Goal: Information Seeking & Learning: Learn about a topic

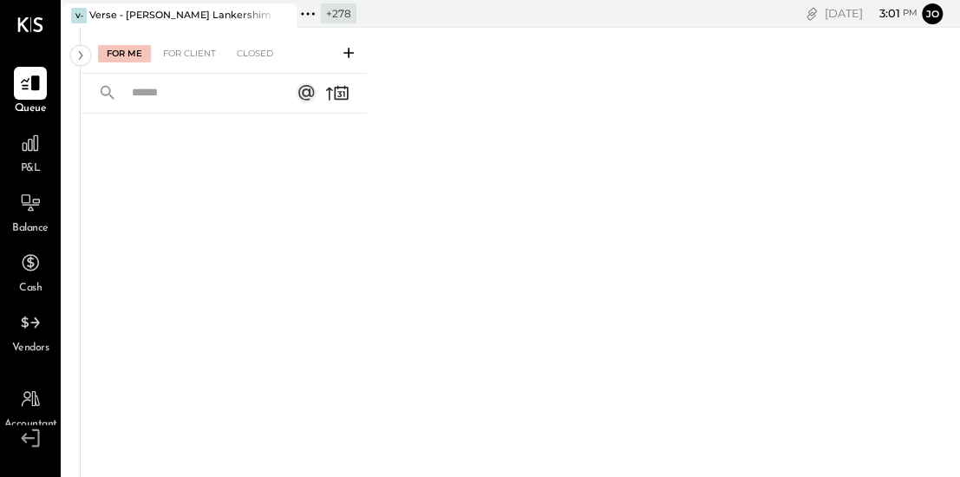
click at [287, 15] on icon at bounding box center [282, 15] width 22 height 21
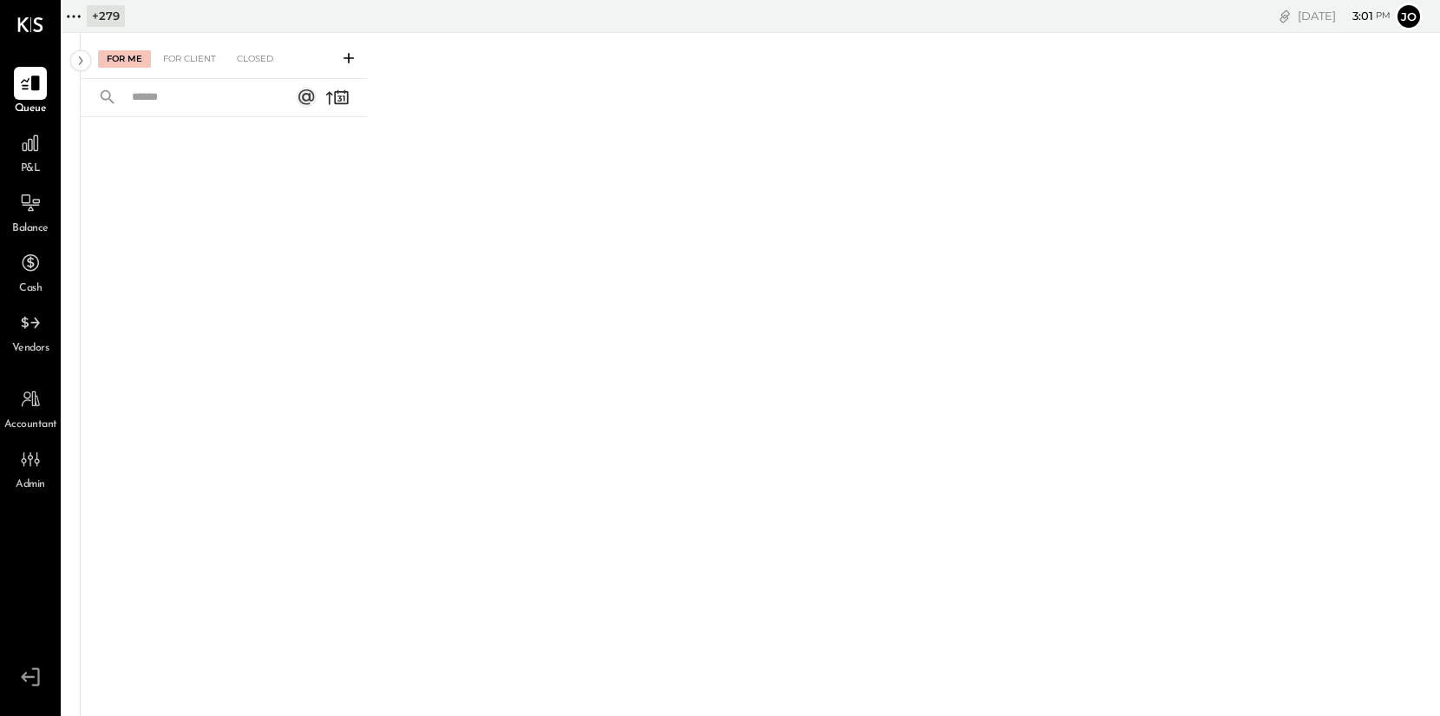
click at [67, 16] on icon at bounding box center [68, 16] width 3 height 3
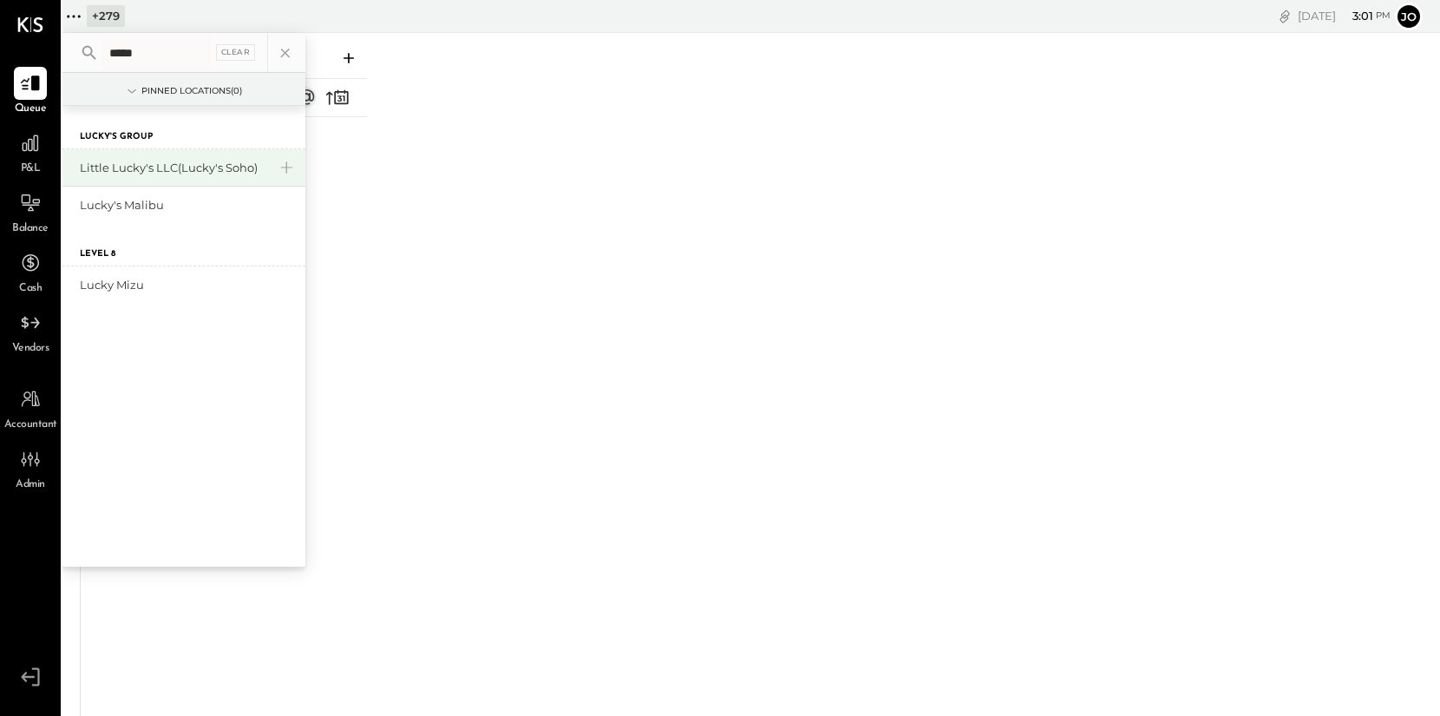
type input "*****"
click at [184, 173] on div "Little Lucky's LLC(Lucky's Soho)" at bounding box center [173, 168] width 187 height 16
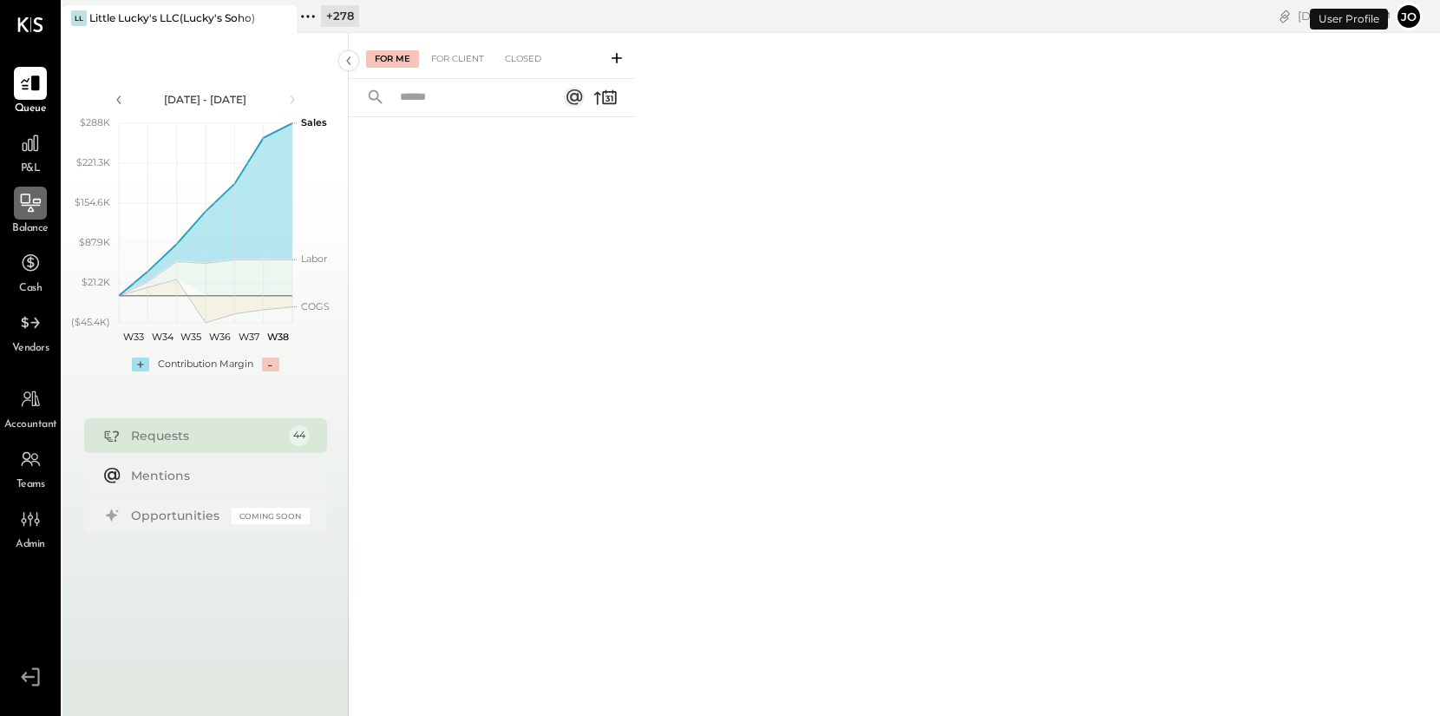
click at [25, 209] on icon at bounding box center [30, 203] width 23 height 23
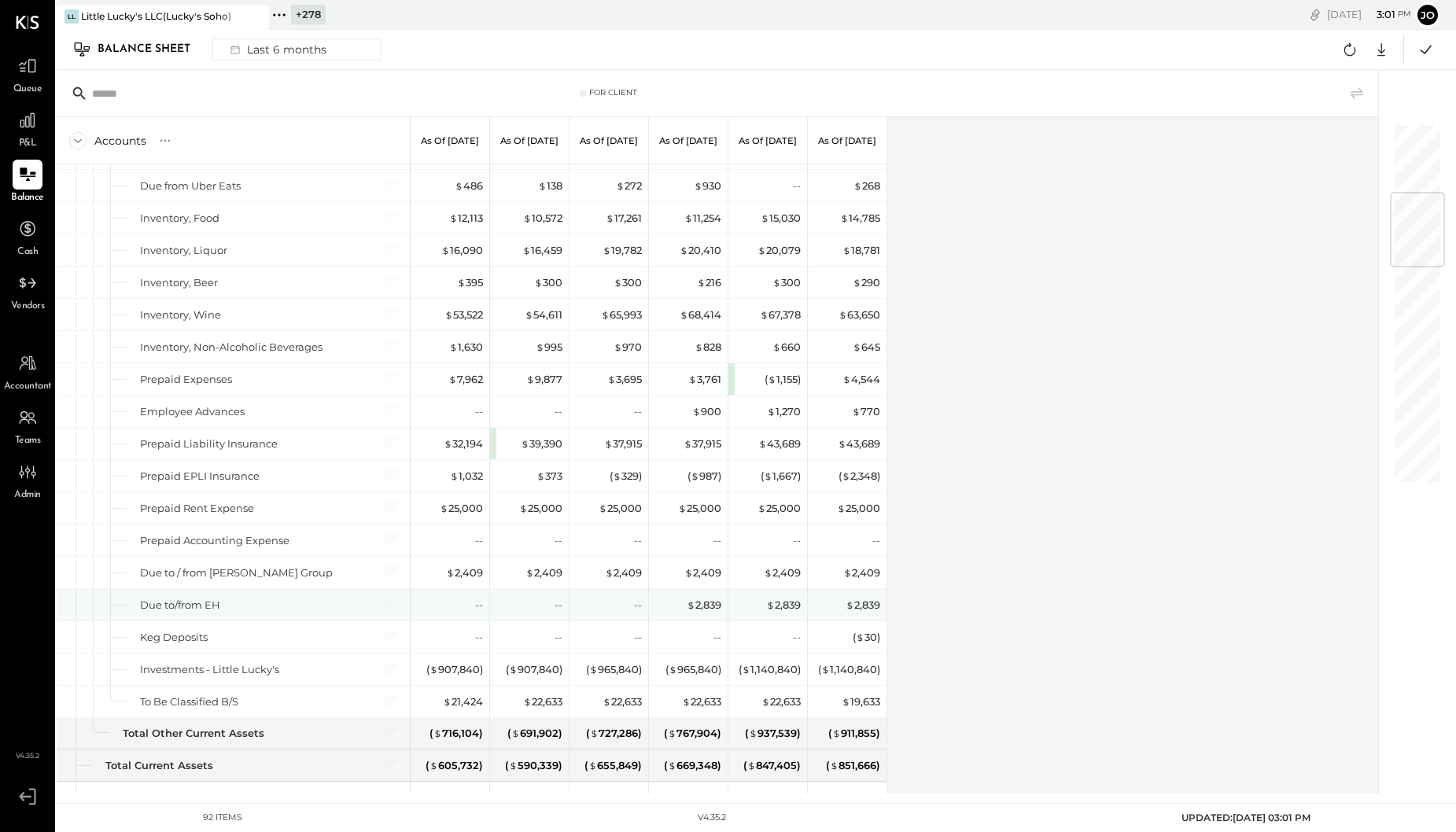
scroll to position [837, 0]
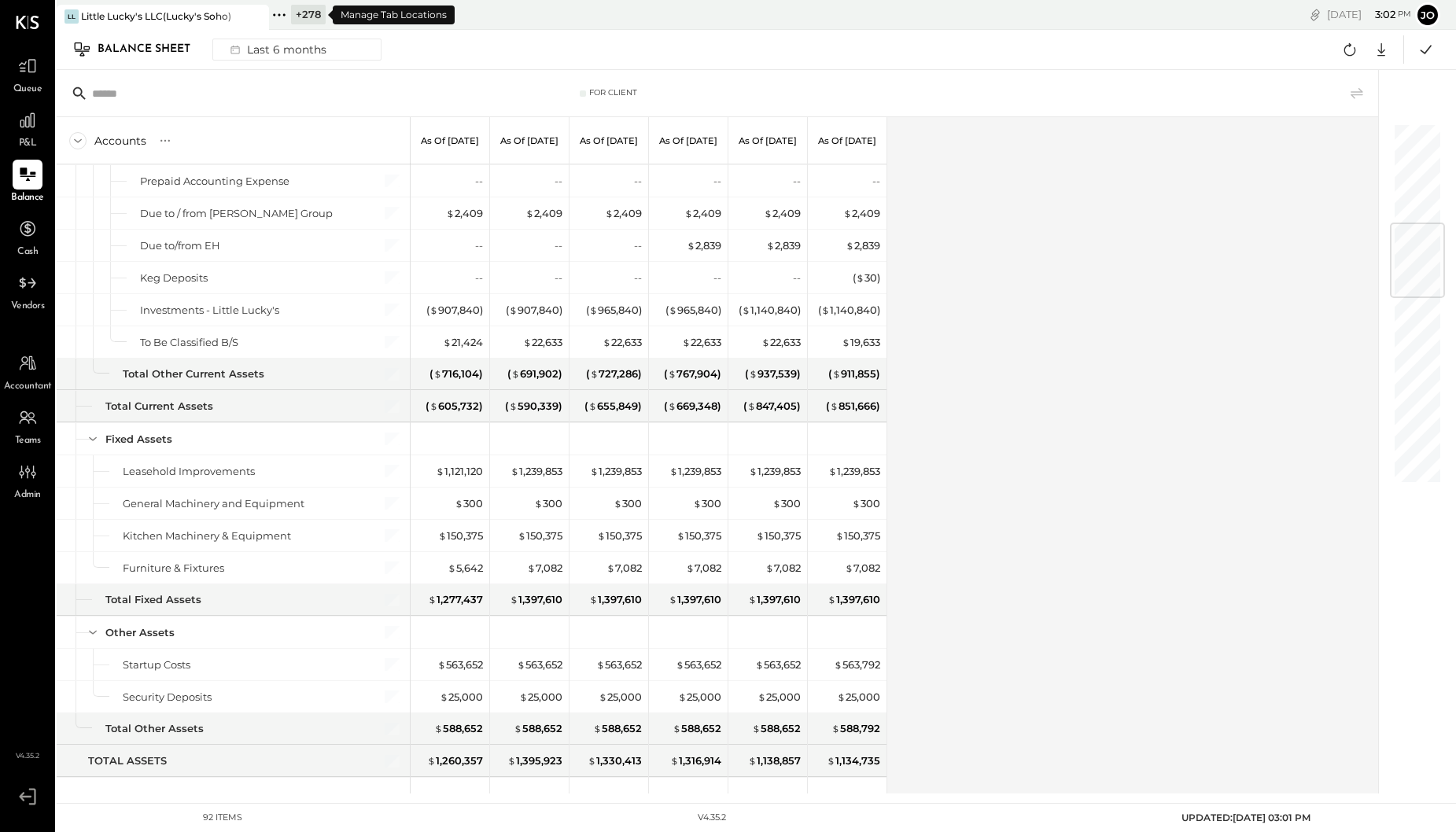
click at [278, 5] on icon at bounding box center [279, 15] width 21 height 21
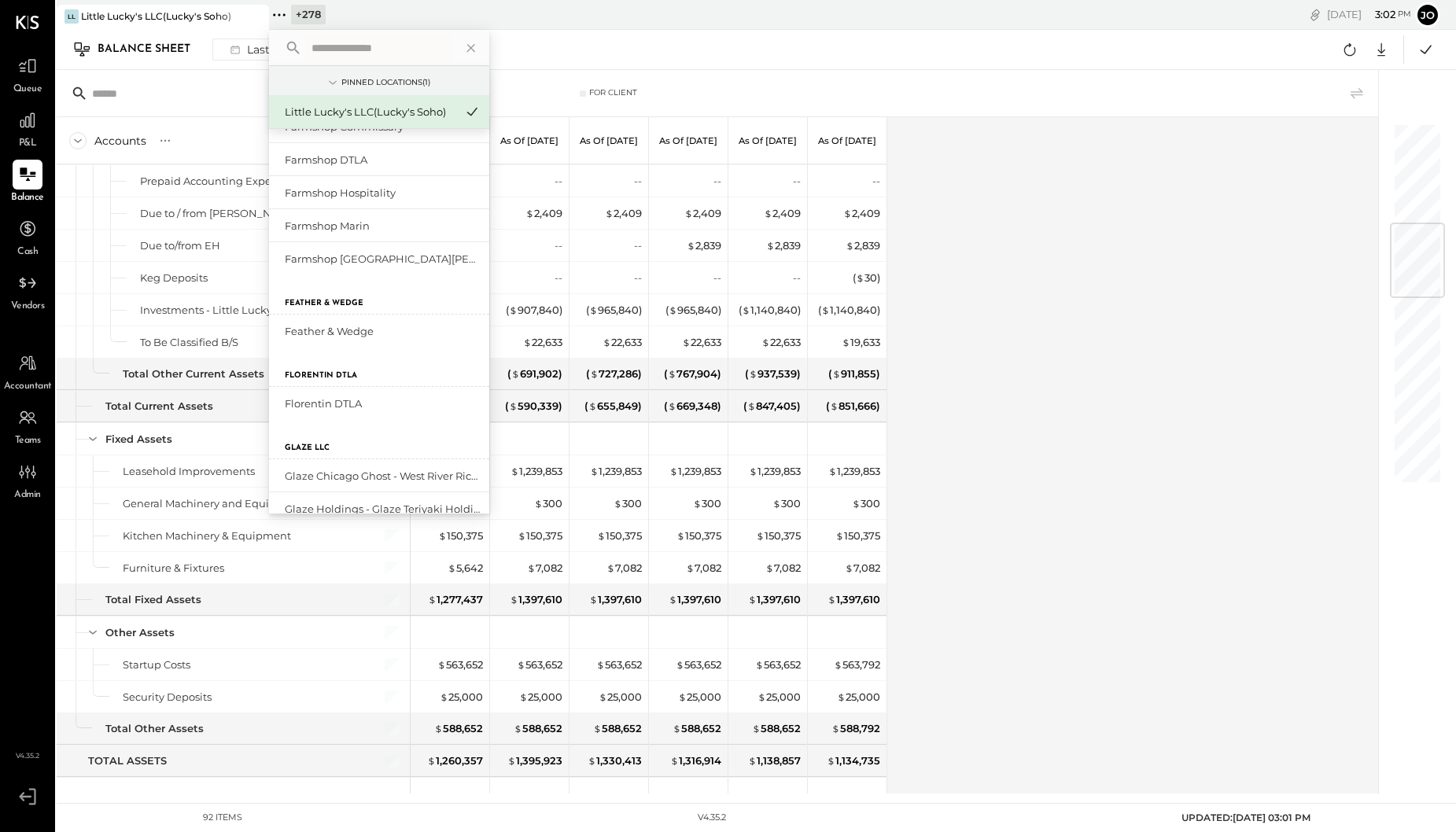
scroll to position [6104, 0]
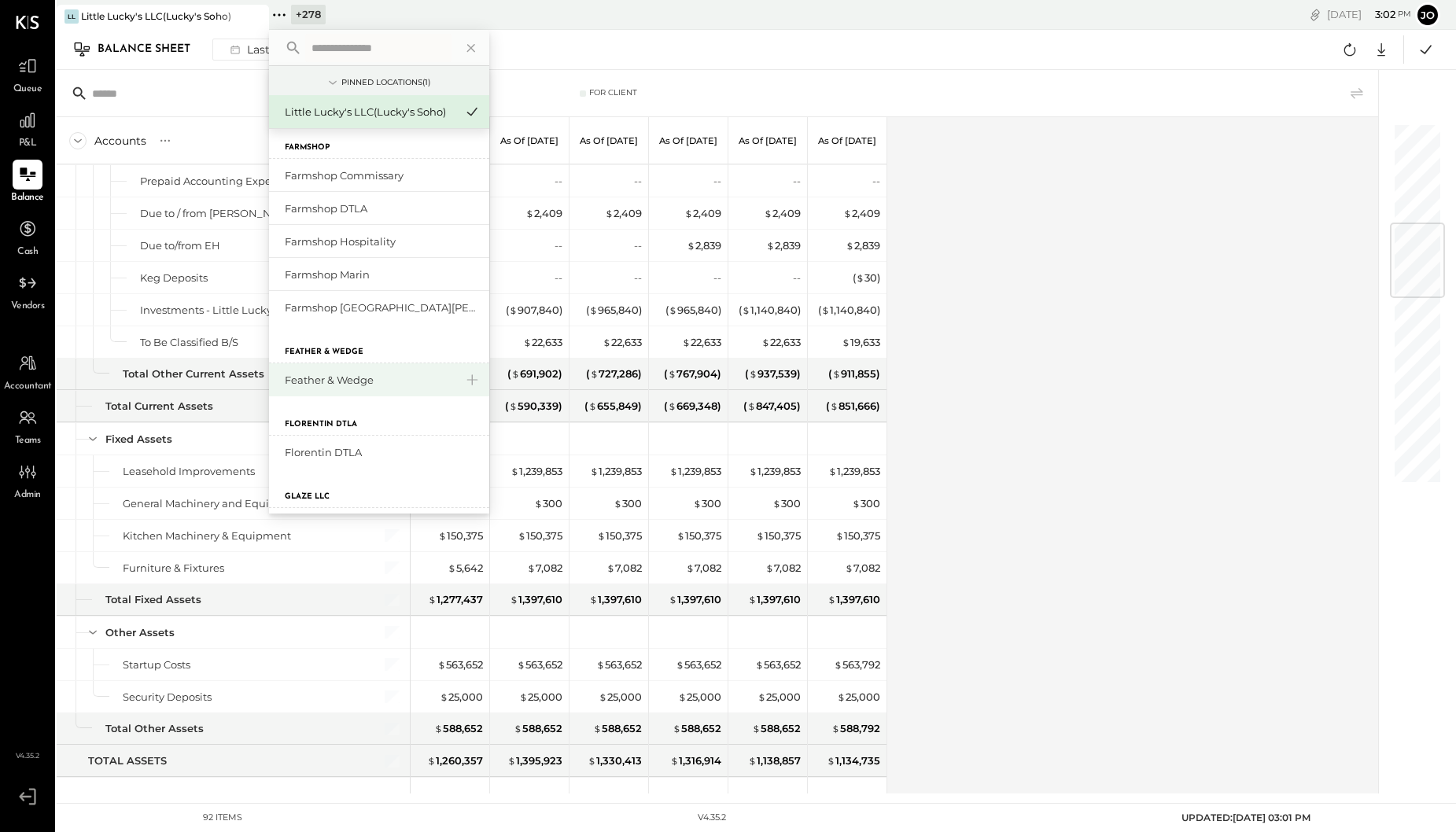
click at [363, 378] on div "Feather & Wedge" at bounding box center [369, 380] width 170 height 15
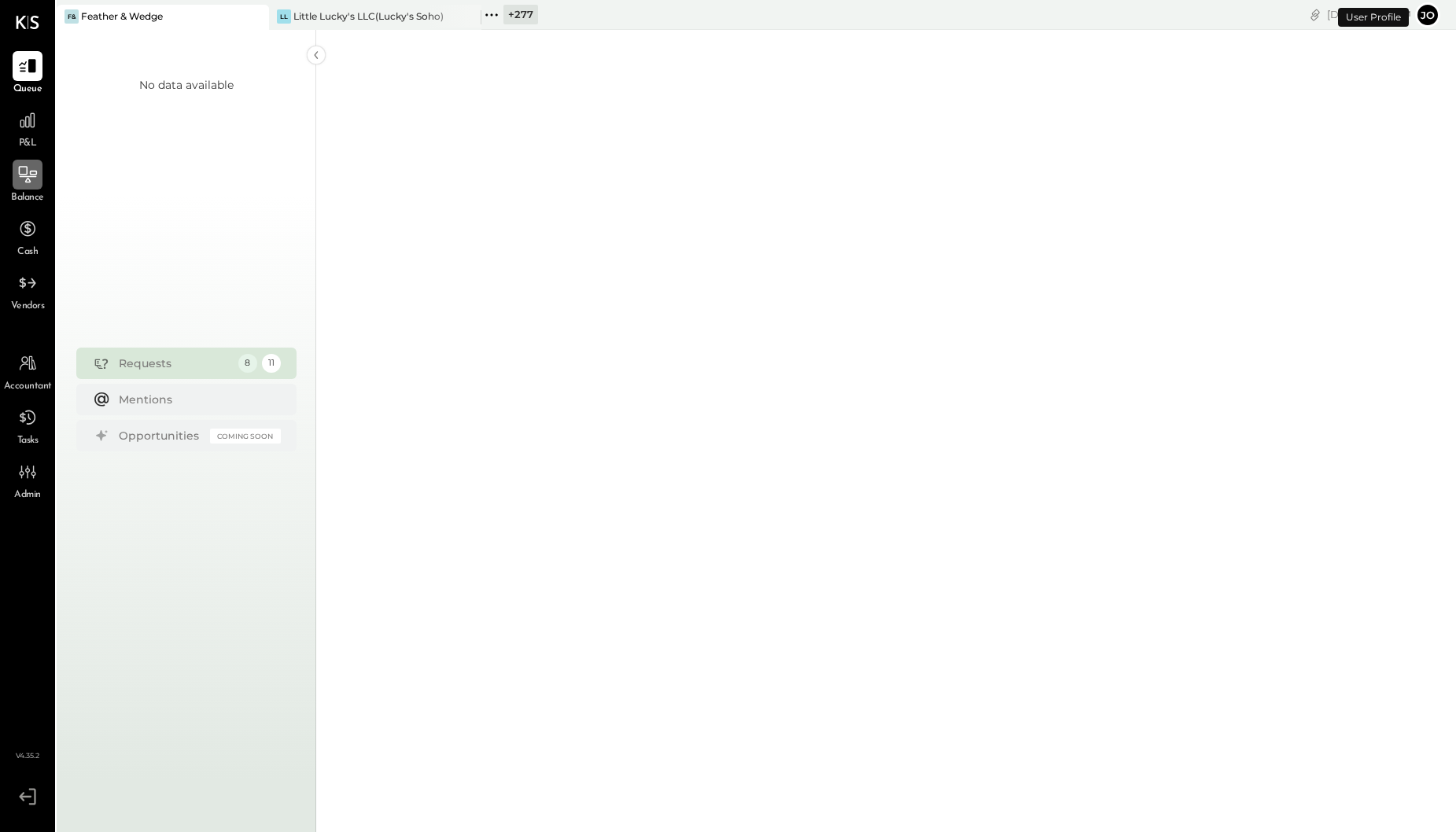
click at [33, 187] on div at bounding box center [27, 174] width 30 height 30
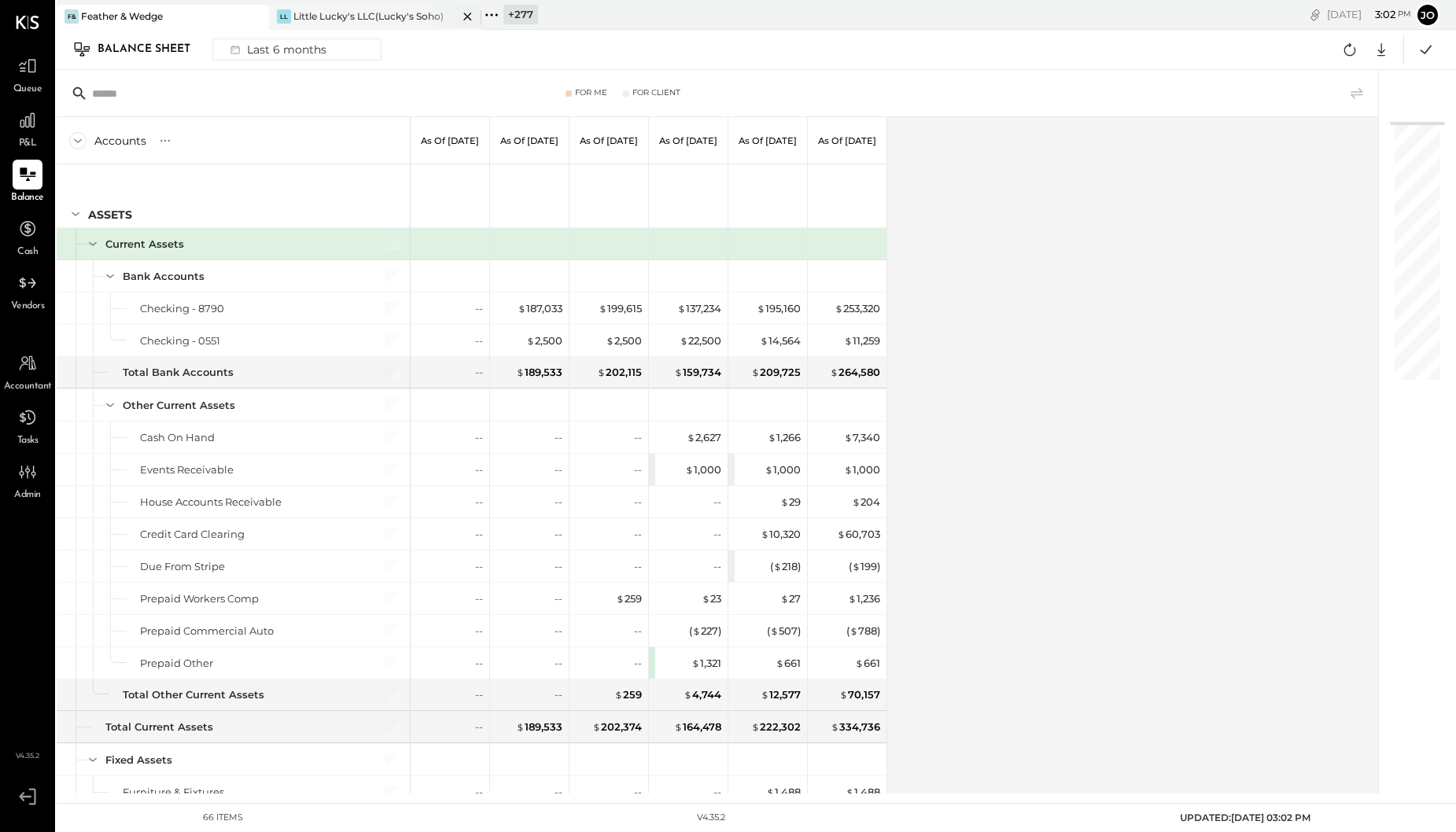
click at [464, 13] on icon at bounding box center [467, 16] width 8 height 8
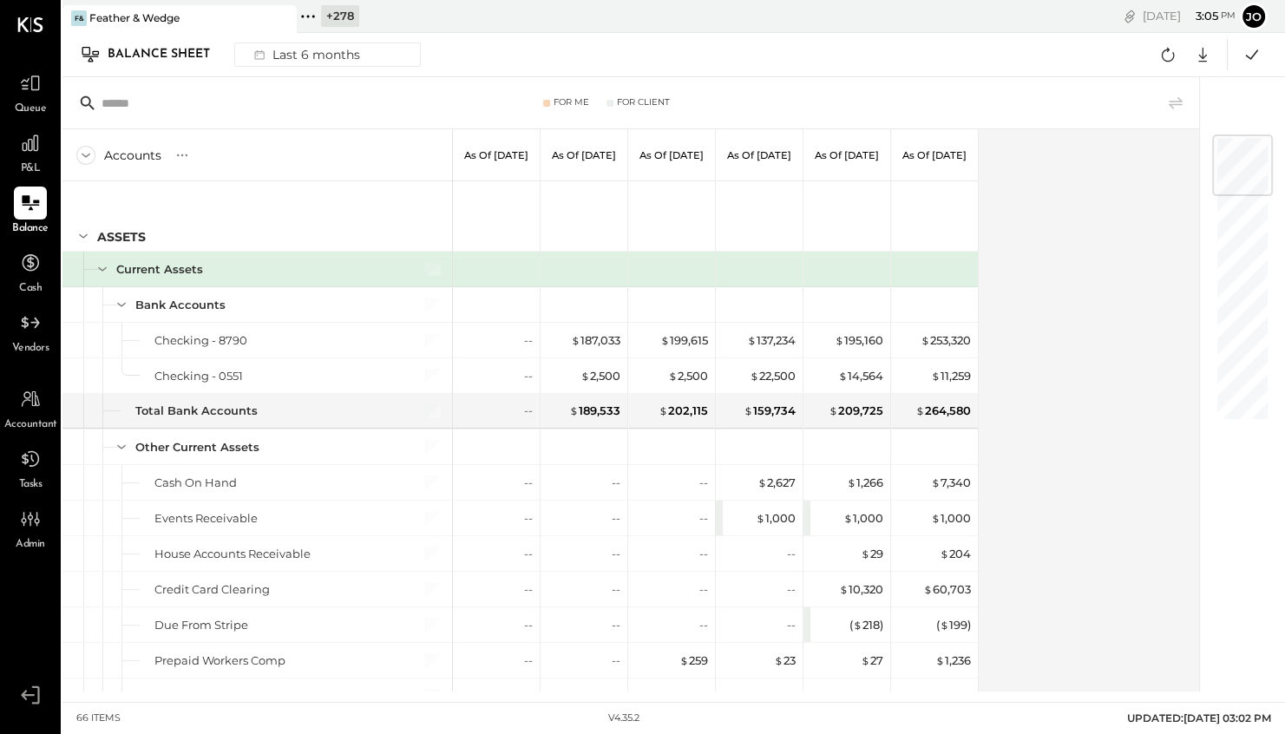
click at [999, 432] on div "Accounts S GL As of Mar 31st 2025 As of Apr 30th 2025 As of May 31st 2025 As of…" at bounding box center [631, 410] width 1139 height 562
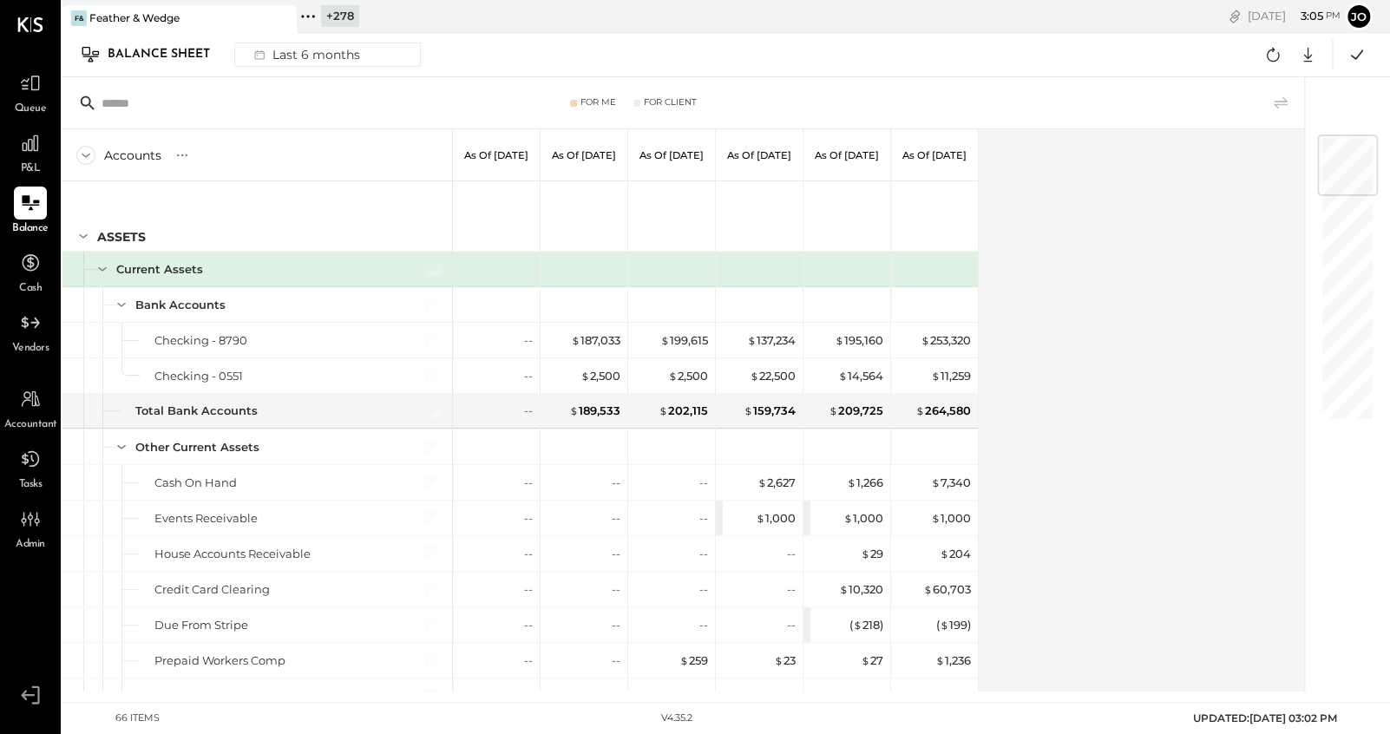
click at [1199, 441] on div "Accounts S GL As of Mar 31st 2025 As of Apr 30th 2025 As of May 31st 2025 As of…" at bounding box center [684, 410] width 1244 height 562
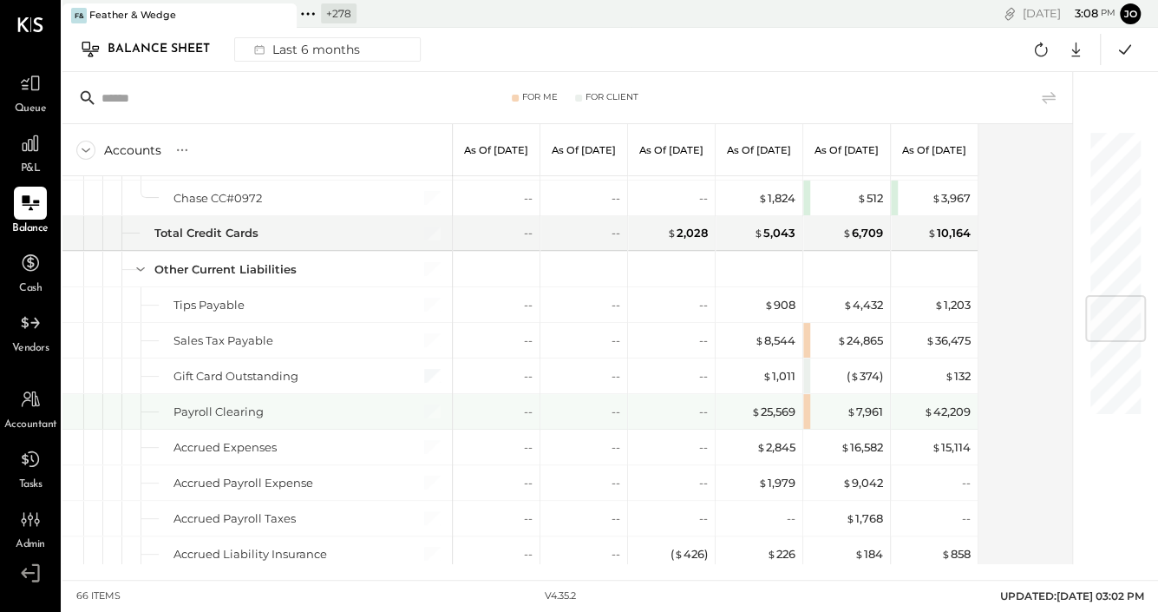
scroll to position [1391, 0]
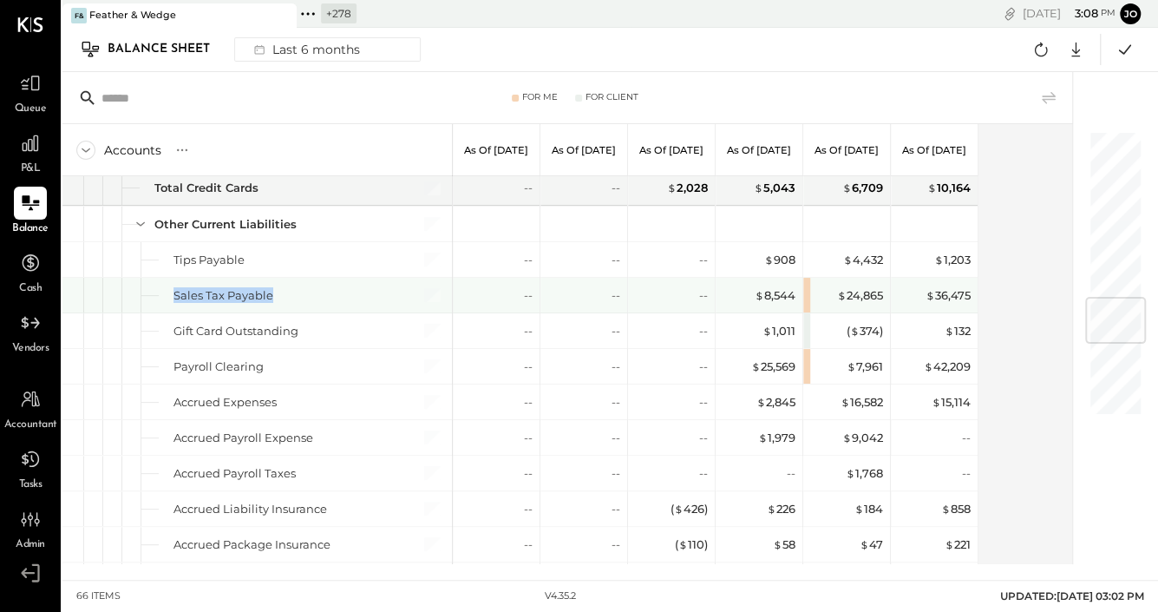
drag, startPoint x: 172, startPoint y: 283, endPoint x: 272, endPoint y: 283, distance: 100.6
click at [272, 283] on div "Sales Tax Payable" at bounding box center [256, 295] width 389 height 35
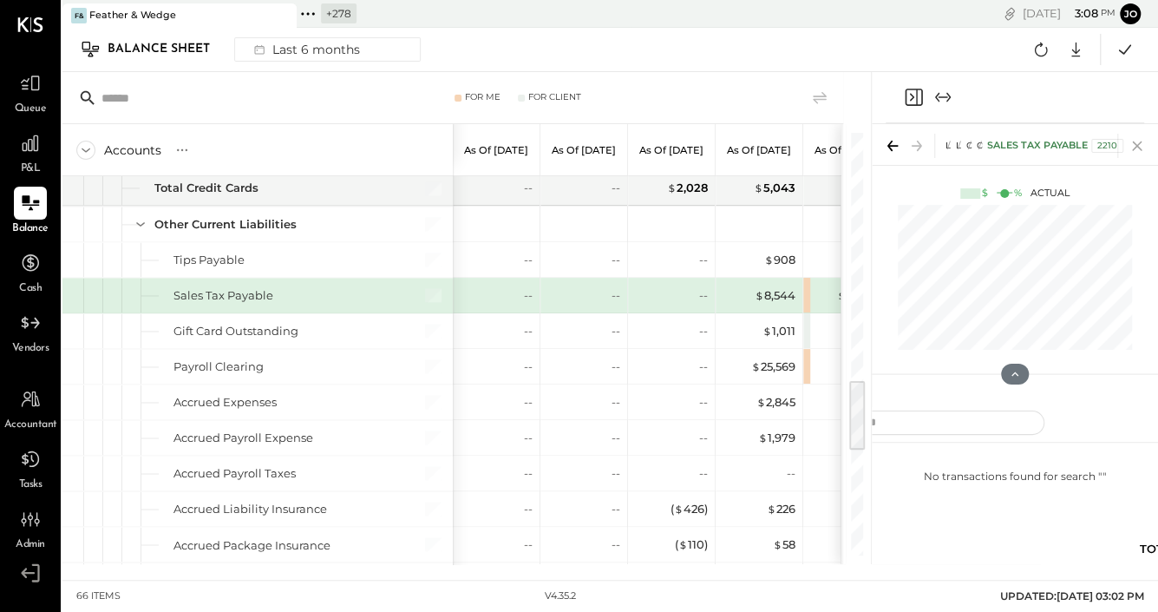
click at [1135, 145] on icon at bounding box center [1137, 146] width 24 height 24
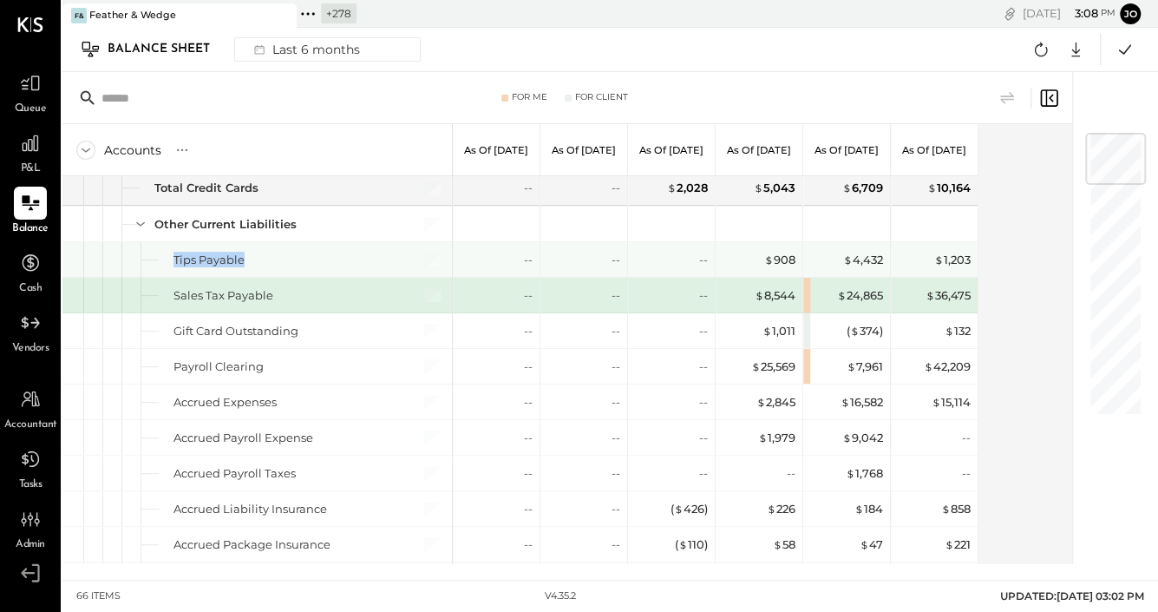
drag, startPoint x: 168, startPoint y: 251, endPoint x: 251, endPoint y: 251, distance: 82.4
click at [252, 251] on div "Tips Payable" at bounding box center [256, 259] width 389 height 35
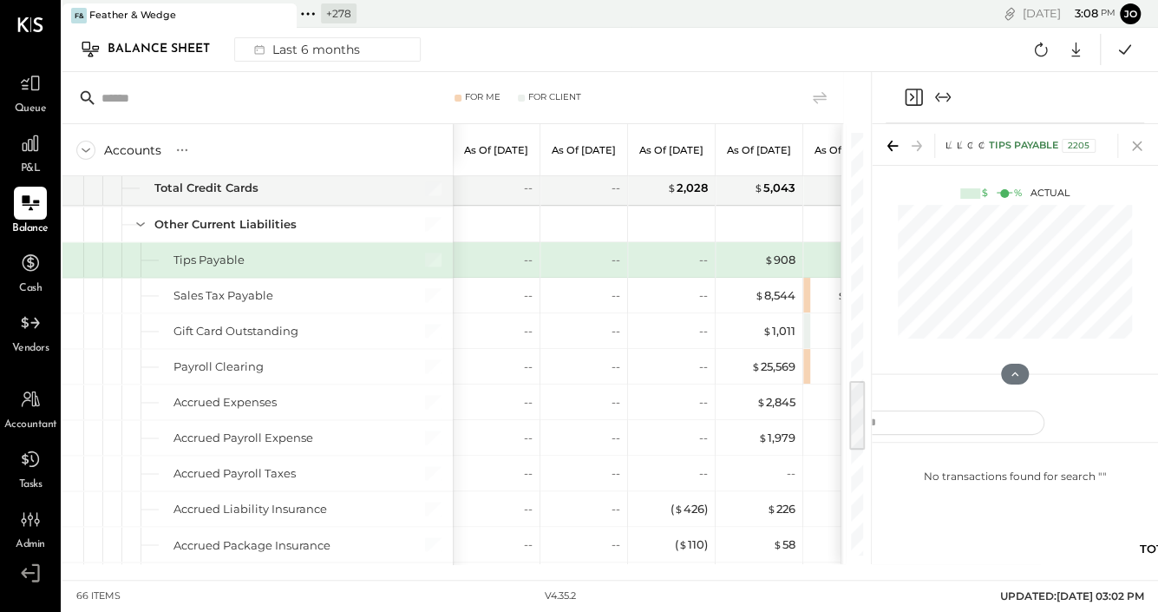
click at [1141, 145] on icon at bounding box center [1137, 146] width 24 height 24
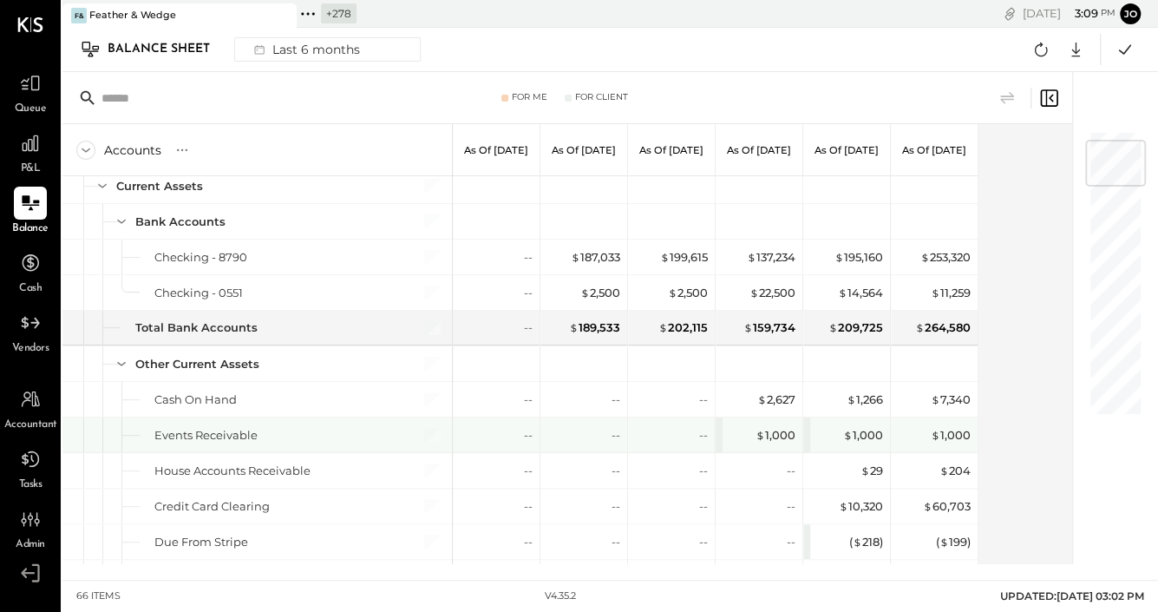
scroll to position [87, 0]
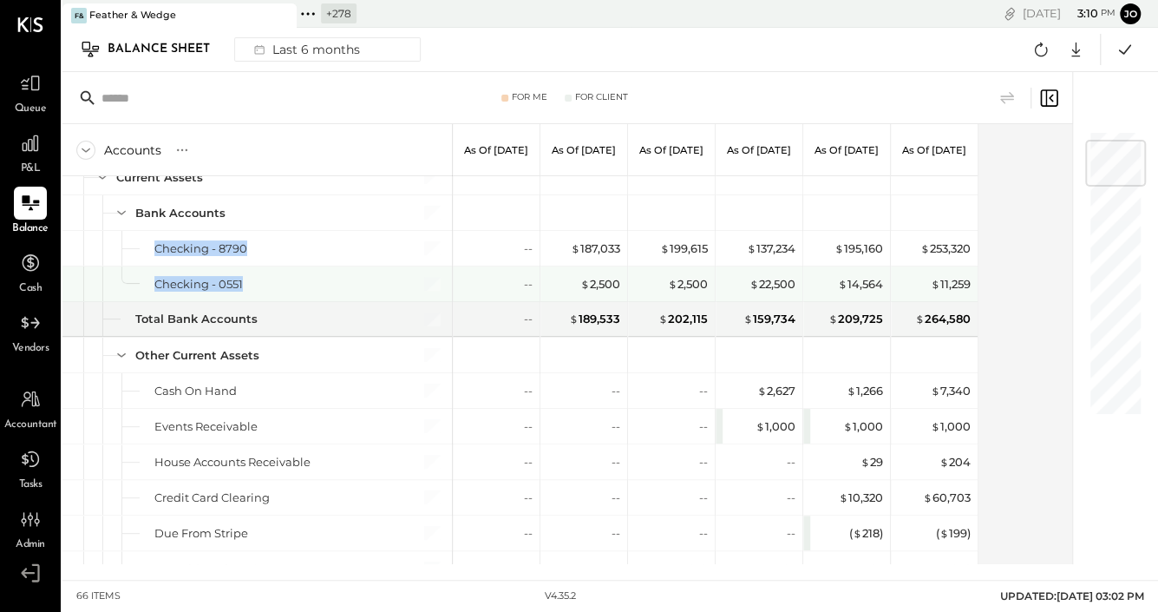
drag, startPoint x: 146, startPoint y: 245, endPoint x: 248, endPoint y: 282, distance: 108.9
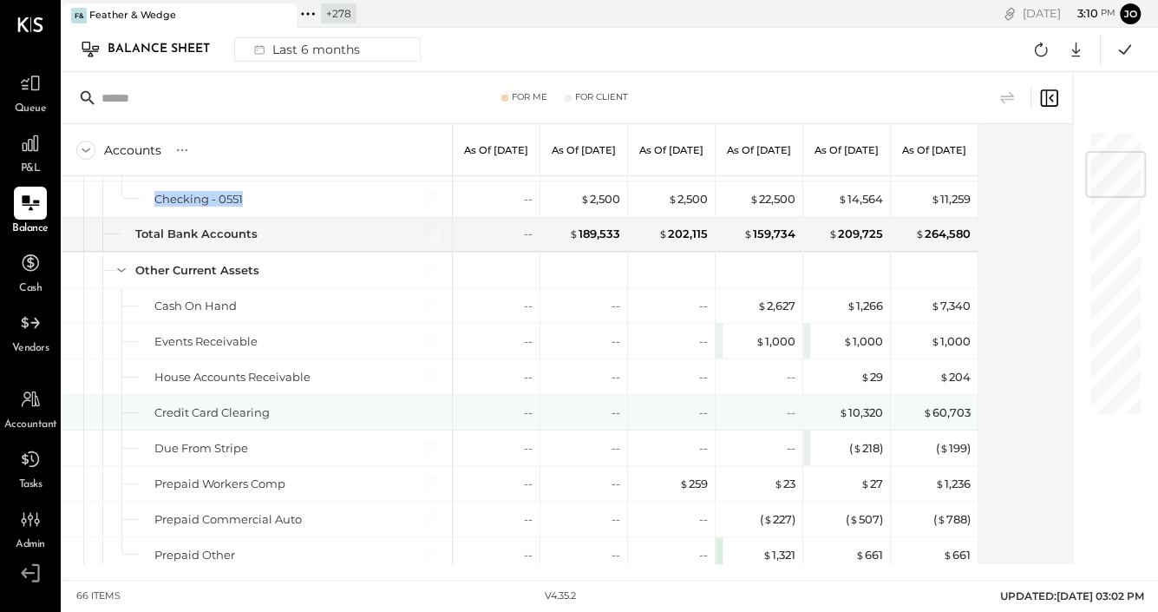
scroll to position [186, 0]
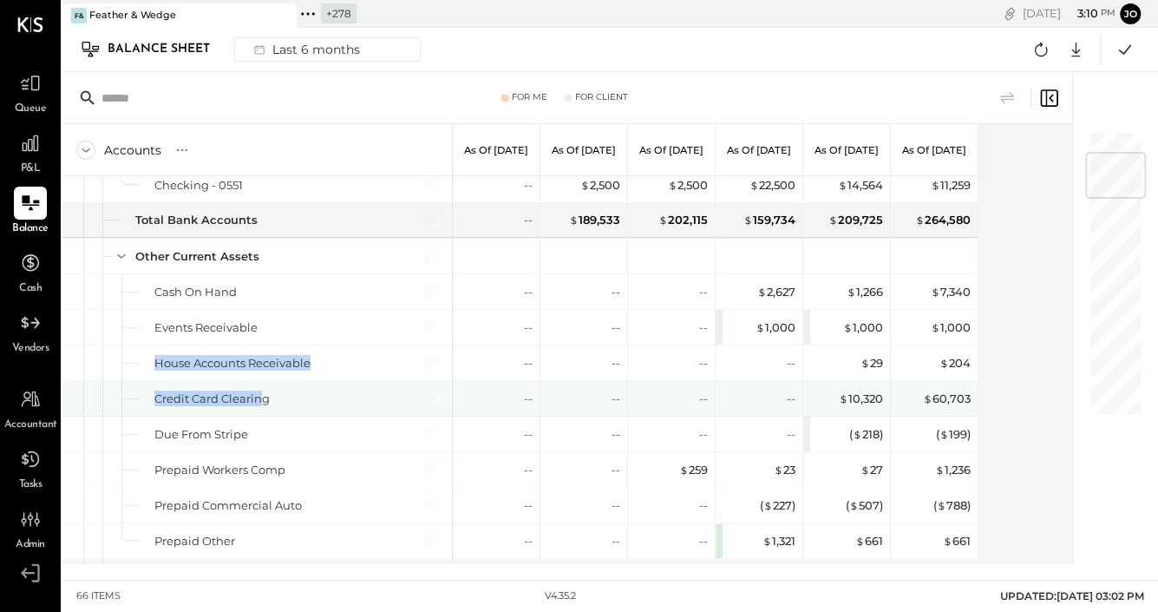
drag, startPoint x: 142, startPoint y: 353, endPoint x: 261, endPoint y: 395, distance: 125.9
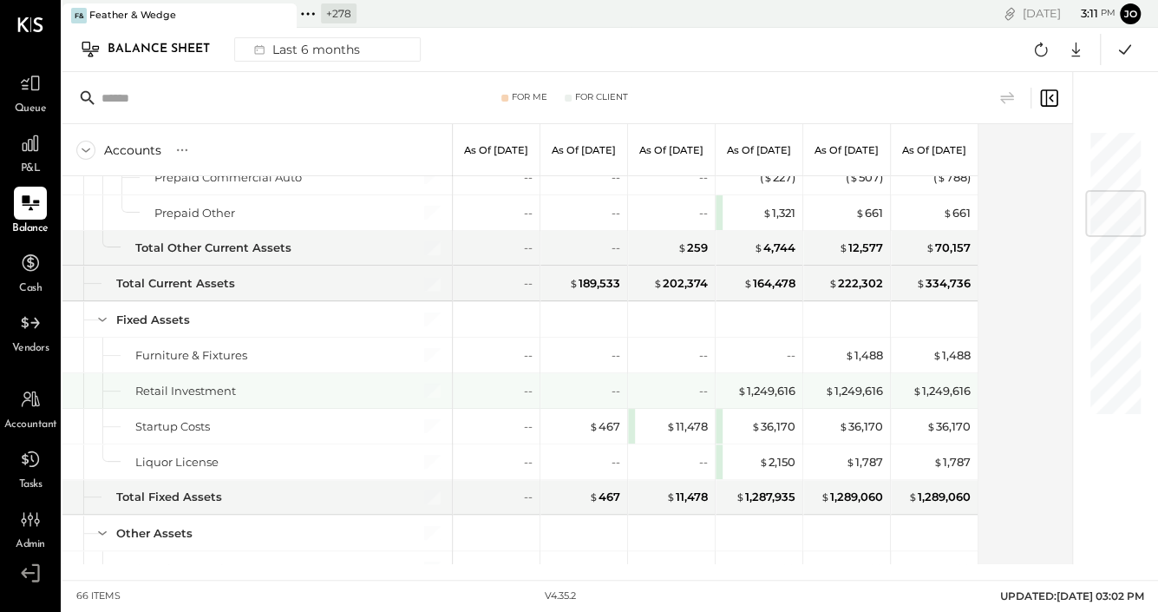
scroll to position [519, 0]
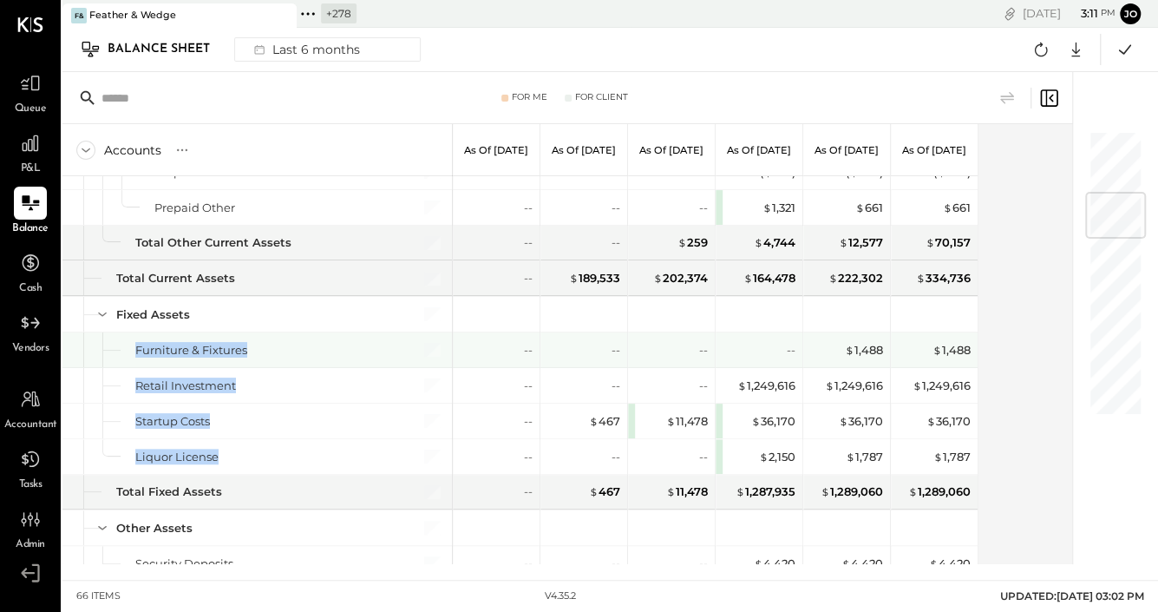
drag, startPoint x: 134, startPoint y: 341, endPoint x: 227, endPoint y: 442, distance: 137.5
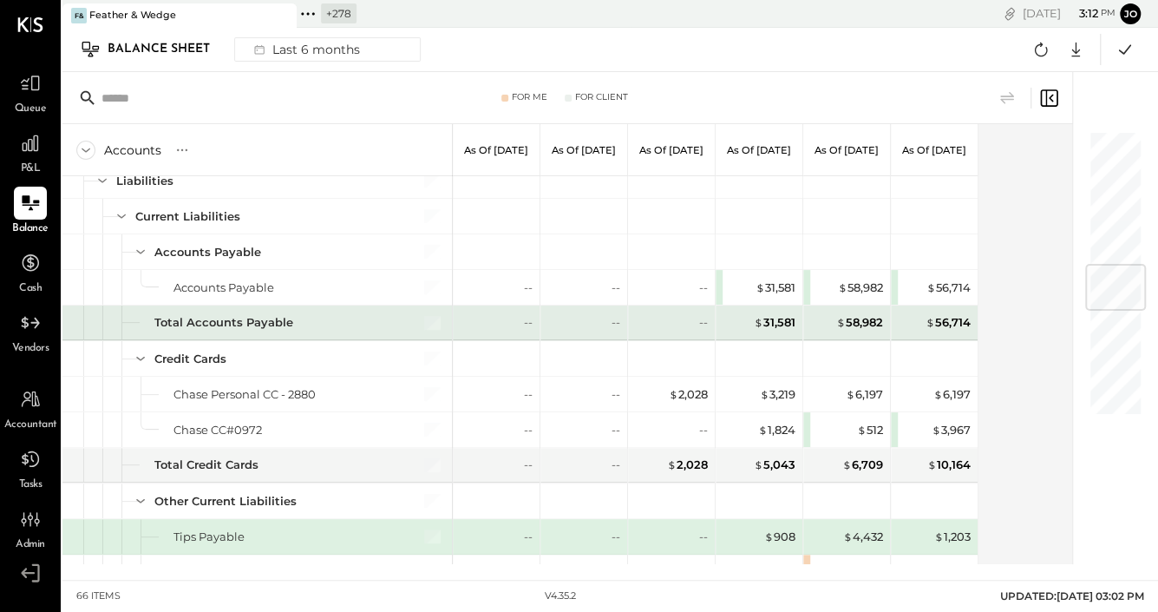
scroll to position [1117, 0]
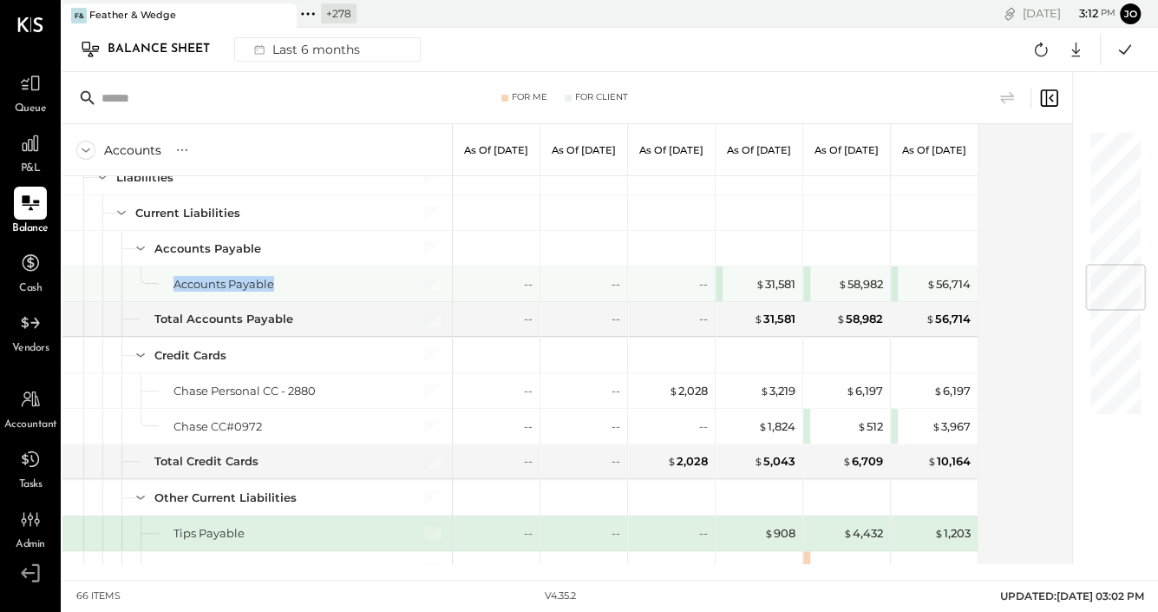
drag, startPoint x: 167, startPoint y: 275, endPoint x: 289, endPoint y: 271, distance: 122.4
click at [289, 271] on div "Accounts Payable" at bounding box center [256, 283] width 389 height 35
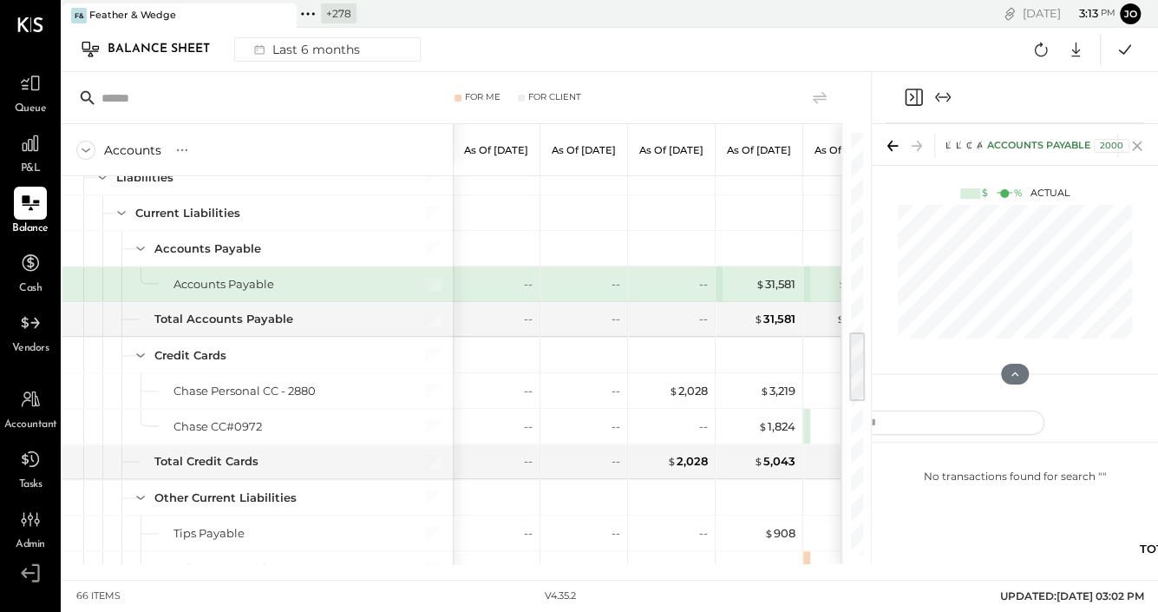
click at [1133, 149] on icon at bounding box center [1137, 146] width 10 height 10
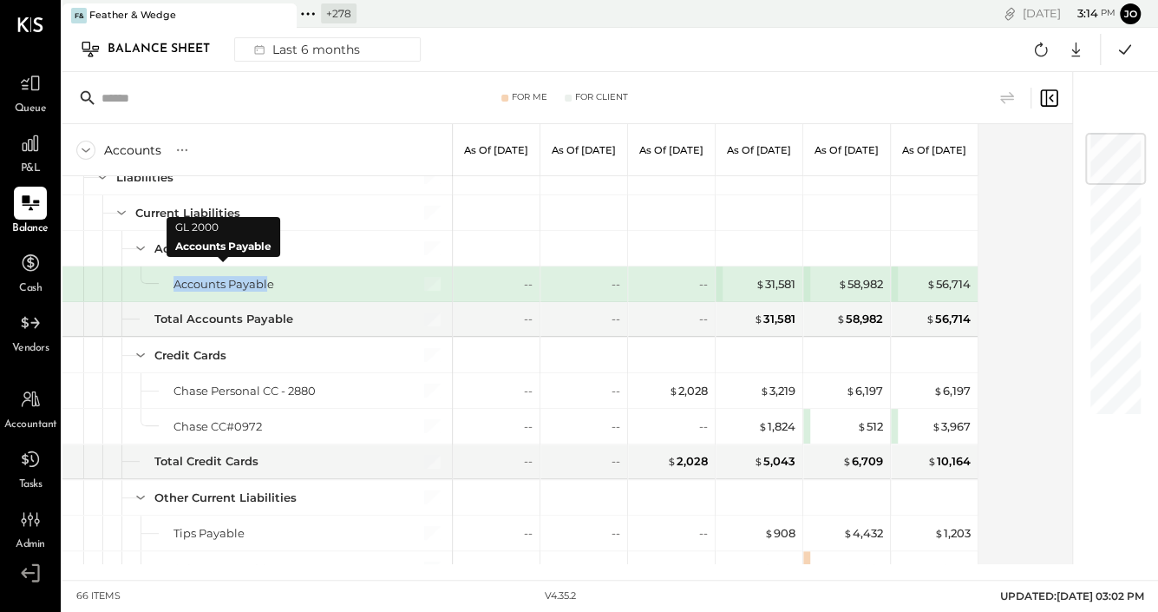
drag, startPoint x: 173, startPoint y: 276, endPoint x: 272, endPoint y: 272, distance: 98.9
click at [270, 272] on div "Accounts Payable" at bounding box center [256, 283] width 389 height 35
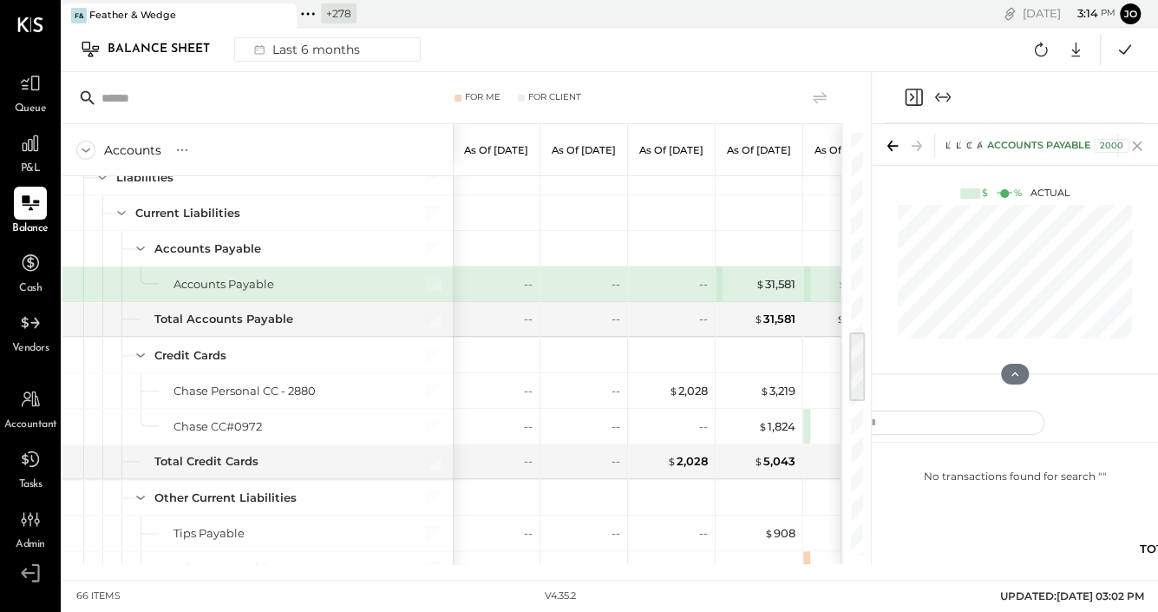
click at [1143, 147] on icon at bounding box center [1137, 146] width 24 height 24
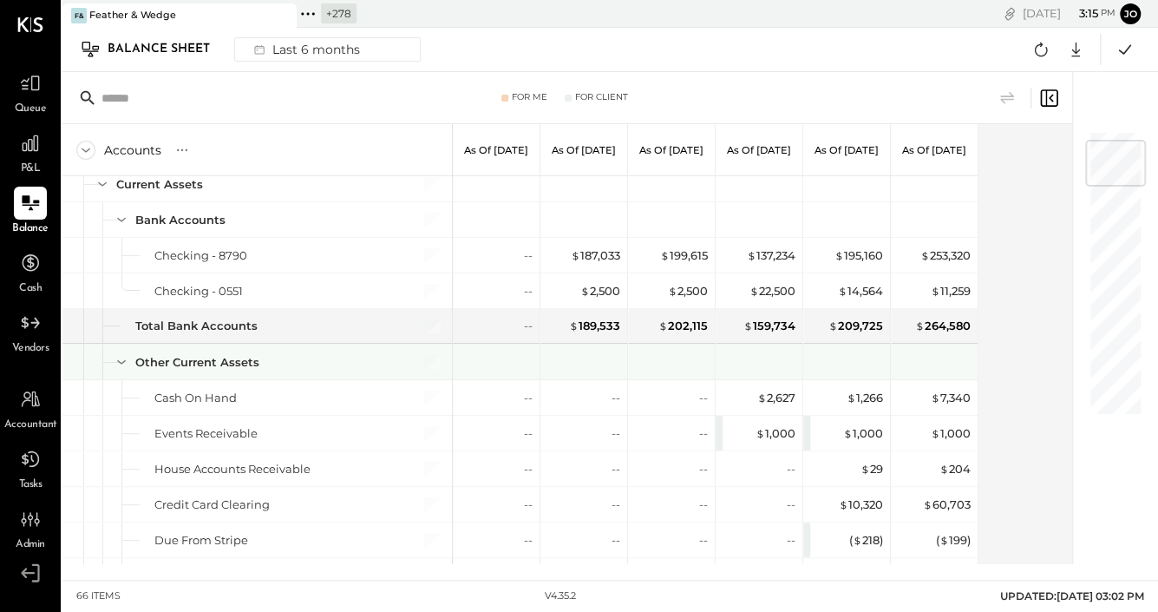
scroll to position [88, 0]
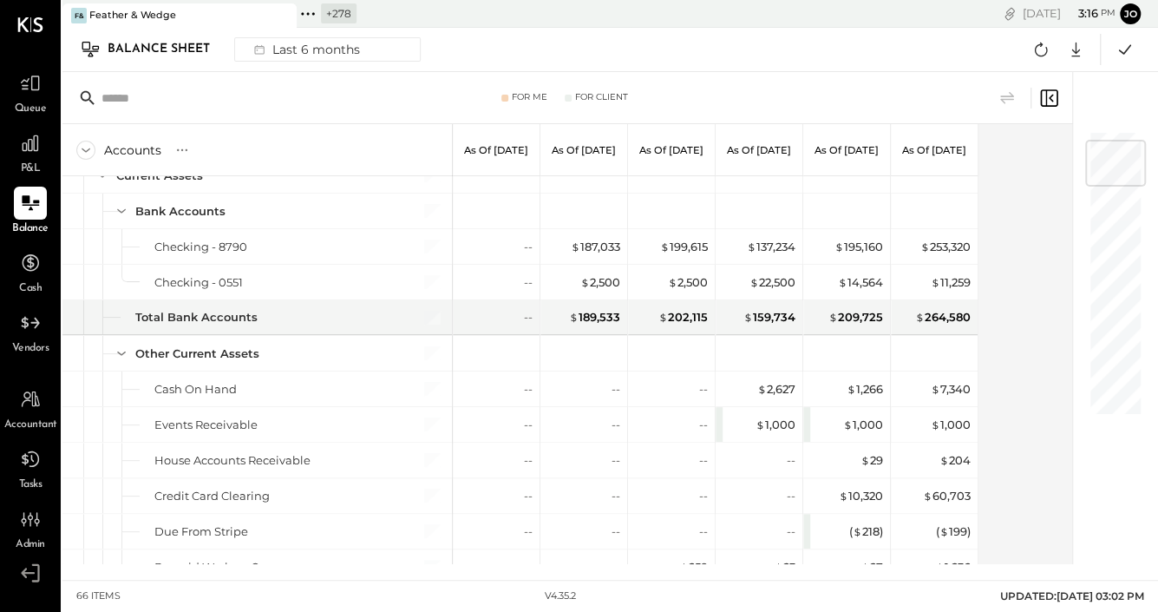
click at [1005, 308] on div "Accounts S GL As of Mar 31st 2025 As of Apr 30th 2025 As of May 31st 2025 As of…" at bounding box center [568, 344] width 1012 height 440
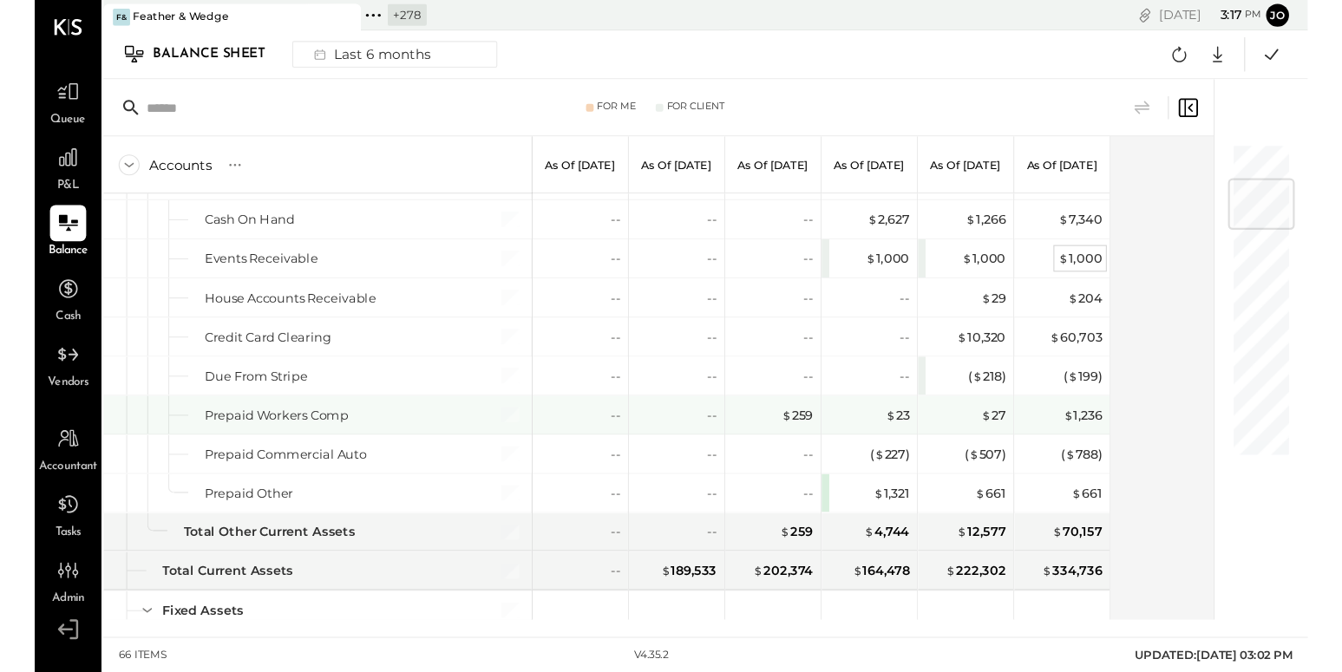
scroll to position [279, 0]
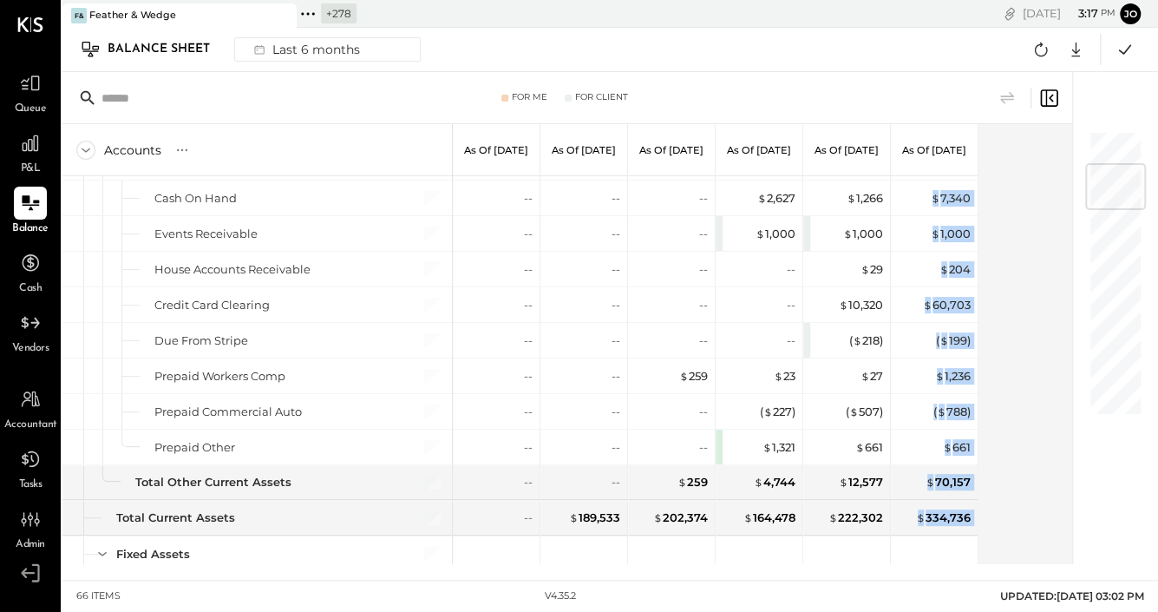
drag, startPoint x: 921, startPoint y: 198, endPoint x: 975, endPoint y: 194, distance: 53.9
click at [976, 194] on div "Accounts S GL As of Mar 31st 2025 As of Apr 30th 2025 As of May 31st 2025 As of…" at bounding box center [568, 344] width 1012 height 440
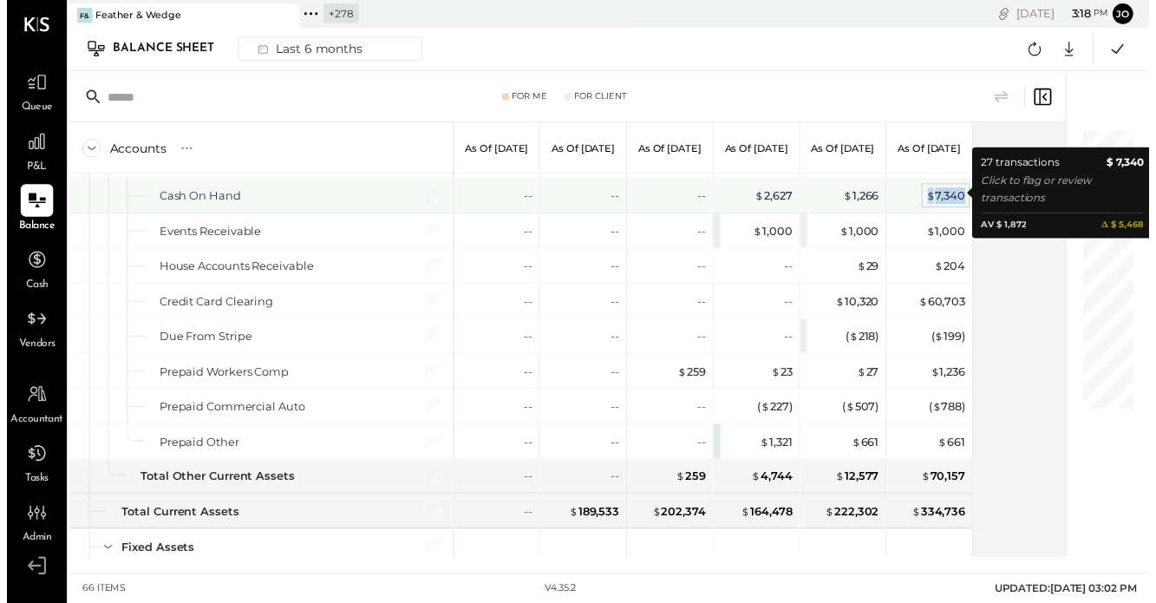
click at [953, 193] on div "$ 7,340" at bounding box center [951, 198] width 40 height 16
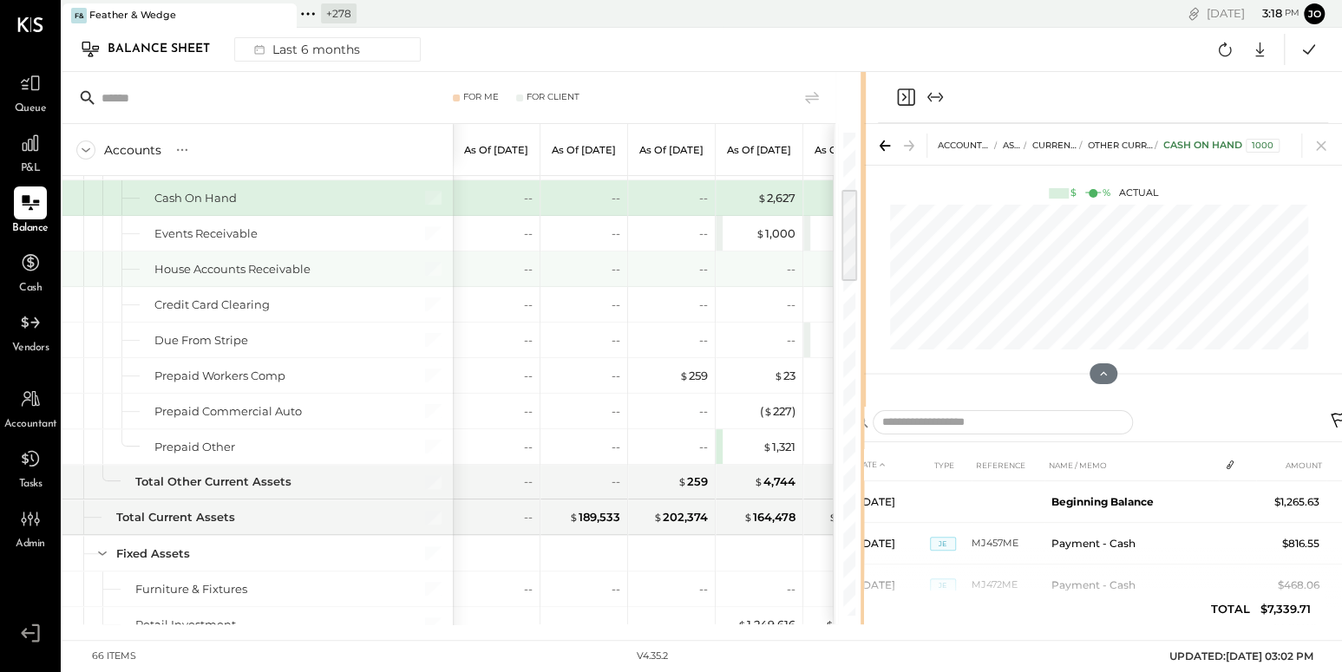
drag, startPoint x: 869, startPoint y: 259, endPoint x: 677, endPoint y: 273, distance: 193.1
click at [677, 272] on div "For Me For Client Accounts S GL As of Mar 31st 2025 As of Apr 30th 2025 As of M…" at bounding box center [462, 348] width 801 height 553
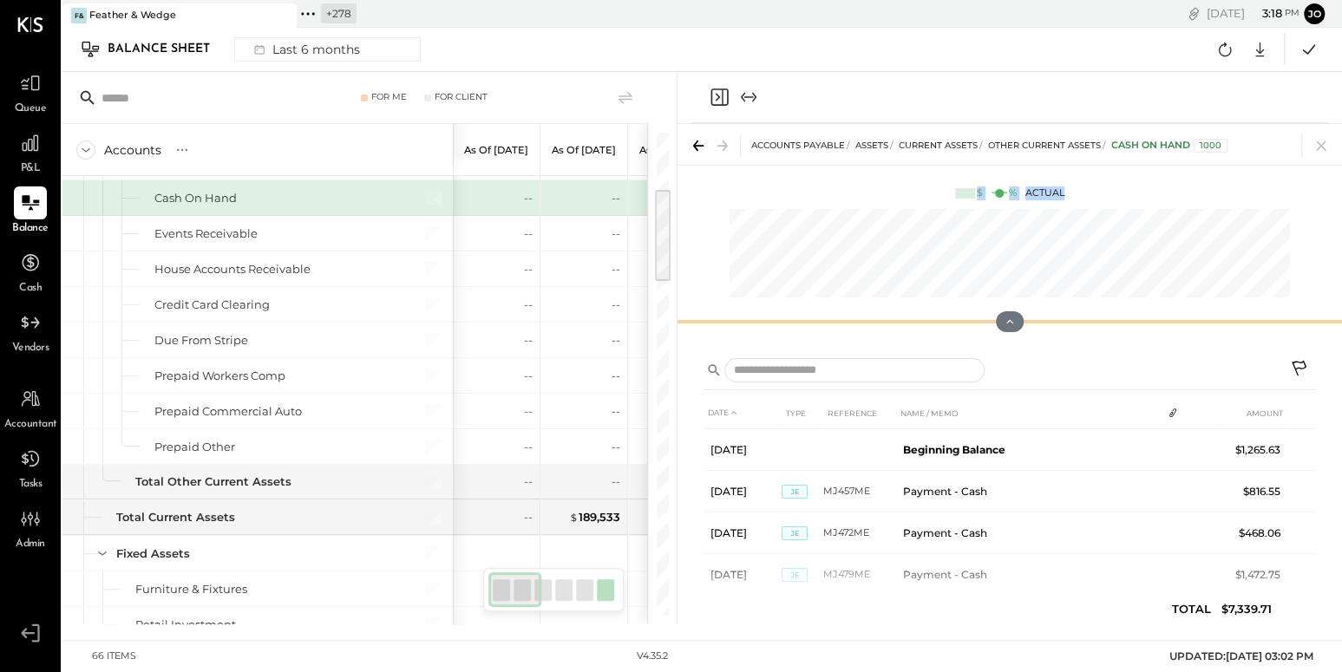
drag, startPoint x: 1010, startPoint y: 386, endPoint x: 969, endPoint y: 193, distance: 196.8
click at [969, 194] on div "Accounts Payable ASSETS Current Assets Other Current Assets Cash On Hand 1000 $…" at bounding box center [1009, 235] width 664 height 222
drag, startPoint x: 1011, startPoint y: 318, endPoint x: 997, endPoint y: 180, distance: 138.7
click at [997, 180] on div "Accounts Payable ASSETS Current Assets Other Current Assets Cash On Hand 1000 $…" at bounding box center [1009, 235] width 664 height 222
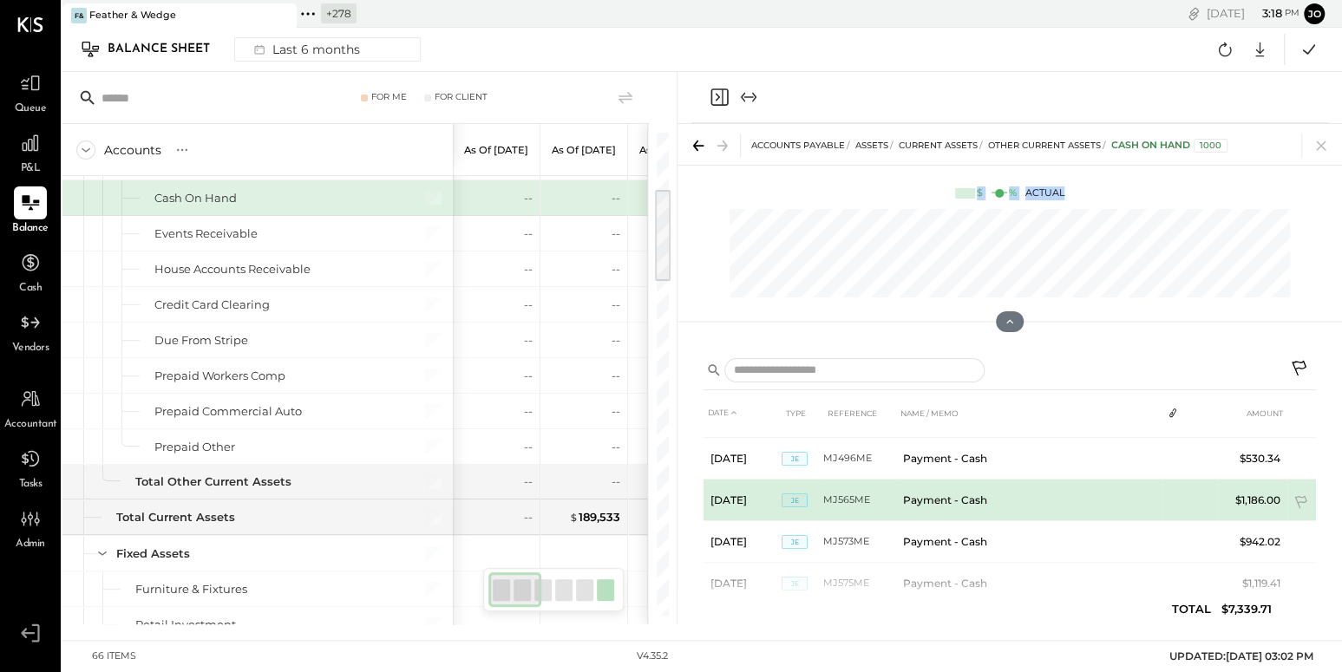
scroll to position [191, 0]
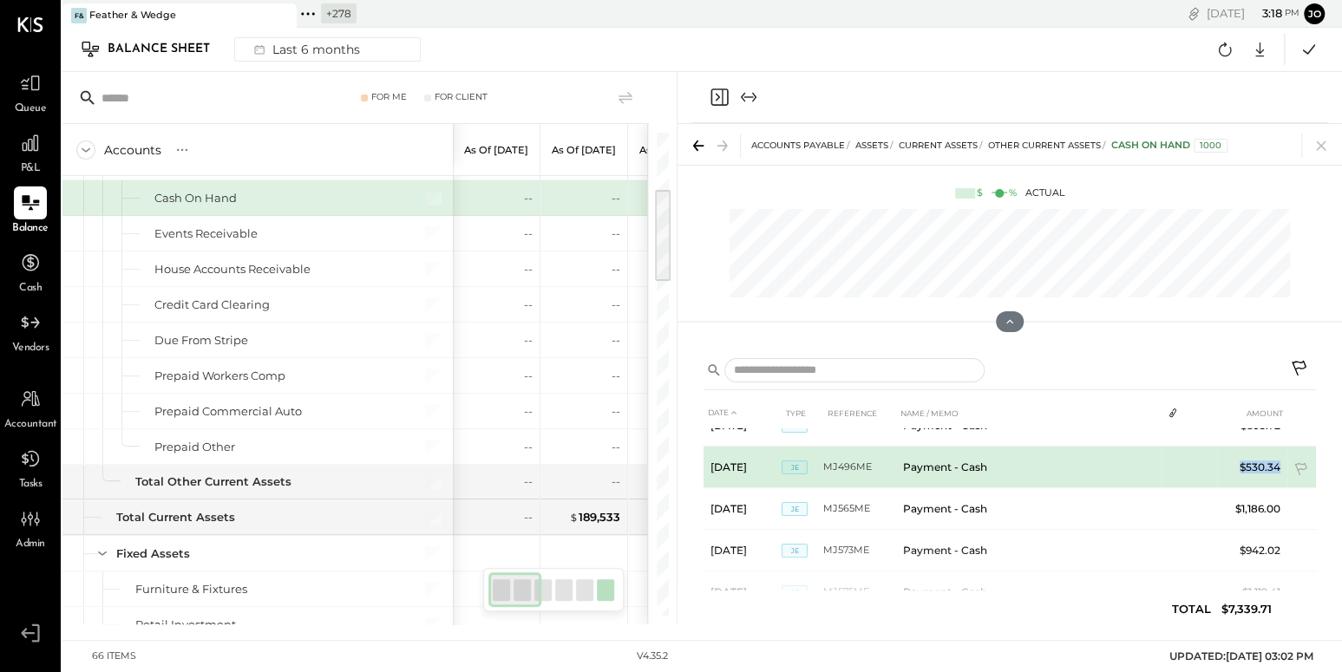
drag, startPoint x: 1237, startPoint y: 465, endPoint x: 1280, endPoint y: 464, distance: 43.4
click at [1280, 464] on td "$530.34" at bounding box center [1252, 468] width 70 height 42
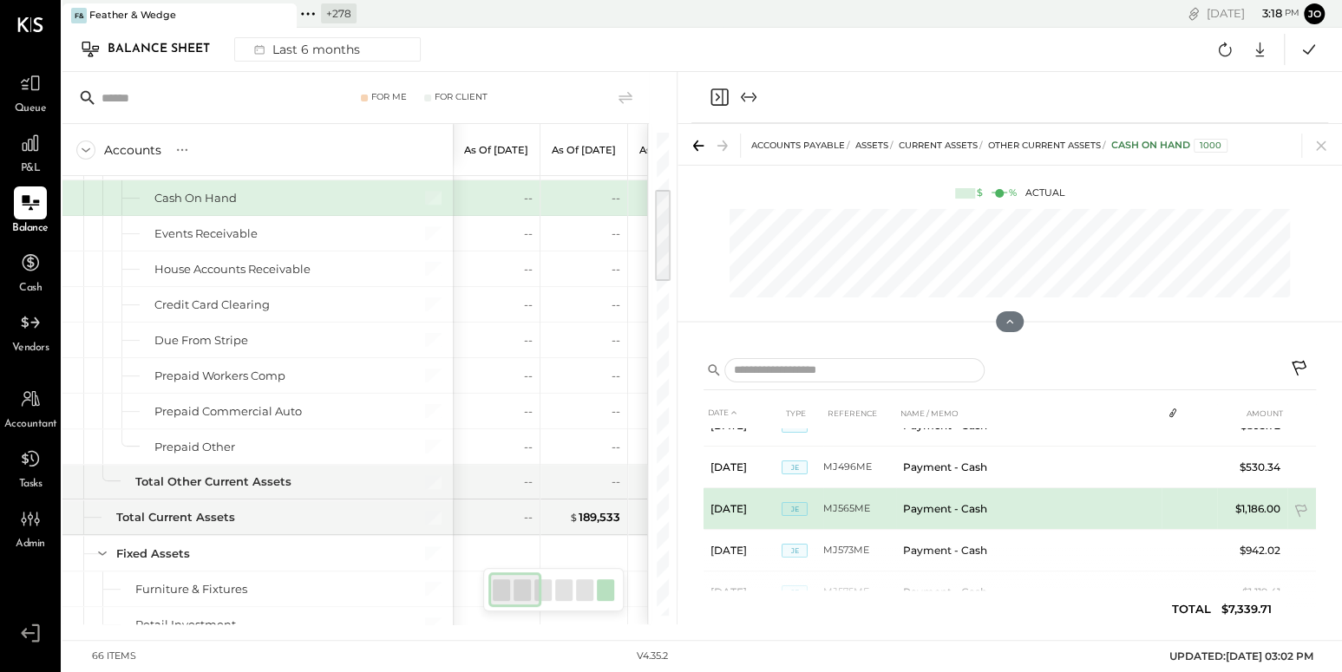
drag, startPoint x: 1236, startPoint y: 505, endPoint x: 1278, endPoint y: 505, distance: 41.6
click at [1278, 505] on td "$1,186.00" at bounding box center [1252, 509] width 70 height 42
drag, startPoint x: 1237, startPoint y: 508, endPoint x: 1273, endPoint y: 508, distance: 36.4
click at [1273, 508] on td "$942.02" at bounding box center [1252, 512] width 70 height 42
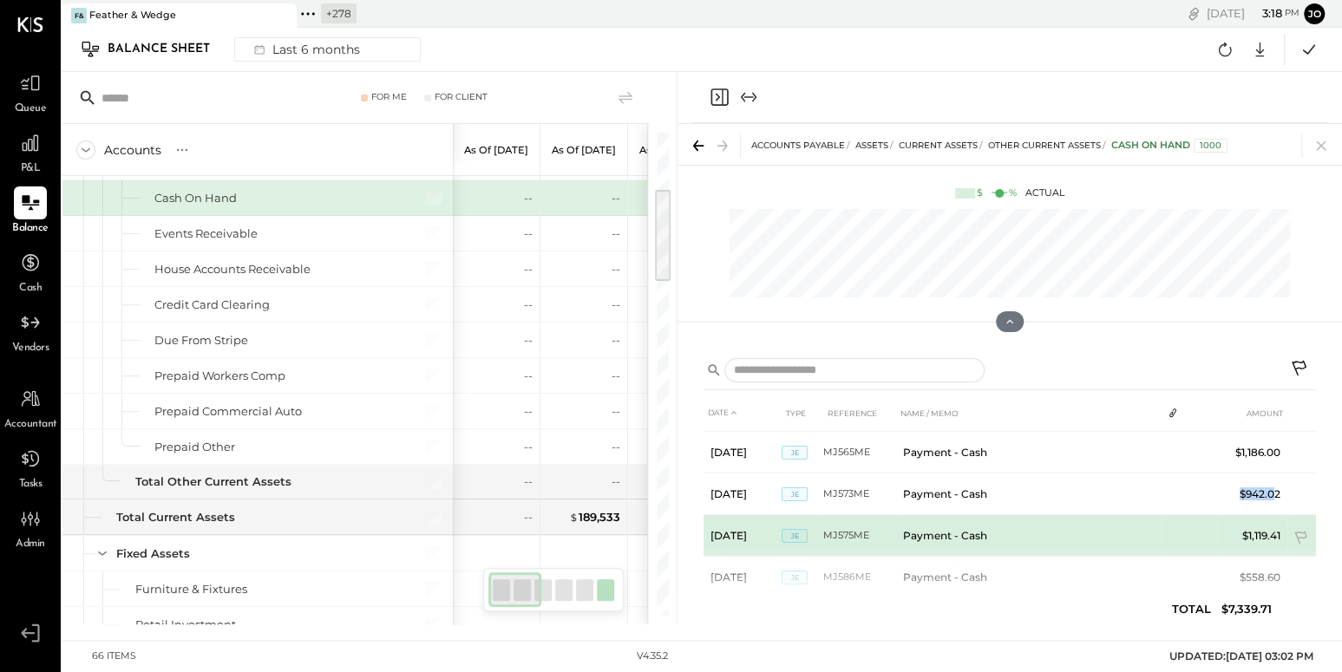
scroll to position [248, 0]
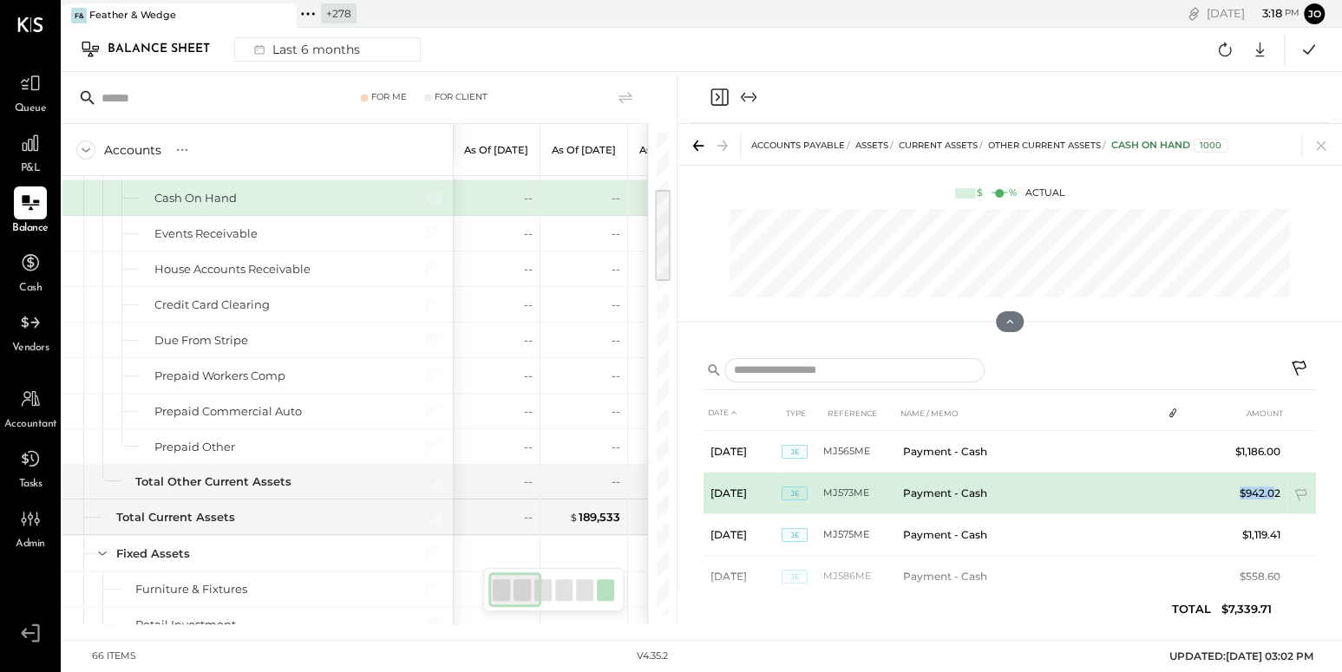
click at [1248, 494] on td "$942.02" at bounding box center [1252, 494] width 70 height 42
drag, startPoint x: 1241, startPoint y: 494, endPoint x: 1276, endPoint y: 494, distance: 34.7
click at [1276, 494] on td "$942.02" at bounding box center [1252, 494] width 70 height 42
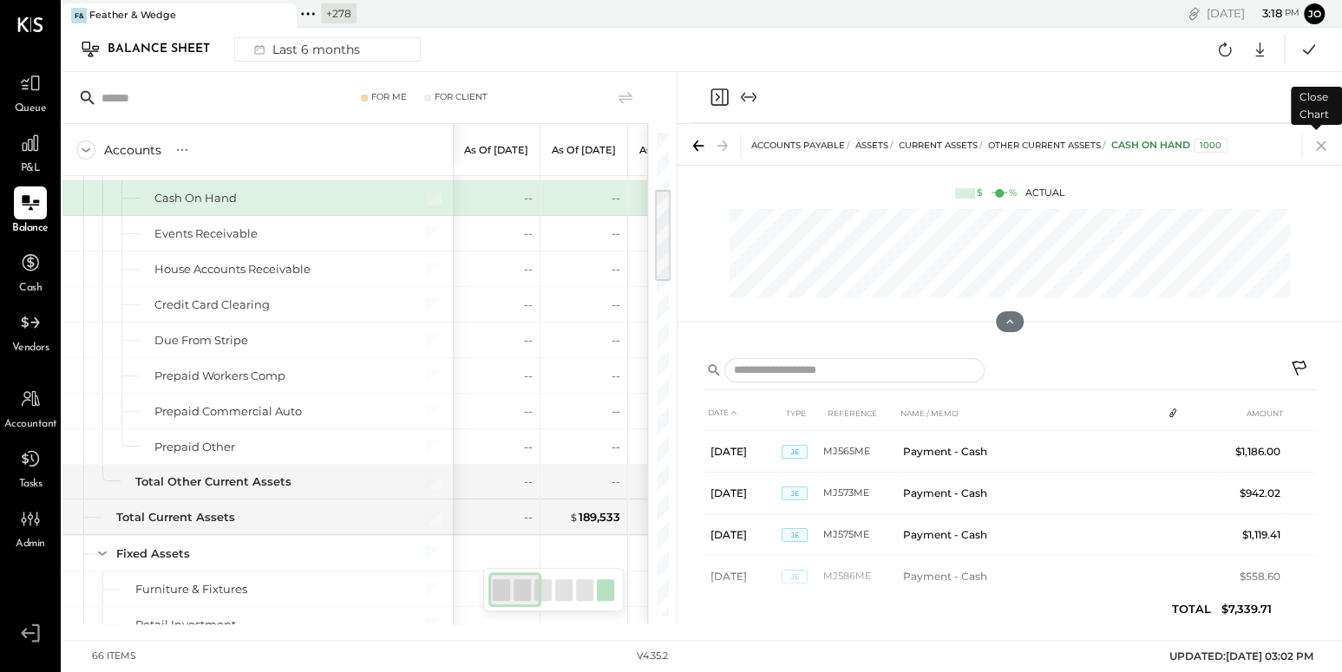
click at [1314, 144] on icon at bounding box center [1321, 146] width 24 height 24
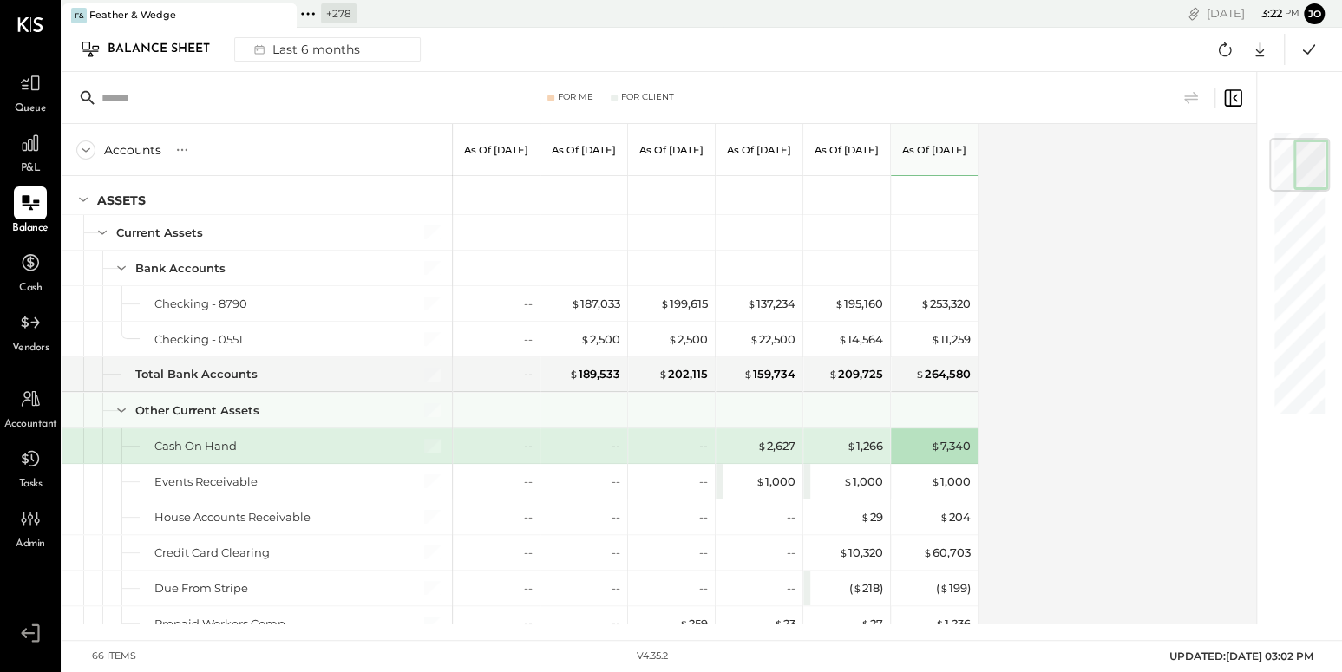
scroll to position [11, 0]
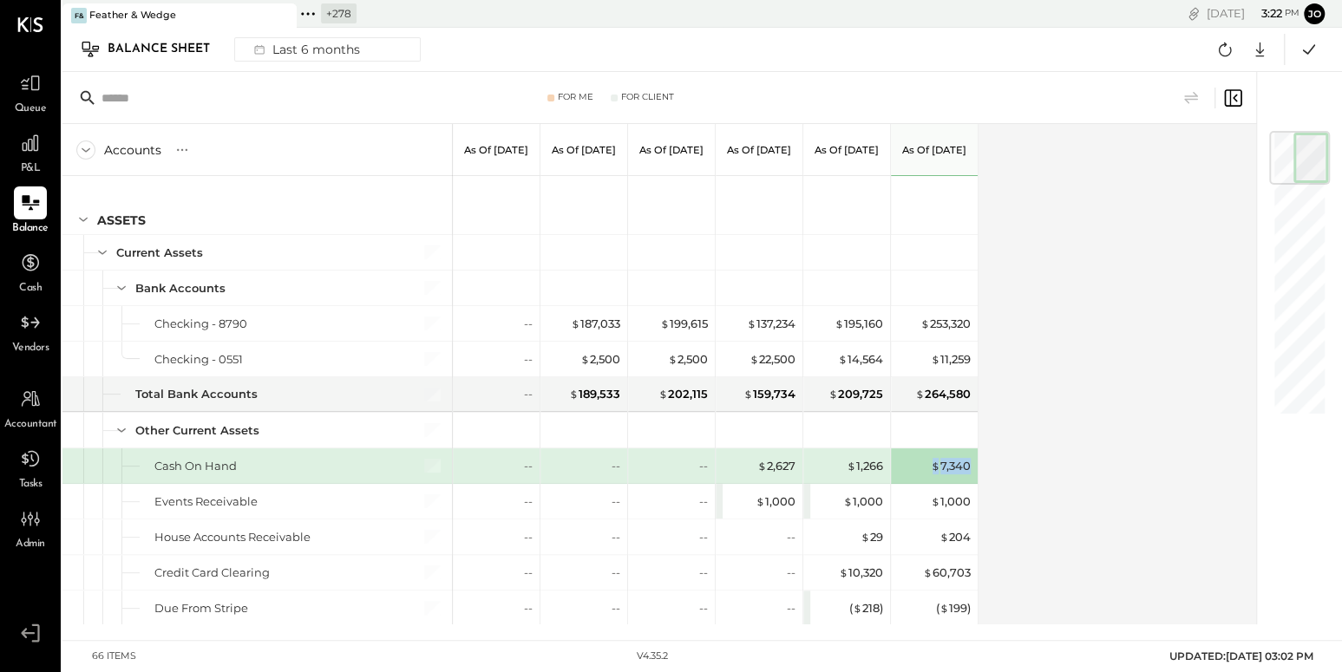
drag, startPoint x: 927, startPoint y: 468, endPoint x: 970, endPoint y: 468, distance: 42.5
click at [970, 468] on div "$ 7,340" at bounding box center [934, 465] width 87 height 35
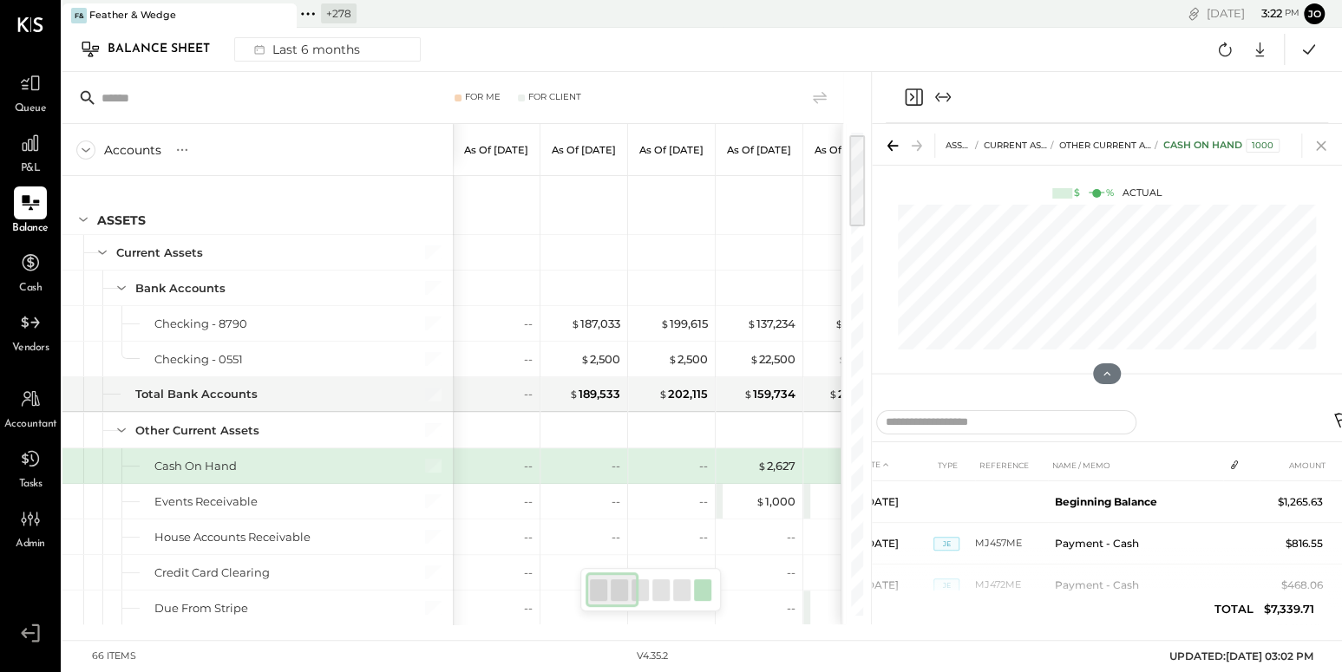
click at [1317, 143] on icon at bounding box center [1321, 146] width 24 height 24
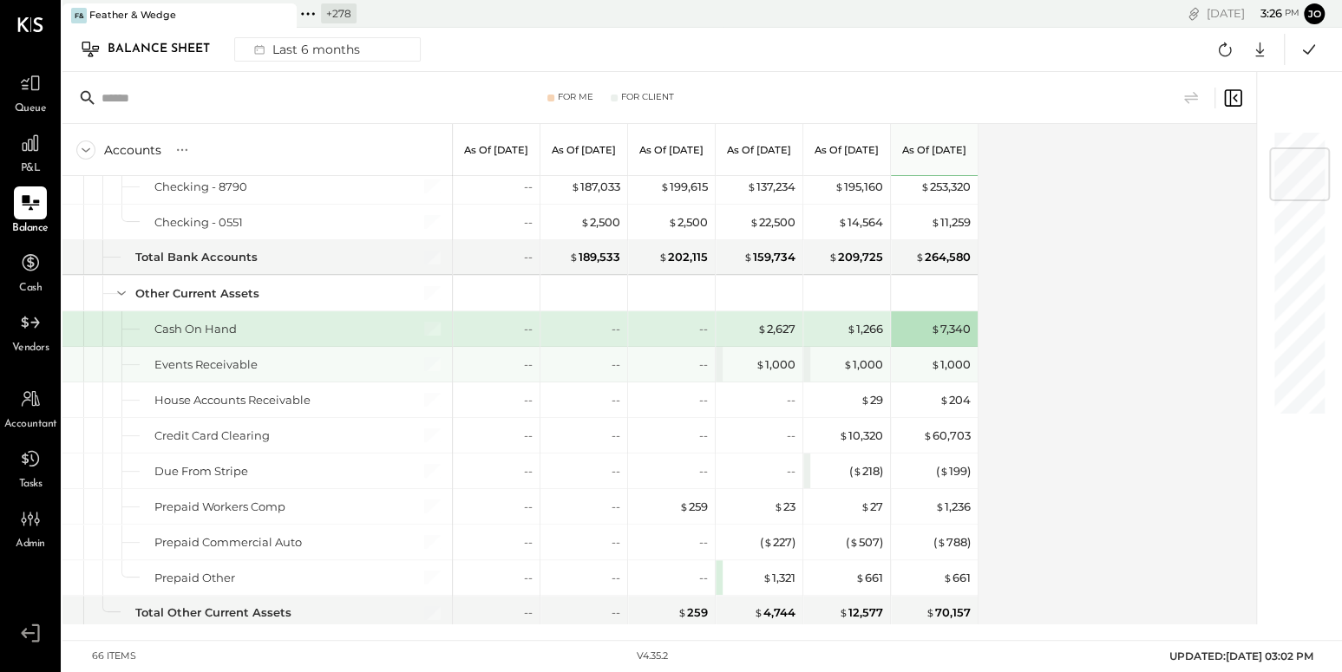
scroll to position [180, 0]
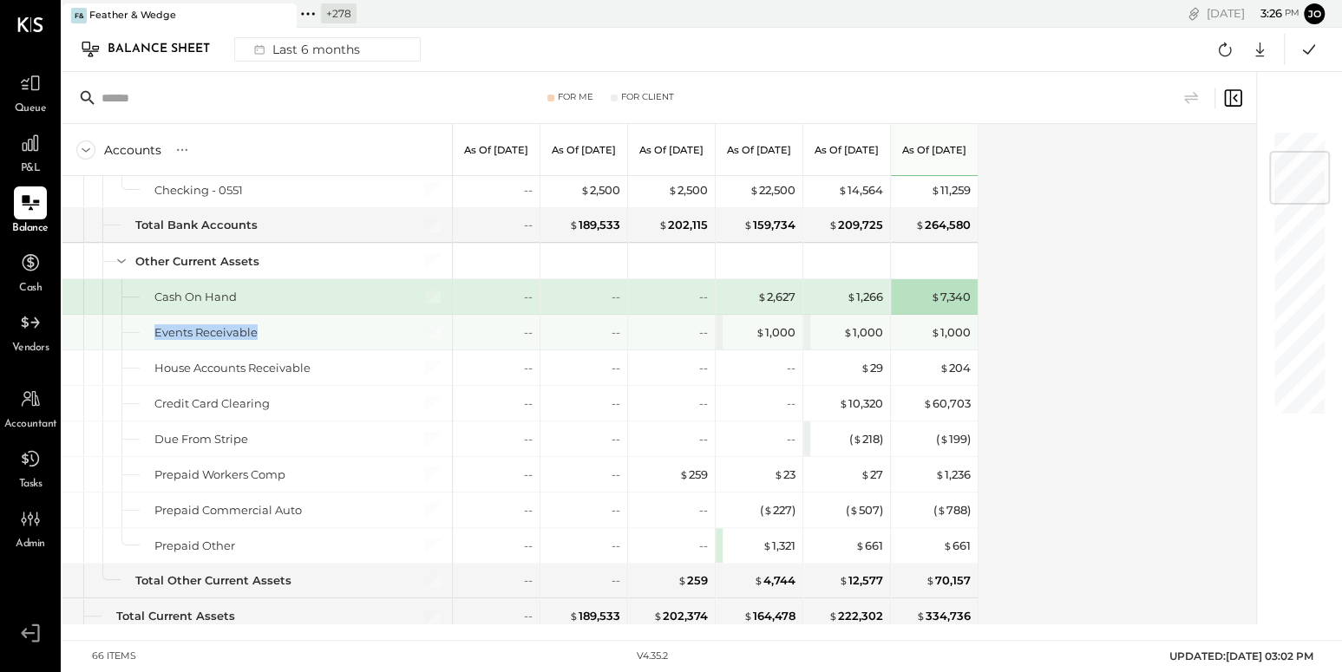
drag, startPoint x: 144, startPoint y: 330, endPoint x: 261, endPoint y: 333, distance: 117.1
click at [261, 333] on div "Events Receivable" at bounding box center [256, 332] width 389 height 35
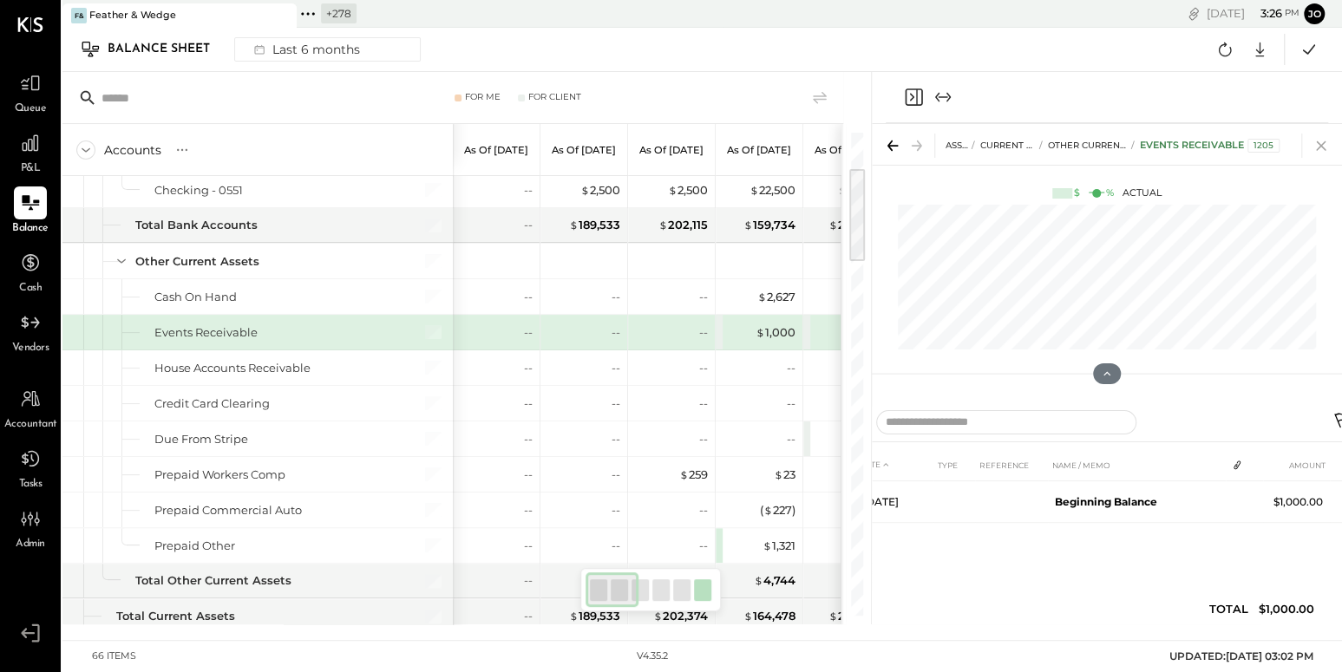
click at [1325, 147] on icon at bounding box center [1321, 146] width 24 height 24
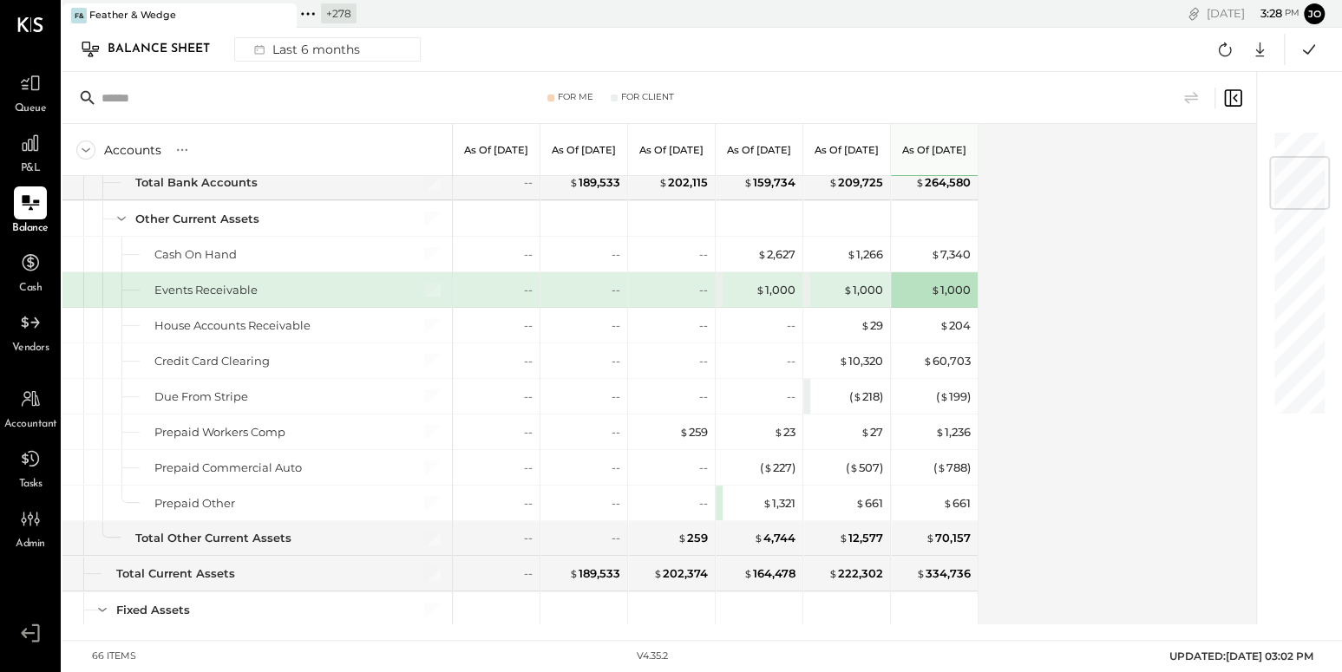
scroll to position [230, 0]
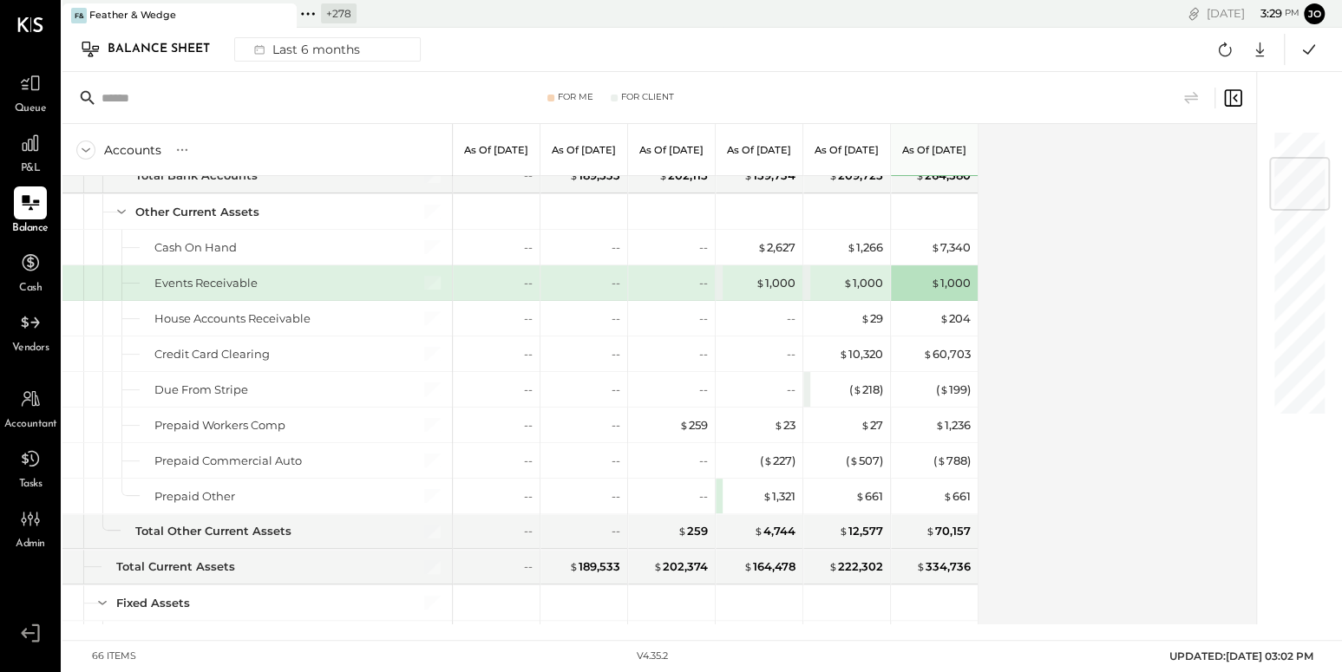
click at [999, 330] on div "Accounts S GL As of Mar 31st 2025 As of Apr 30th 2025 As of May 31st 2025 As of…" at bounding box center [660, 374] width 1196 height 501
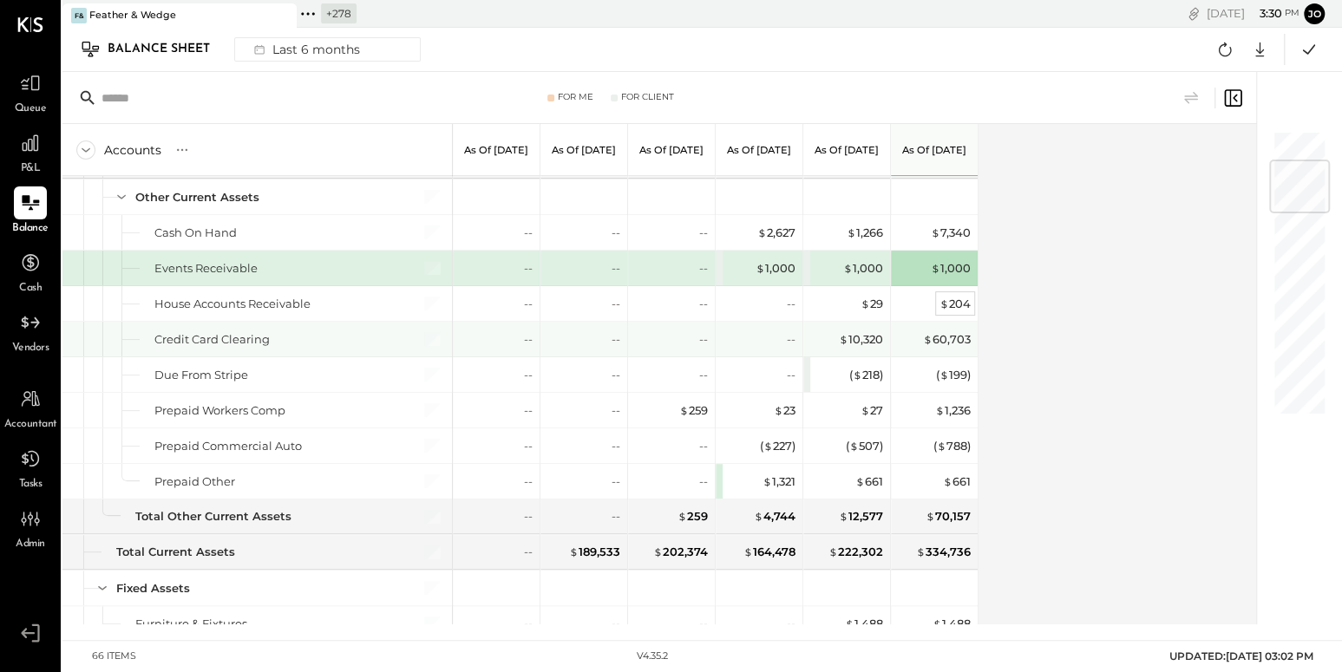
scroll to position [252, 0]
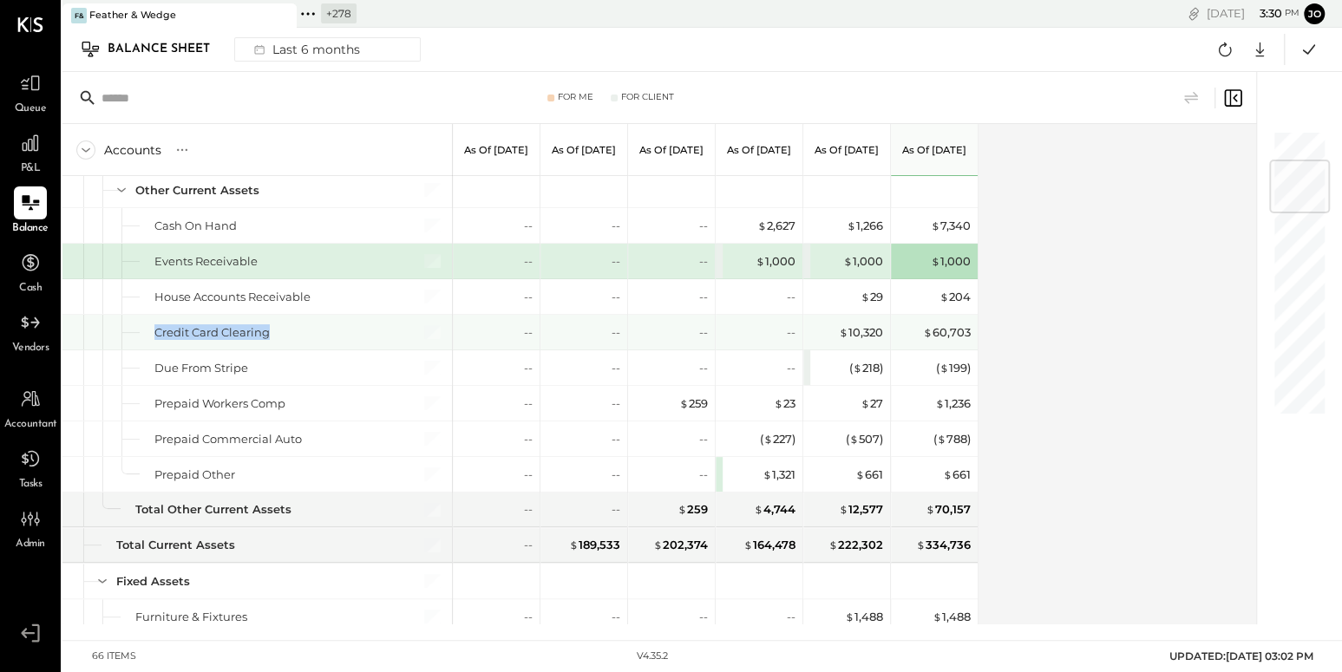
drag, startPoint x: 149, startPoint y: 329, endPoint x: 321, endPoint y: 328, distance: 171.8
click at [321, 328] on div "Credit Card Clearing" at bounding box center [256, 332] width 389 height 35
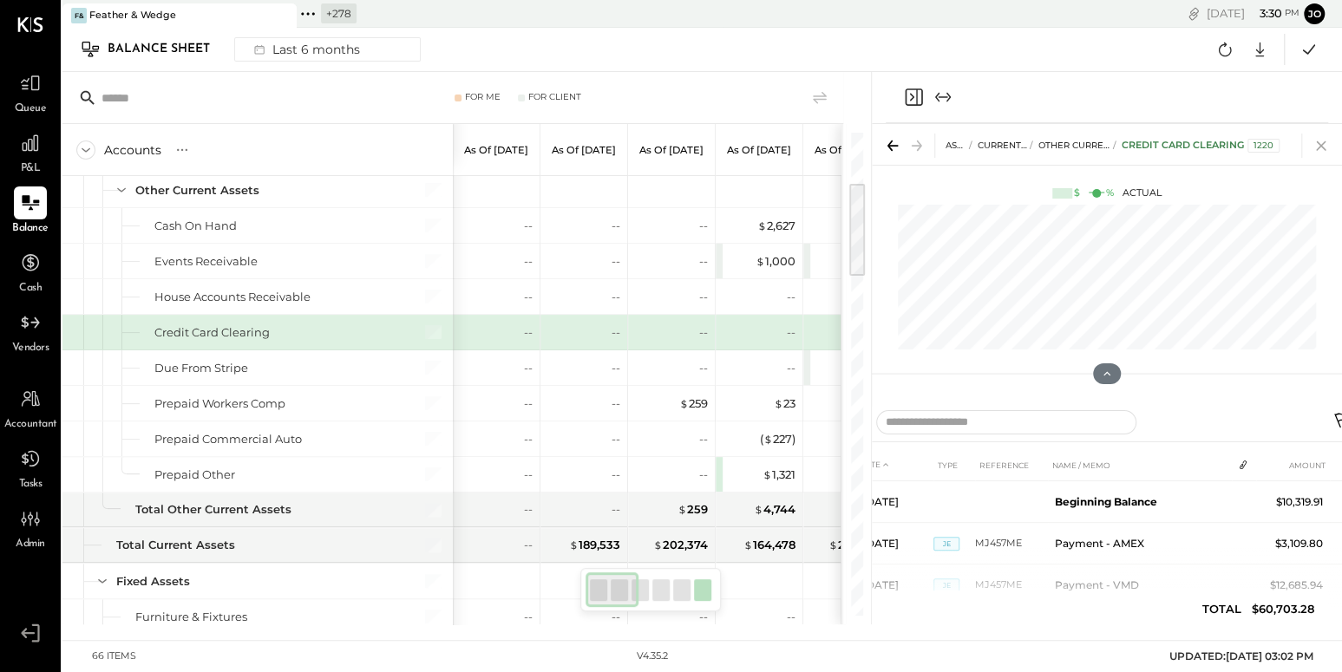
click at [1317, 141] on icon at bounding box center [1321, 146] width 24 height 24
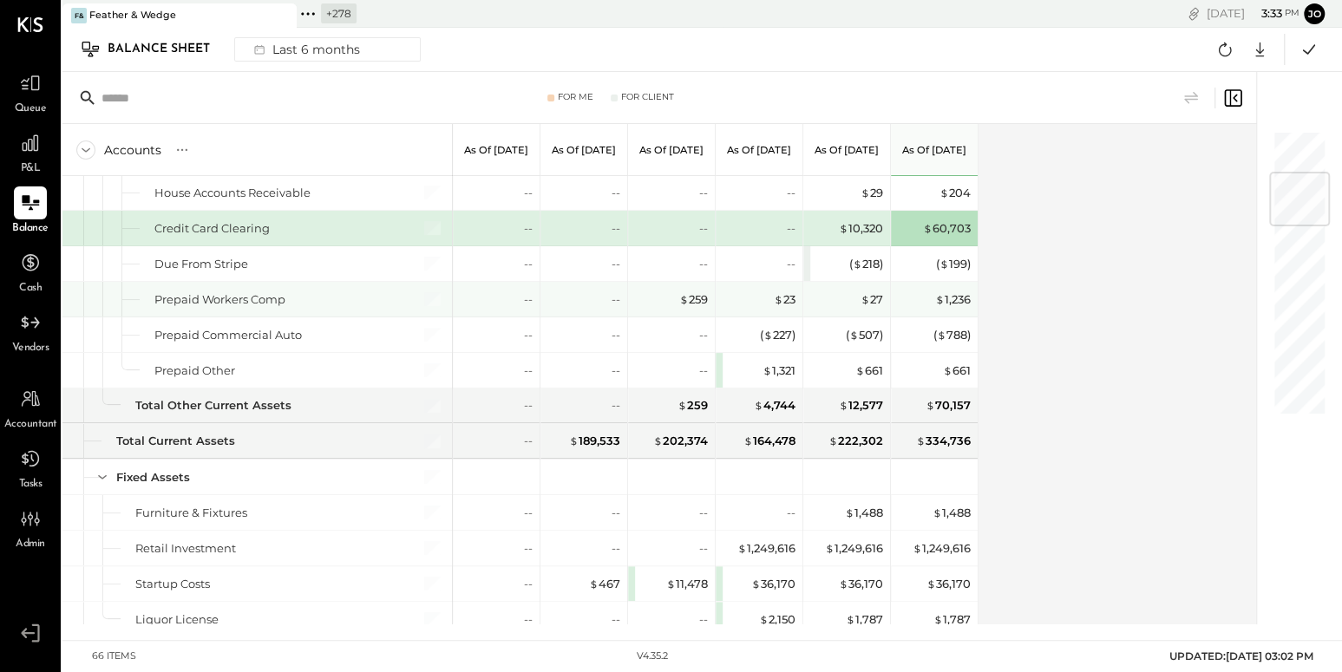
scroll to position [374, 0]
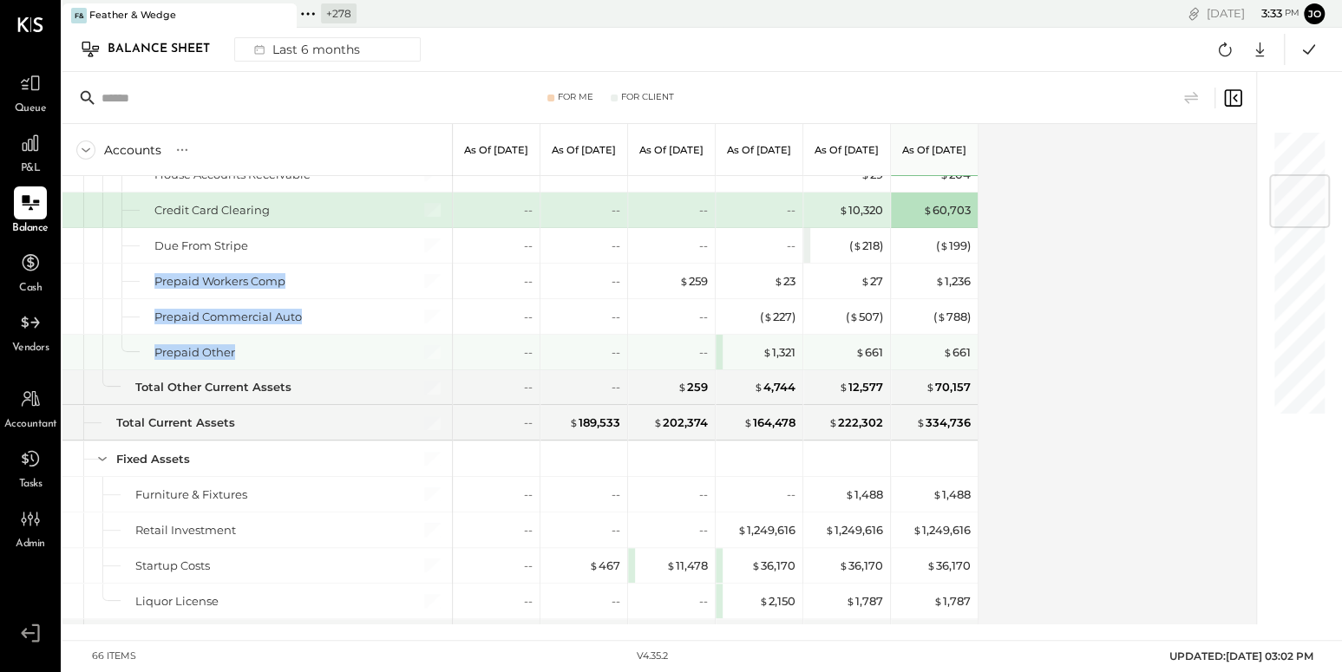
drag, startPoint x: 151, startPoint y: 271, endPoint x: 289, endPoint y: 344, distance: 156.4
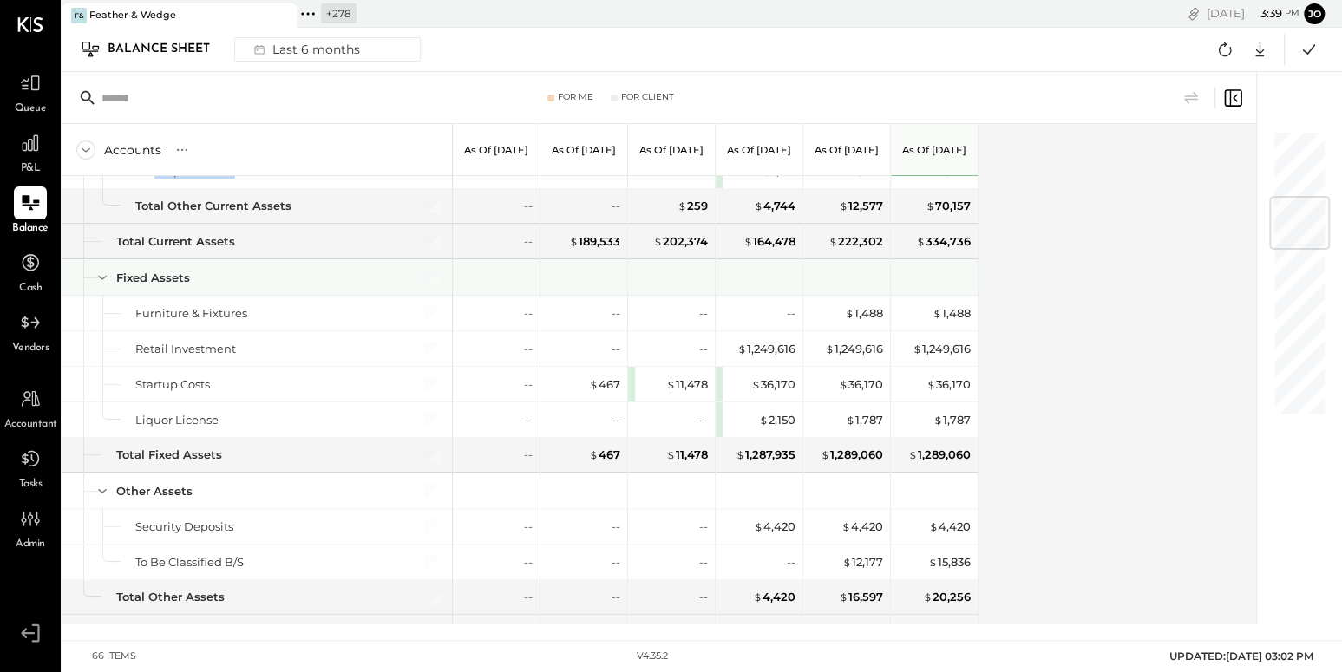
scroll to position [559, 0]
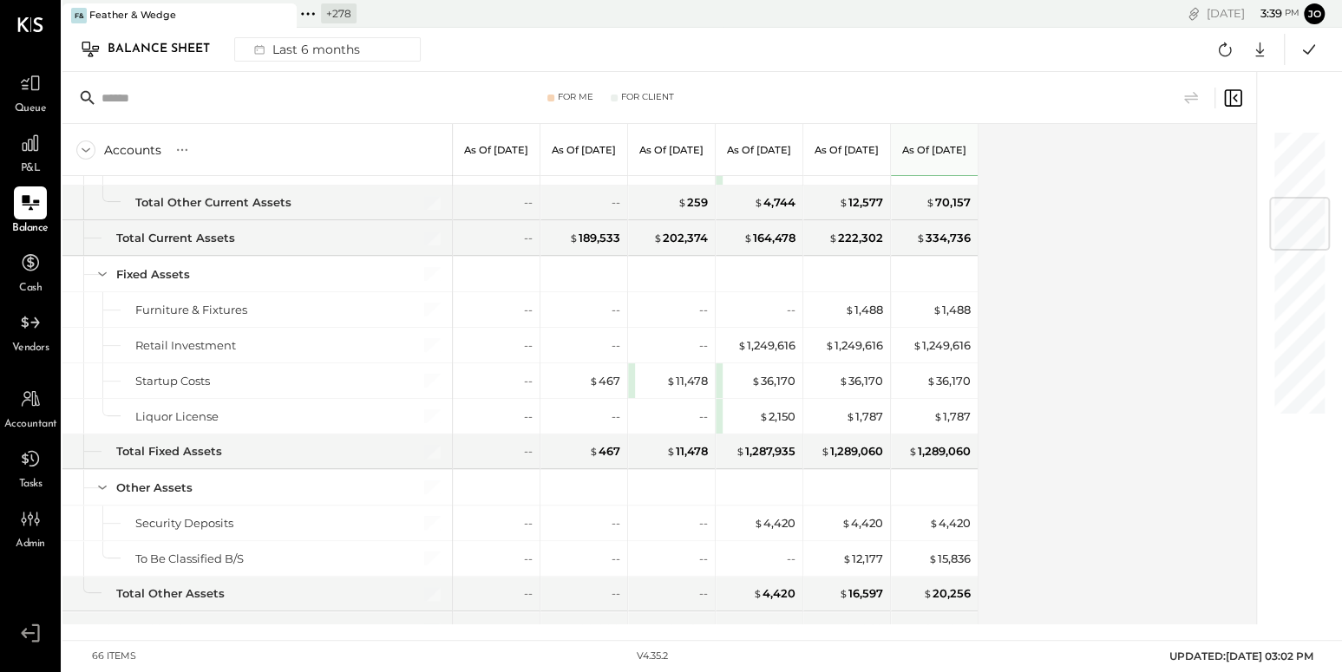
click at [1078, 317] on div "Accounts S GL As of Mar 31st 2025 As of Apr 30th 2025 As of May 31st 2025 As of…" at bounding box center [660, 374] width 1196 height 501
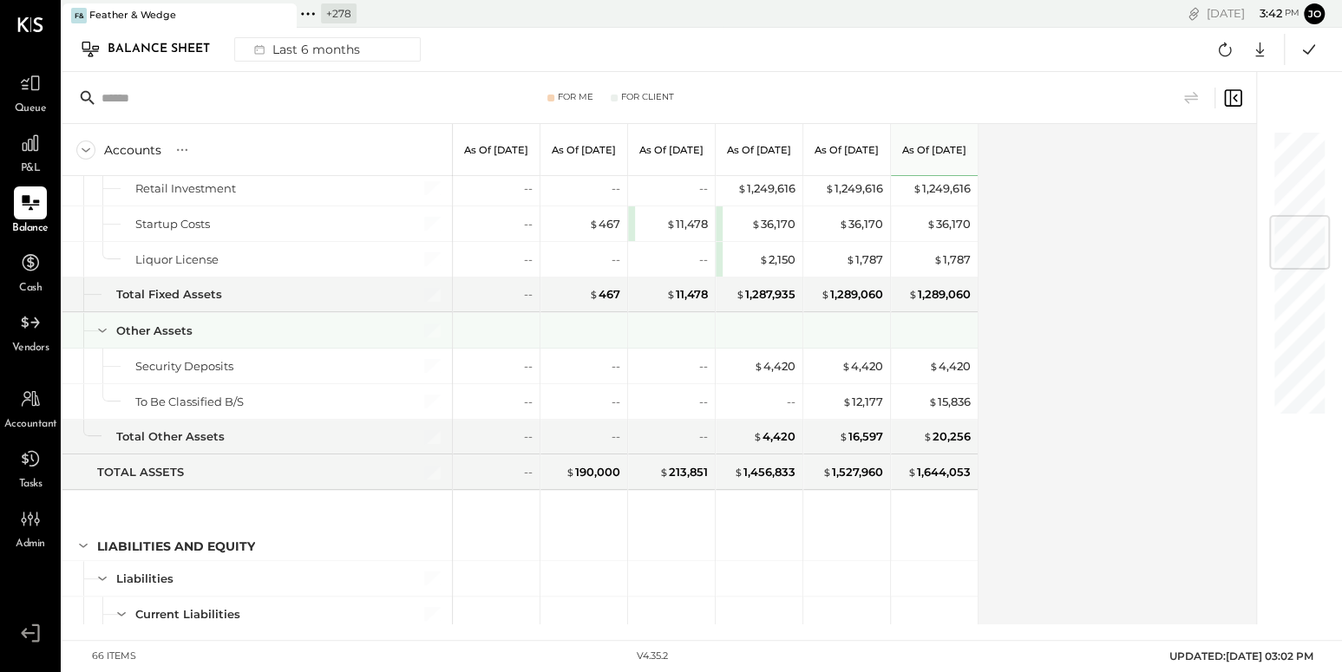
scroll to position [787, 0]
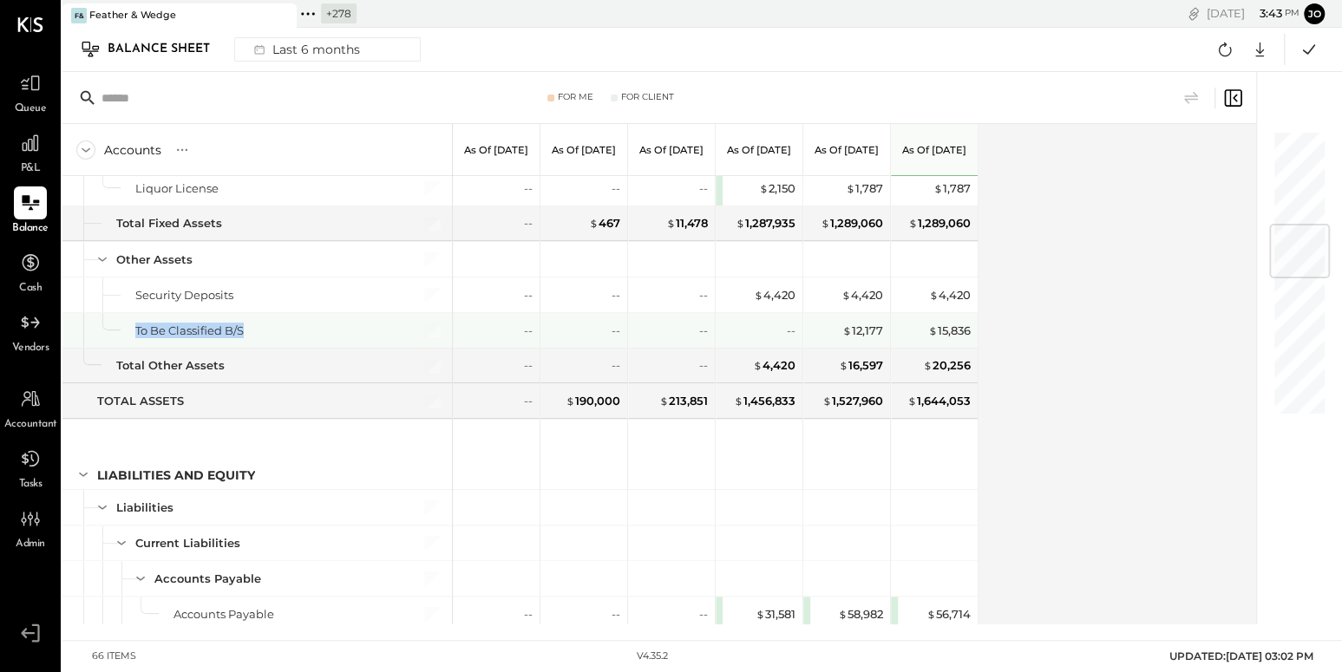
drag, startPoint x: 131, startPoint y: 326, endPoint x: 245, endPoint y: 326, distance: 114.5
click at [245, 326] on div "To Be Classified B/S" at bounding box center [256, 330] width 389 height 35
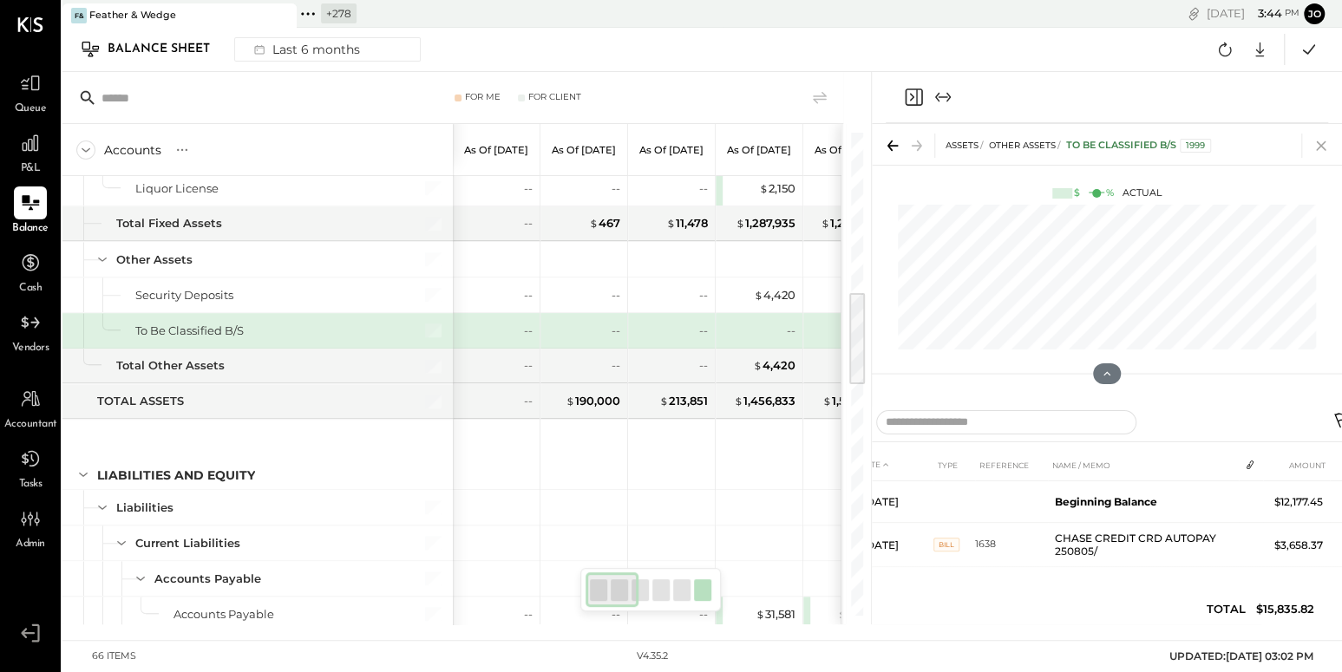
click at [1319, 144] on icon at bounding box center [1321, 146] width 10 height 10
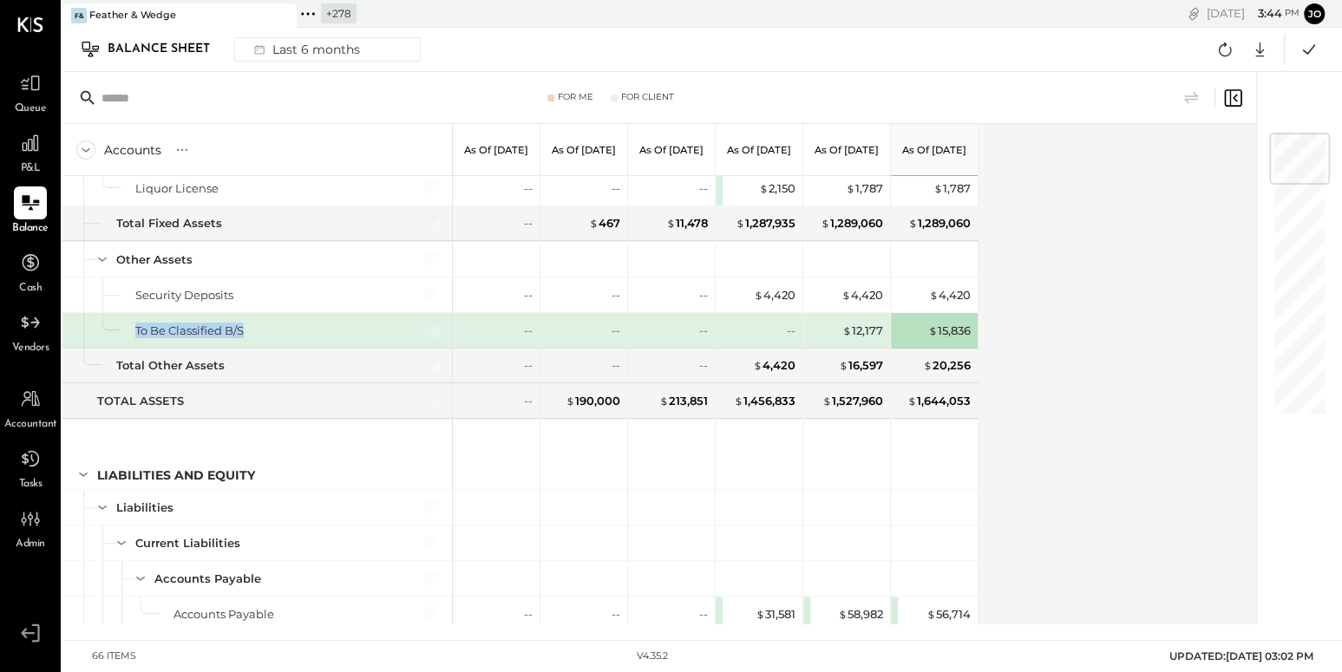
drag, startPoint x: 134, startPoint y: 327, endPoint x: 257, endPoint y: 327, distance: 123.2
click at [257, 327] on div "To Be Classified B/S" at bounding box center [256, 330] width 389 height 35
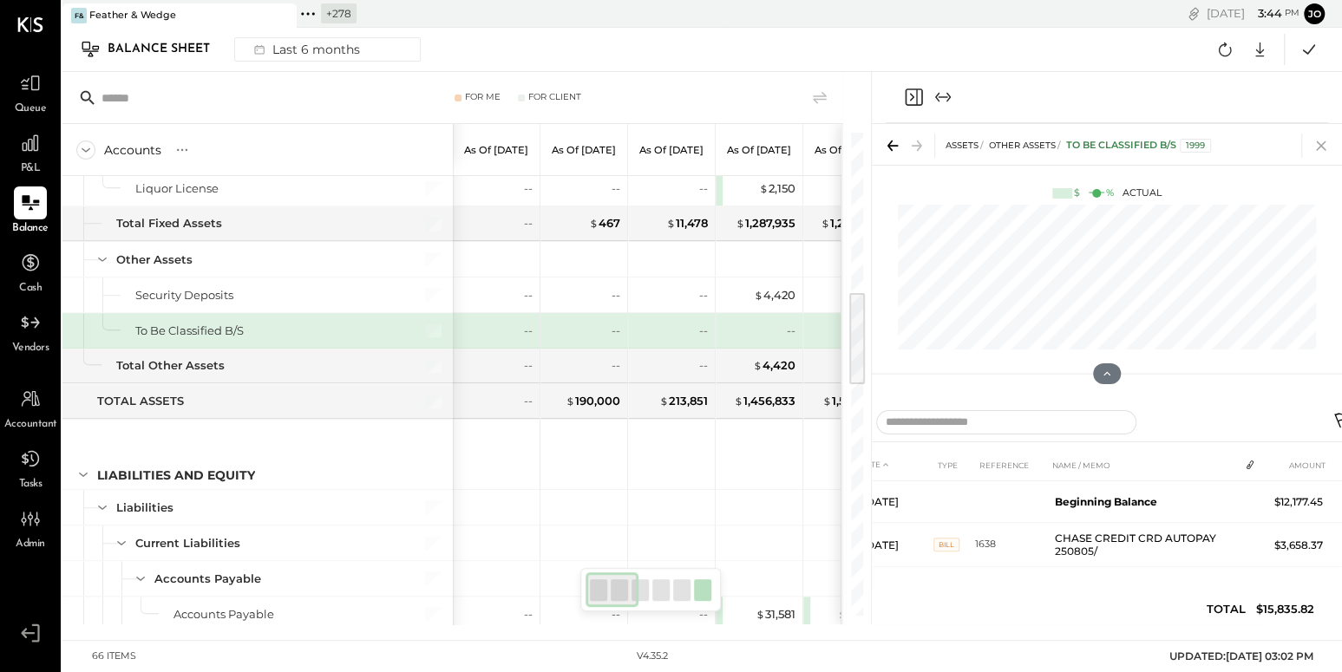
click at [1325, 147] on icon at bounding box center [1321, 146] width 24 height 24
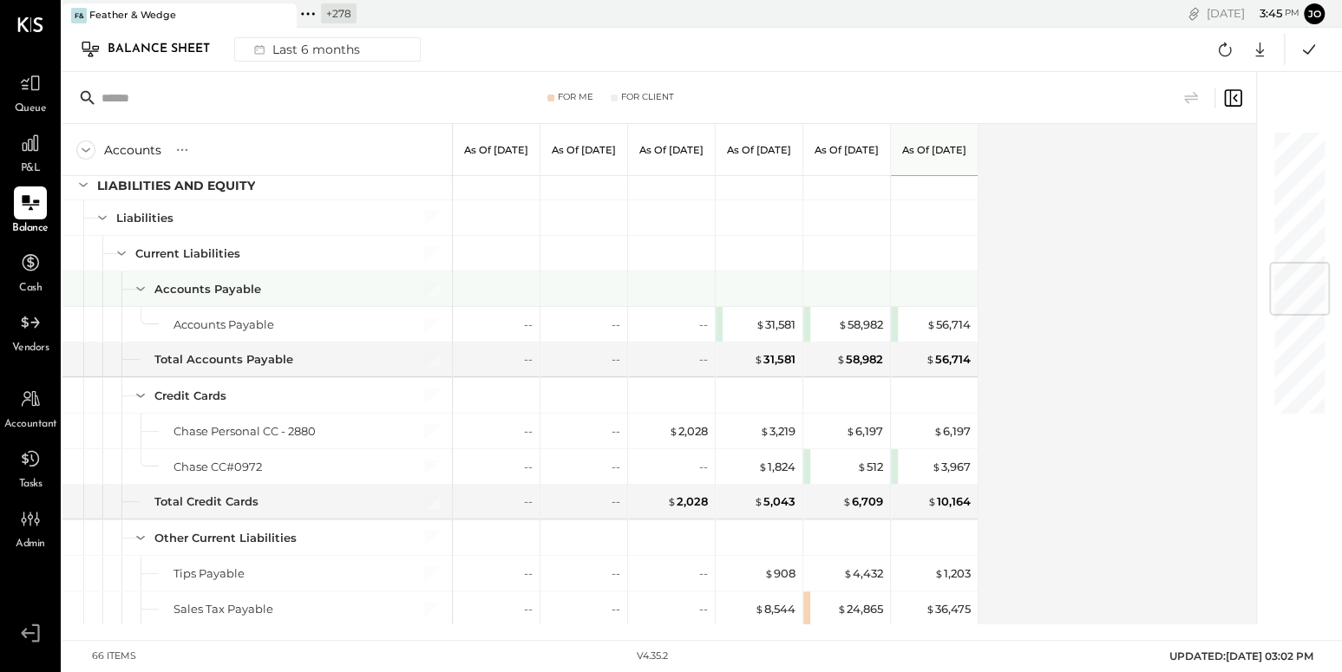
scroll to position [1107, 0]
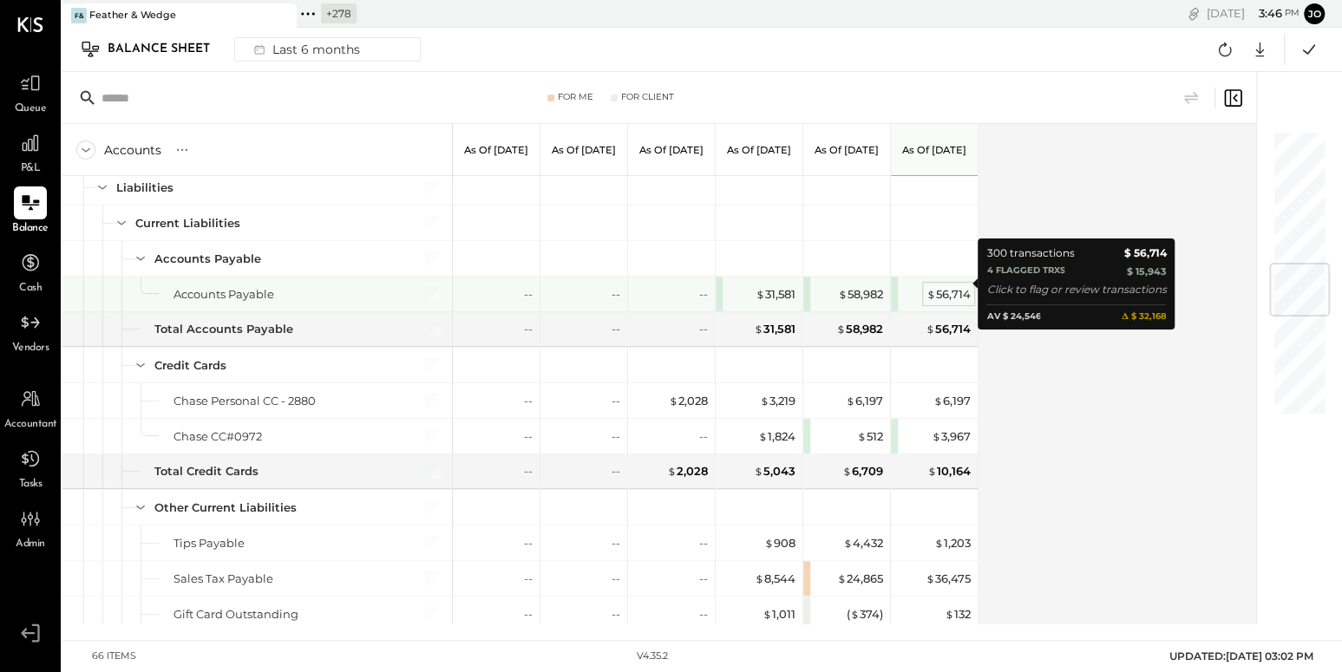
click at [953, 286] on div "$ 56,714" at bounding box center [948, 294] width 44 height 16
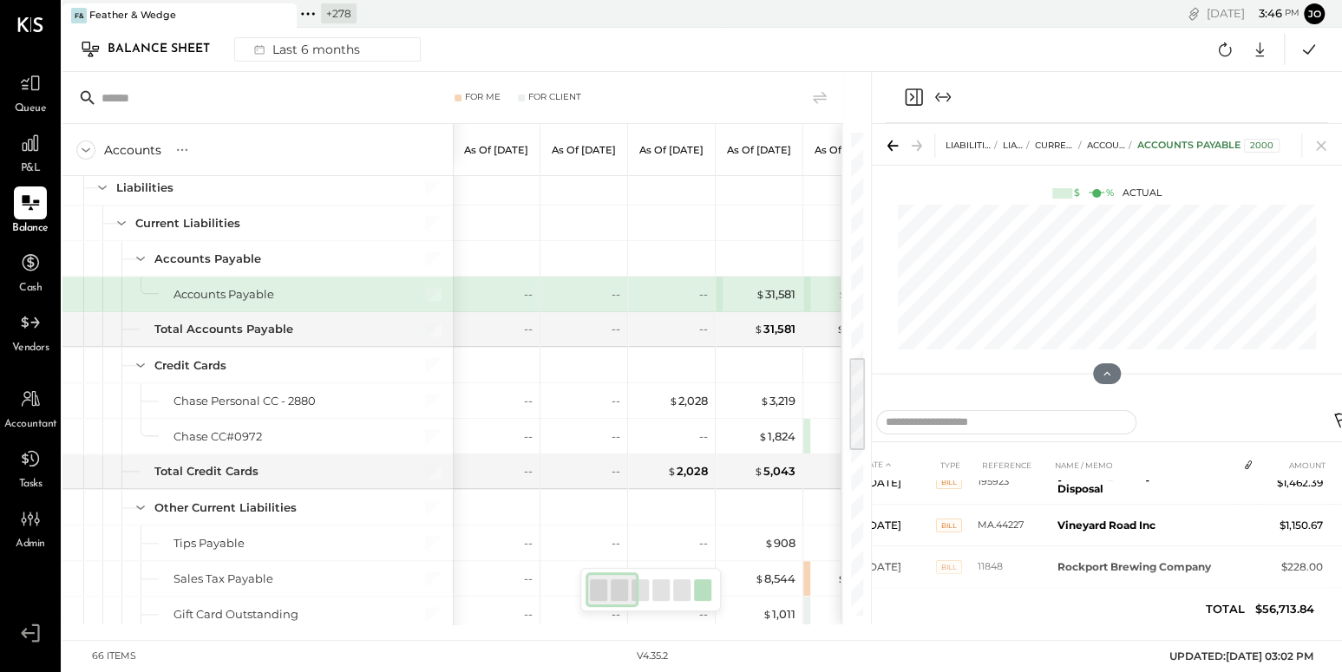
scroll to position [115, 0]
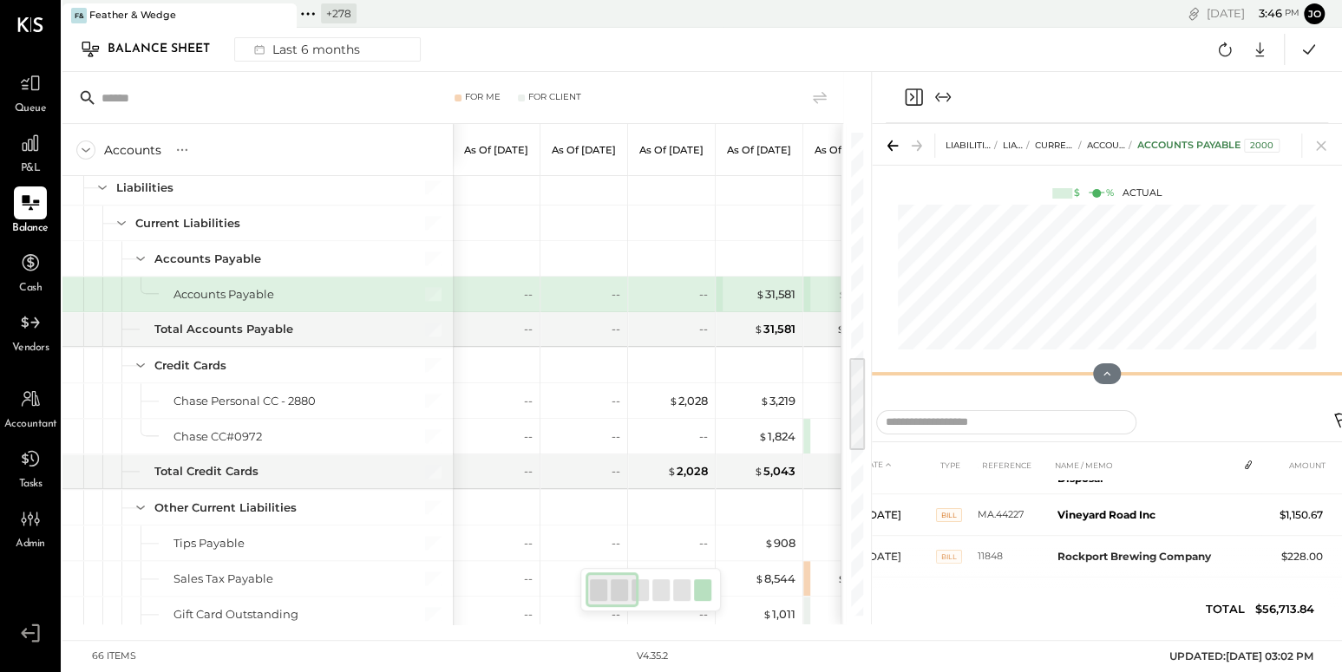
drag, startPoint x: 1107, startPoint y: 375, endPoint x: 1077, endPoint y: 78, distance: 298.1
click at [1077, 78] on div "LIABILITIES AND EQUITY Liabilities Current Liabilities Accounts Payable Account…" at bounding box center [1107, 348] width 470 height 553
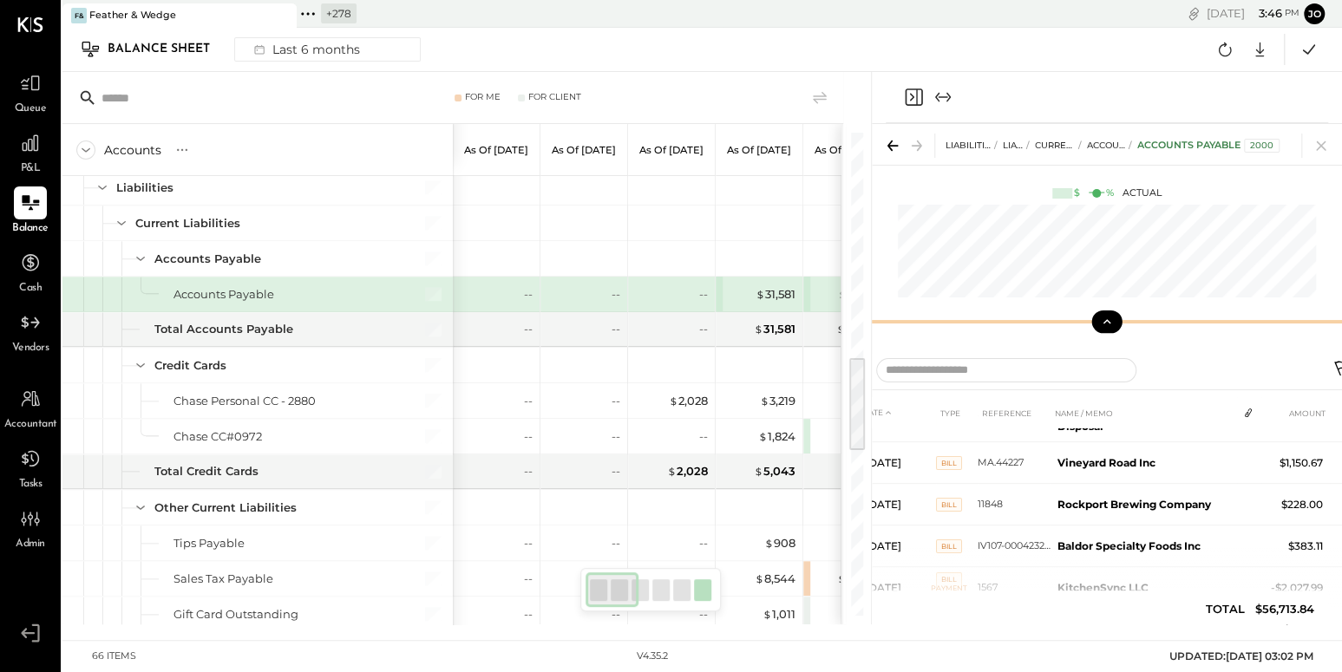
scroll to position [97, 0]
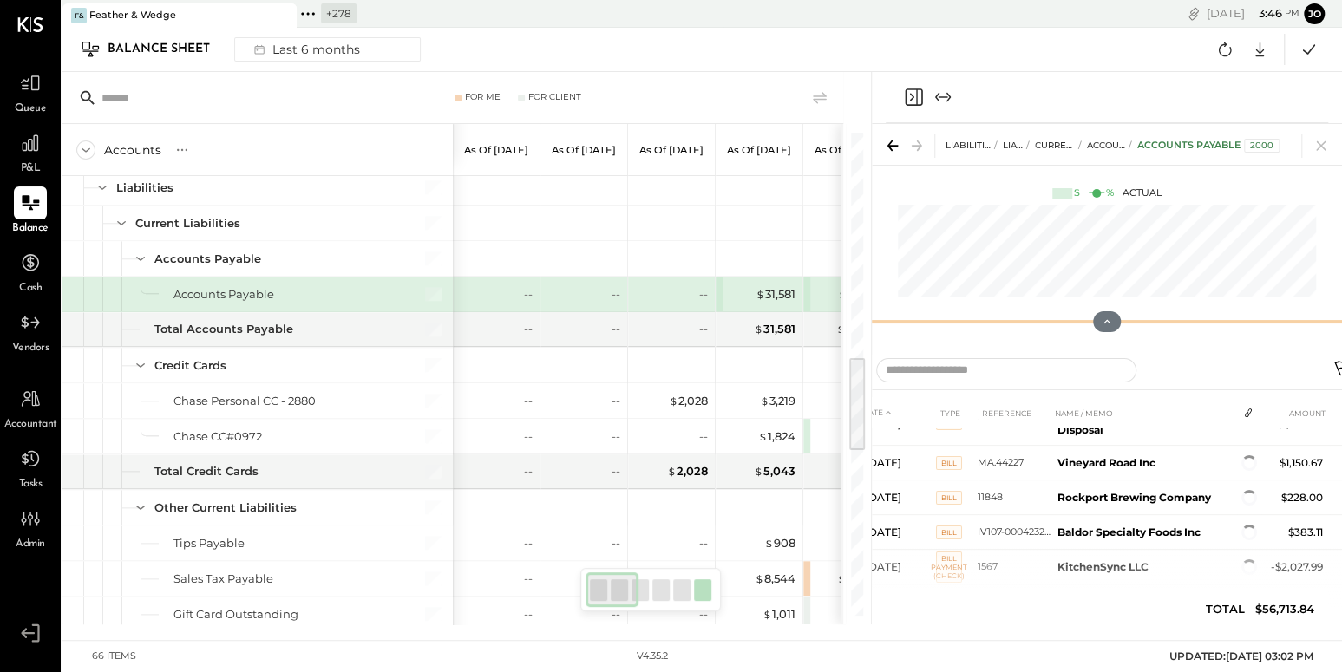
drag, startPoint x: 1112, startPoint y: 319, endPoint x: 1100, endPoint y: 108, distance: 212.0
click at [1100, 108] on div "LIABILITIES AND EQUITY Liabilities Current Liabilities Accounts Payable Account…" at bounding box center [1107, 348] width 470 height 553
drag, startPoint x: 856, startPoint y: 374, endPoint x: 697, endPoint y: 381, distance: 158.9
click at [698, 381] on div "For Me For Client Accounts S GL As of Mar 31st 2025 As of Apr 30th 2025 As of M…" at bounding box center [466, 348] width 808 height 553
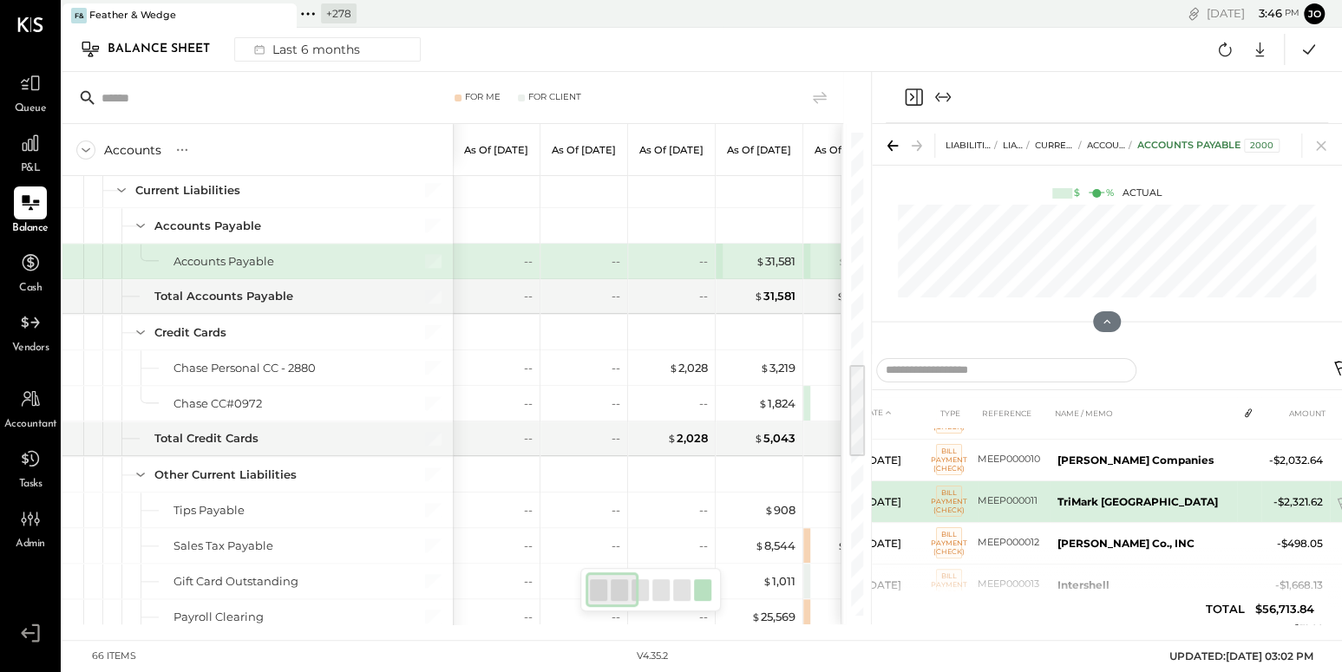
scroll to position [409, 0]
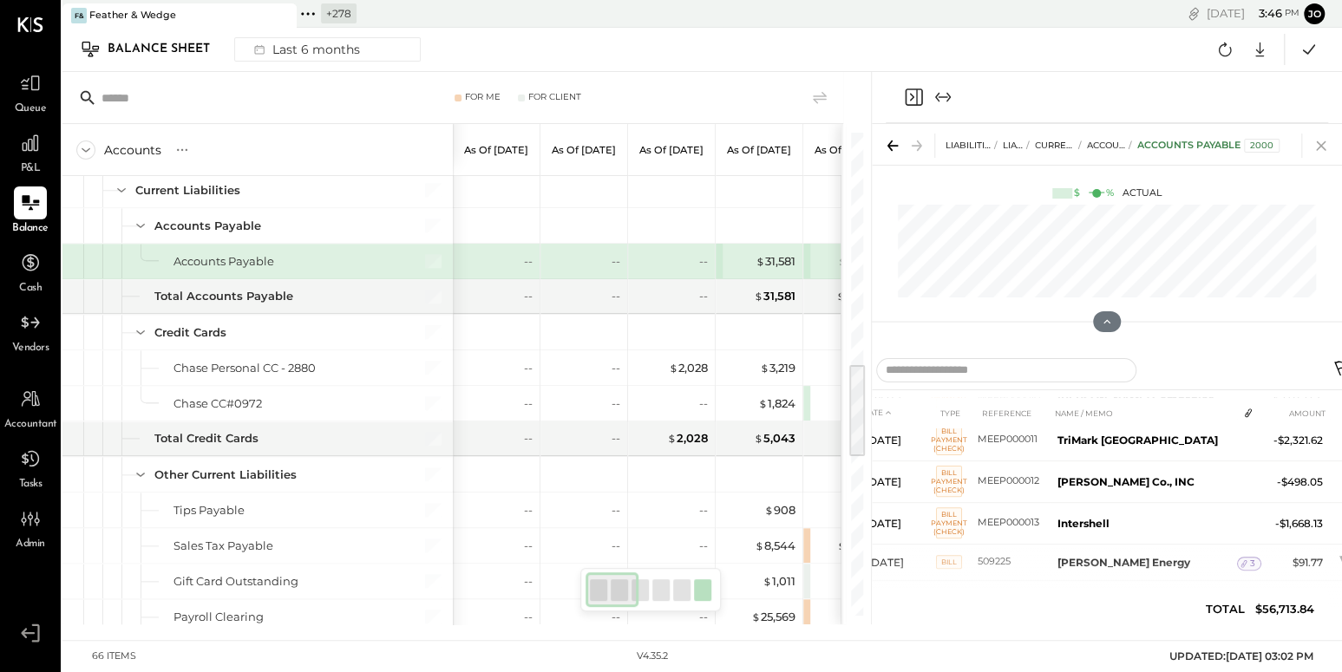
click at [1319, 148] on icon at bounding box center [1321, 146] width 24 height 24
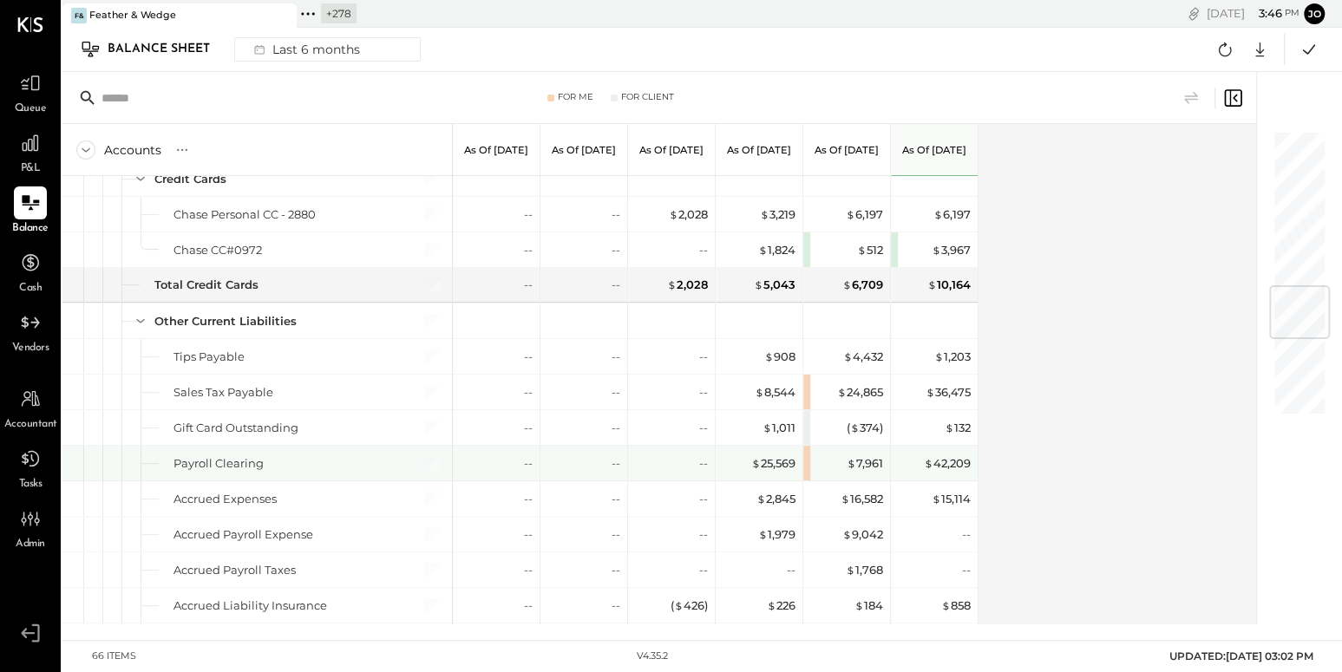
scroll to position [1292, 0]
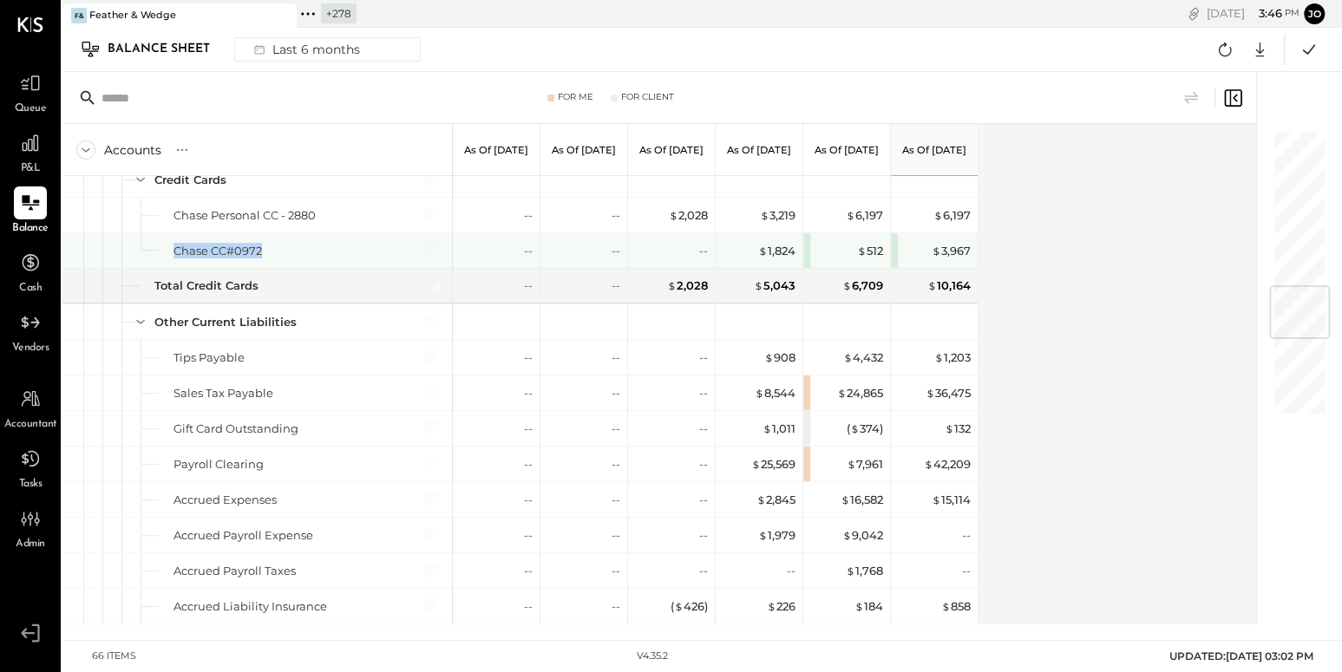
drag, startPoint x: 174, startPoint y: 244, endPoint x: 273, endPoint y: 244, distance: 98.9
click at [273, 244] on div "Chase CC#0972" at bounding box center [283, 251] width 220 height 16
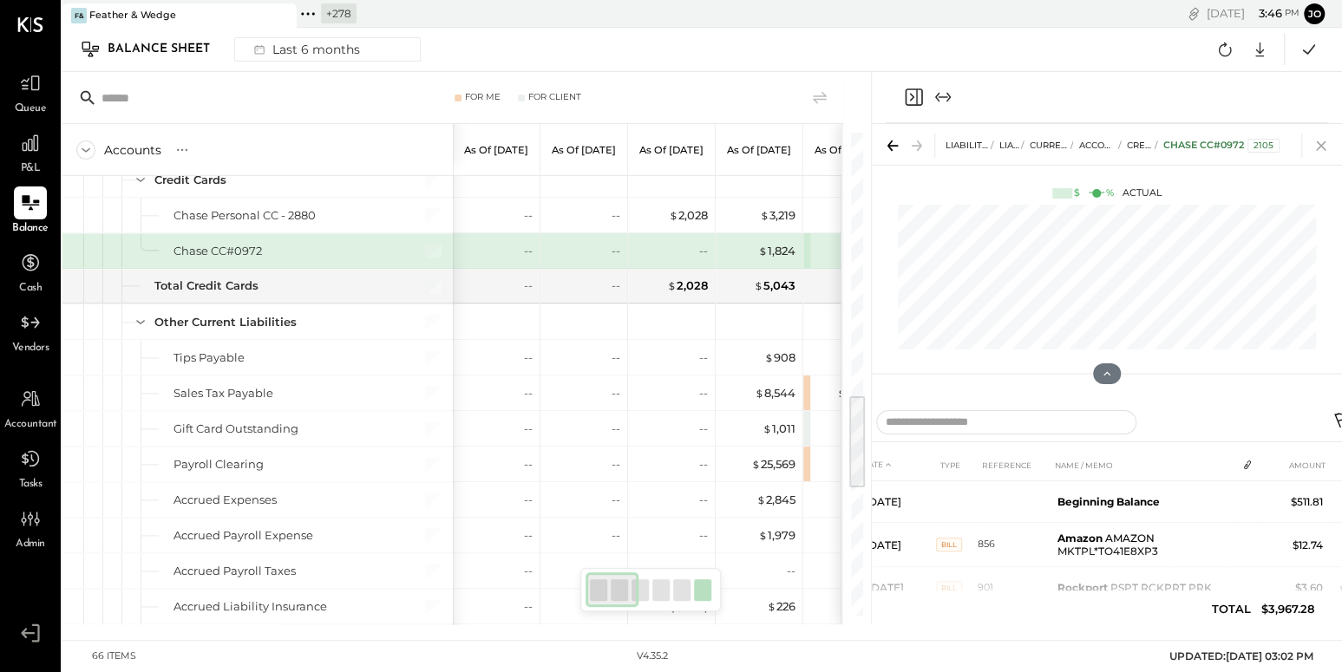
click at [1325, 141] on icon at bounding box center [1321, 146] width 24 height 24
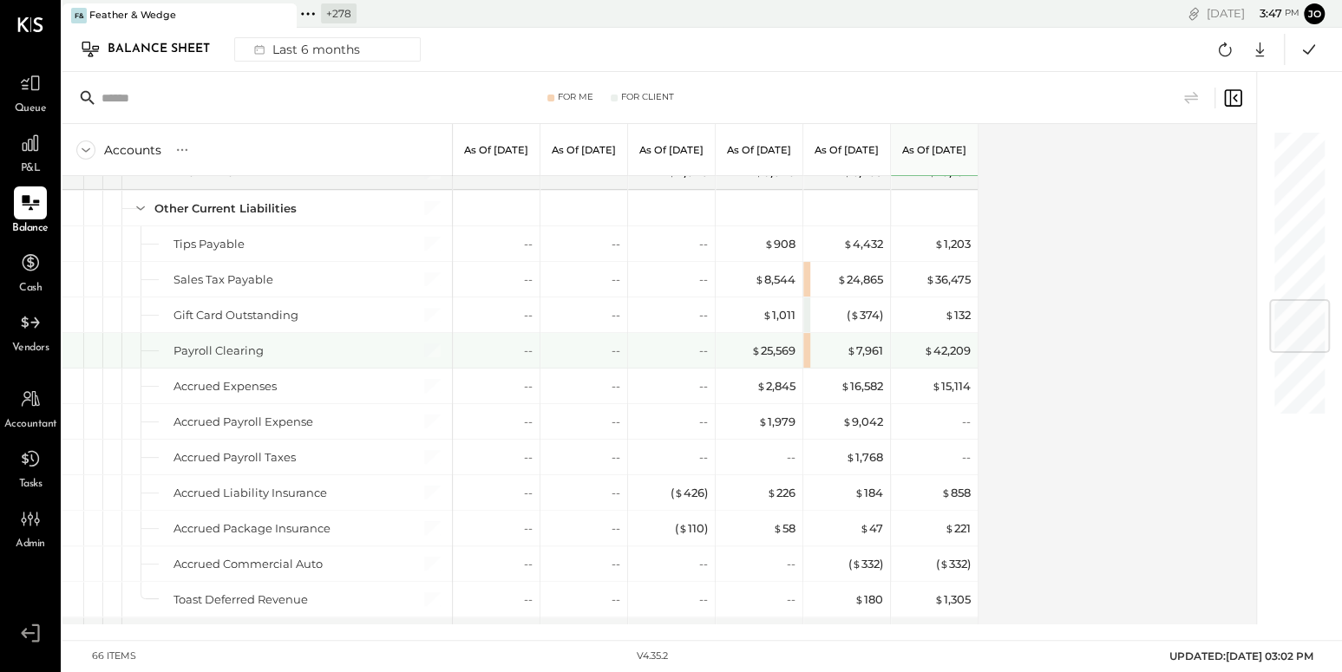
scroll to position [1418, 0]
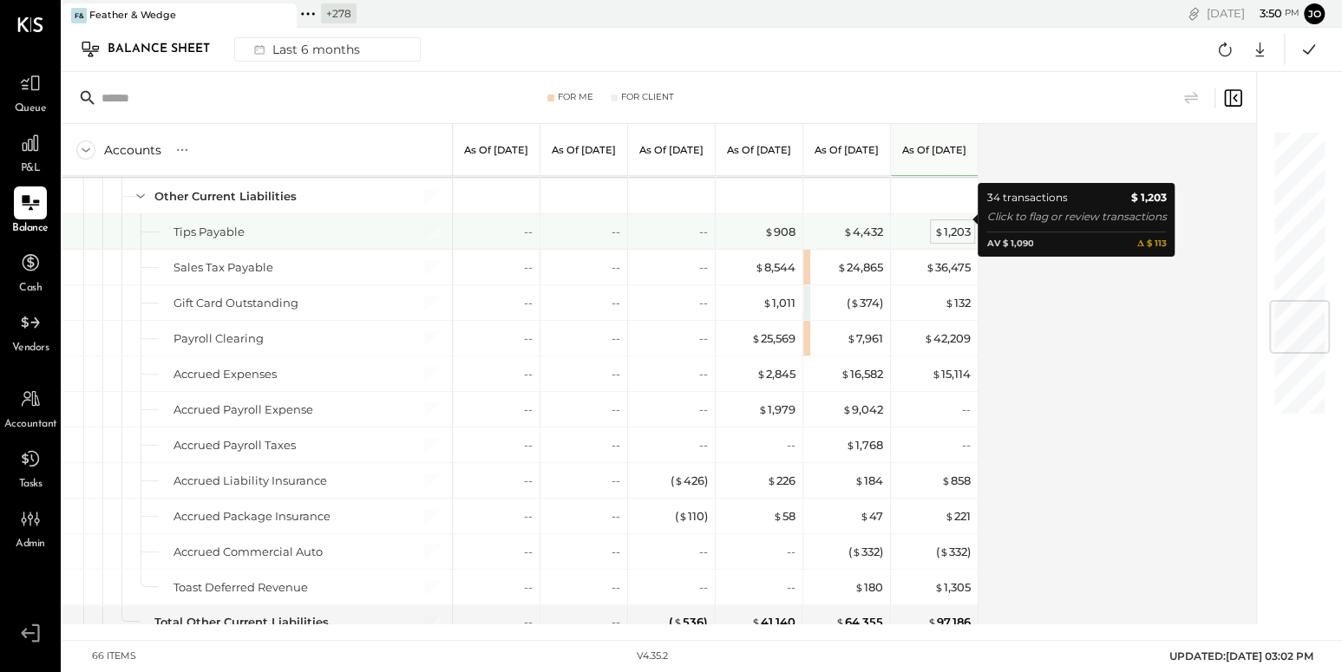
click at [943, 224] on div "$ 1,203" at bounding box center [952, 232] width 36 height 16
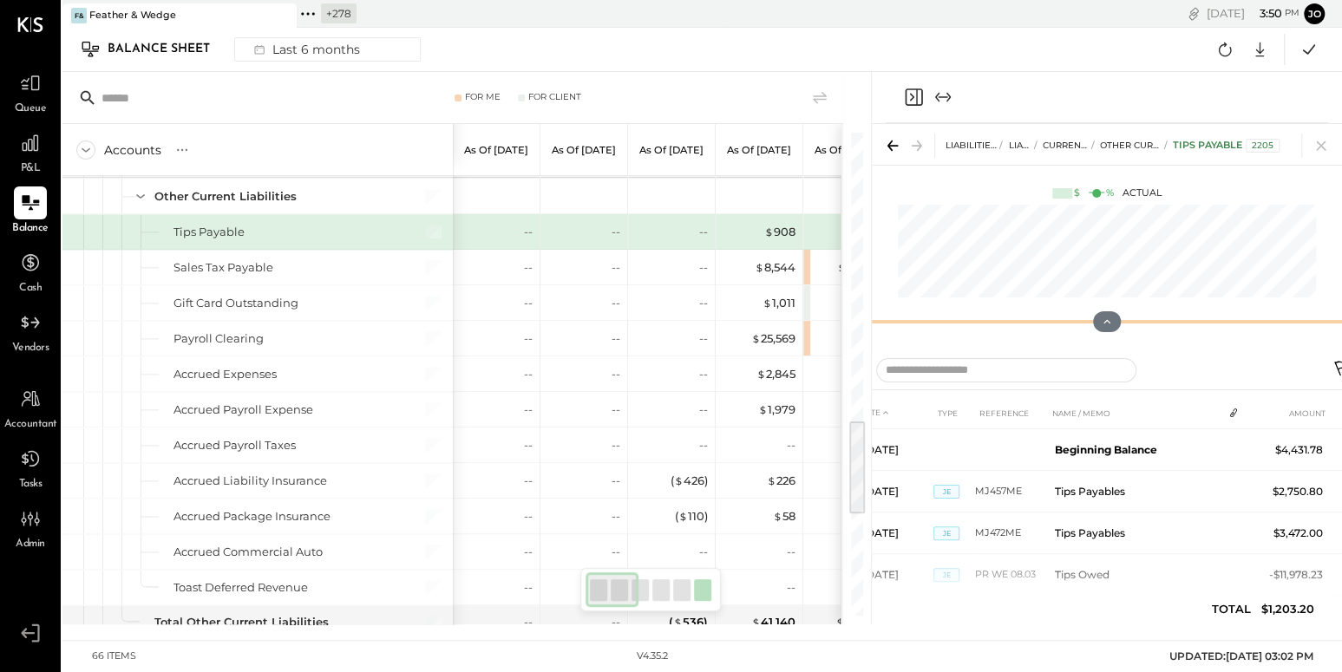
drag, startPoint x: 1104, startPoint y: 370, endPoint x: 1087, endPoint y: 115, distance: 255.6
click at [1087, 118] on div "LIABILITIES AND EQUITY Liabilities Current Liabilities Other Current Liabilitie…" at bounding box center [1107, 348] width 470 height 553
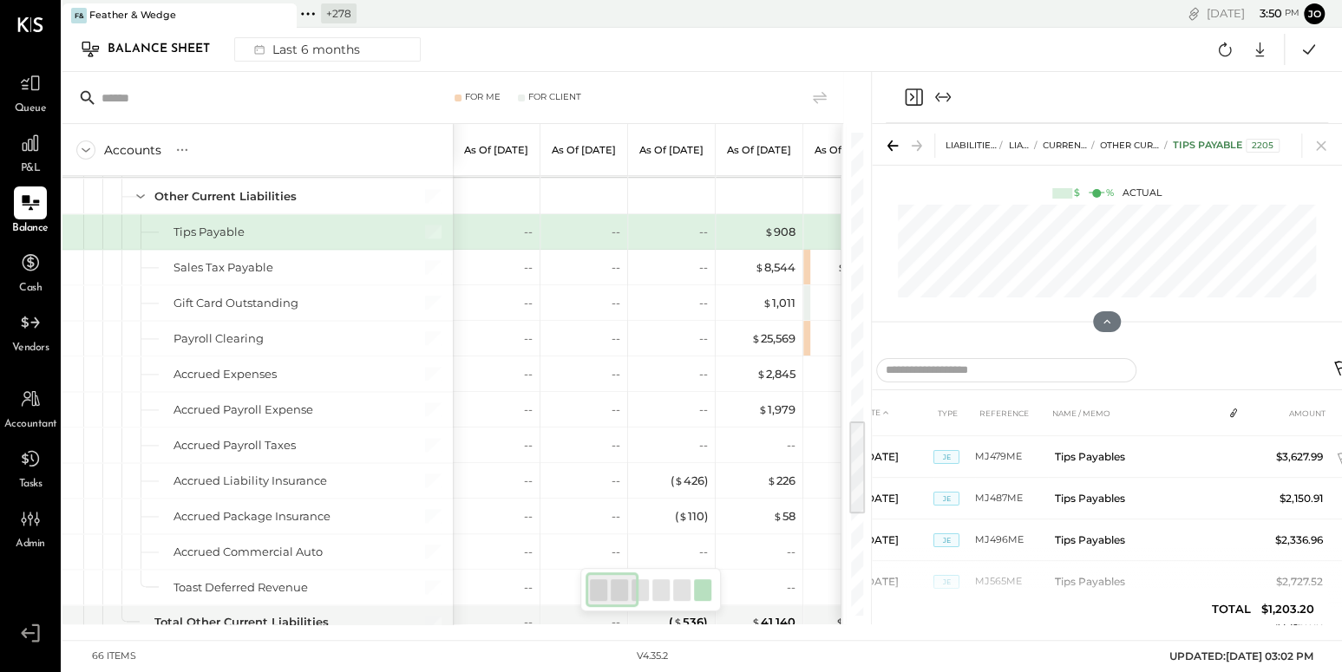
scroll to position [202, 0]
drag, startPoint x: 869, startPoint y: 435, endPoint x: 720, endPoint y: 437, distance: 149.2
click at [720, 437] on div "For Me For Client Accounts S GL As of Mar 31st 2025 As of Apr 30th 2025 As of M…" at bounding box center [466, 348] width 808 height 553
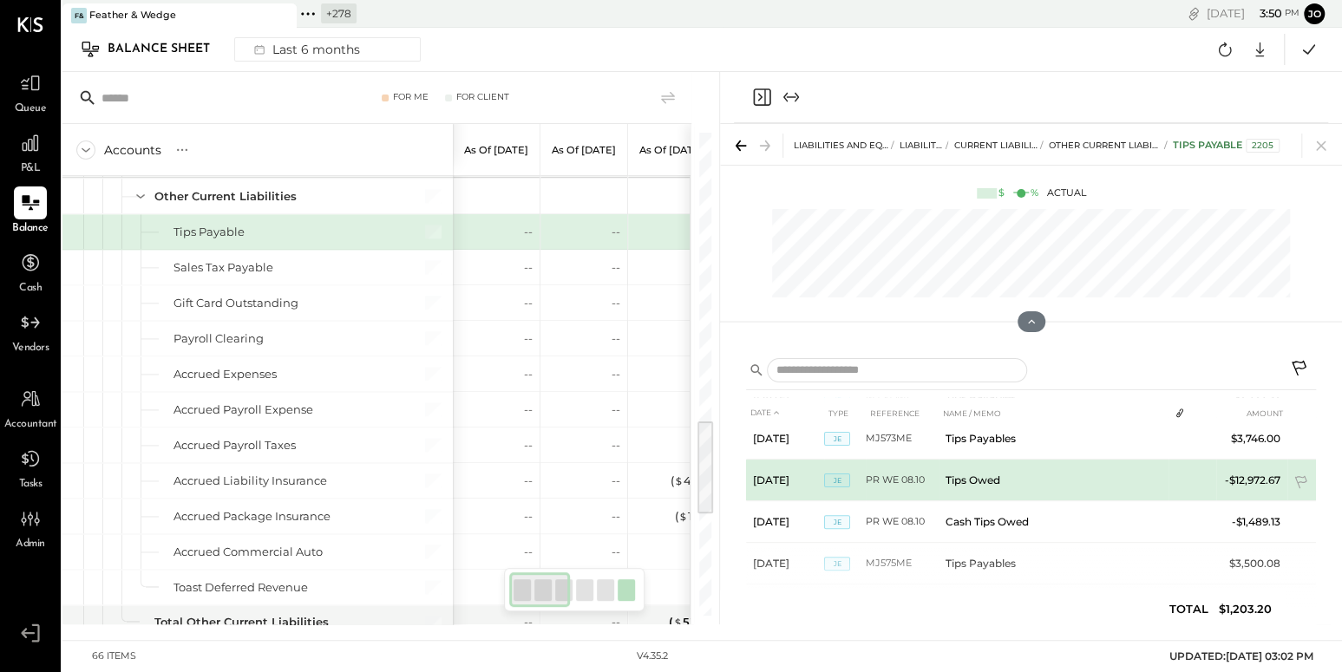
scroll to position [379, 0]
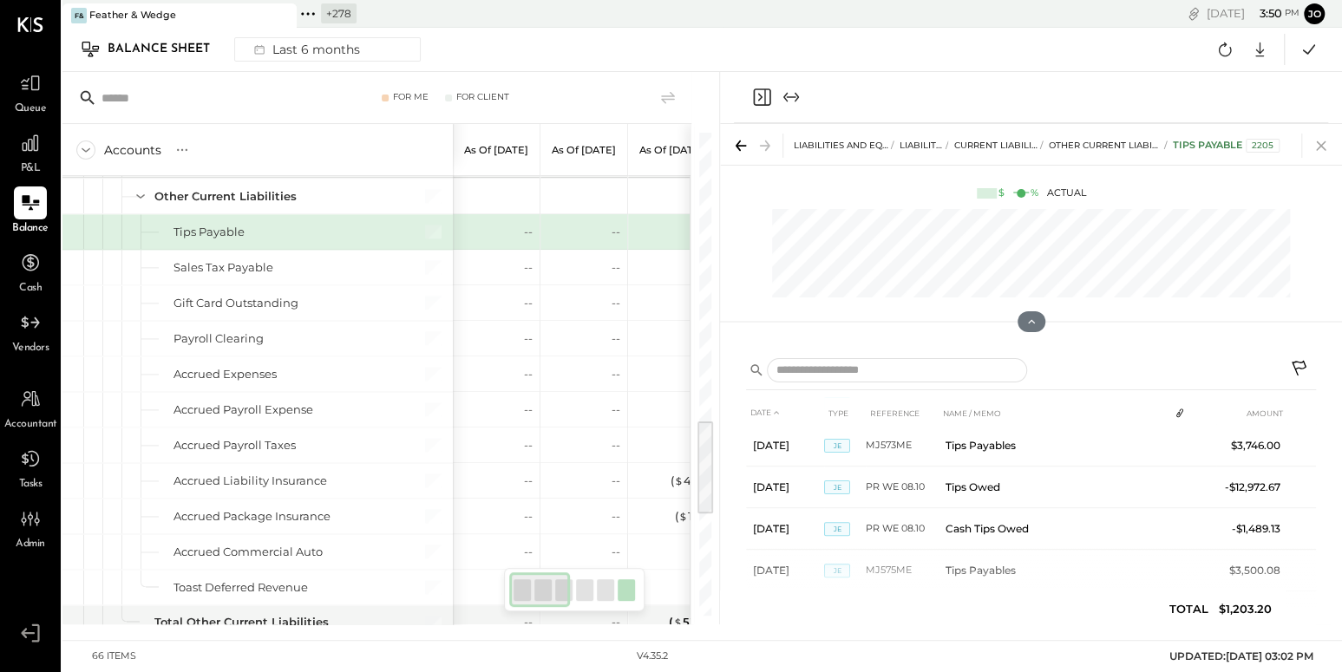
click at [1325, 148] on icon at bounding box center [1321, 146] width 24 height 24
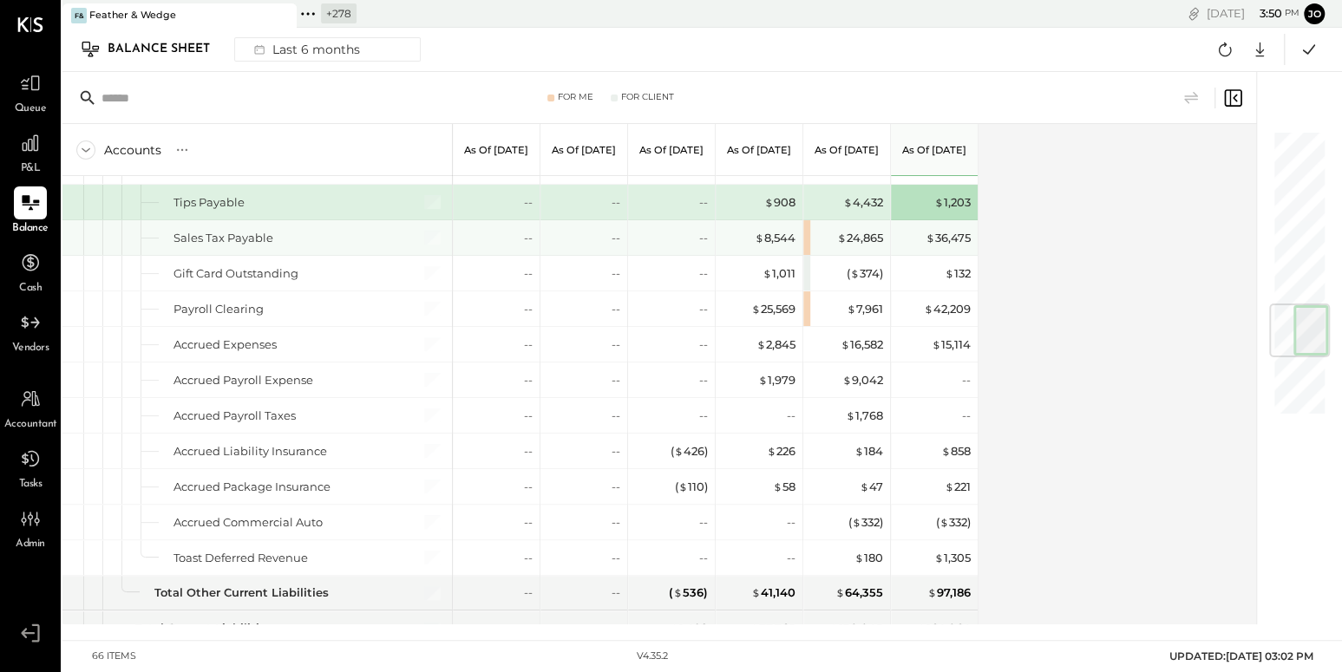
scroll to position [1449, 0]
drag, startPoint x: 173, startPoint y: 224, endPoint x: 278, endPoint y: 224, distance: 105.0
click at [278, 229] on div "Sales Tax Payable" at bounding box center [283, 237] width 220 height 16
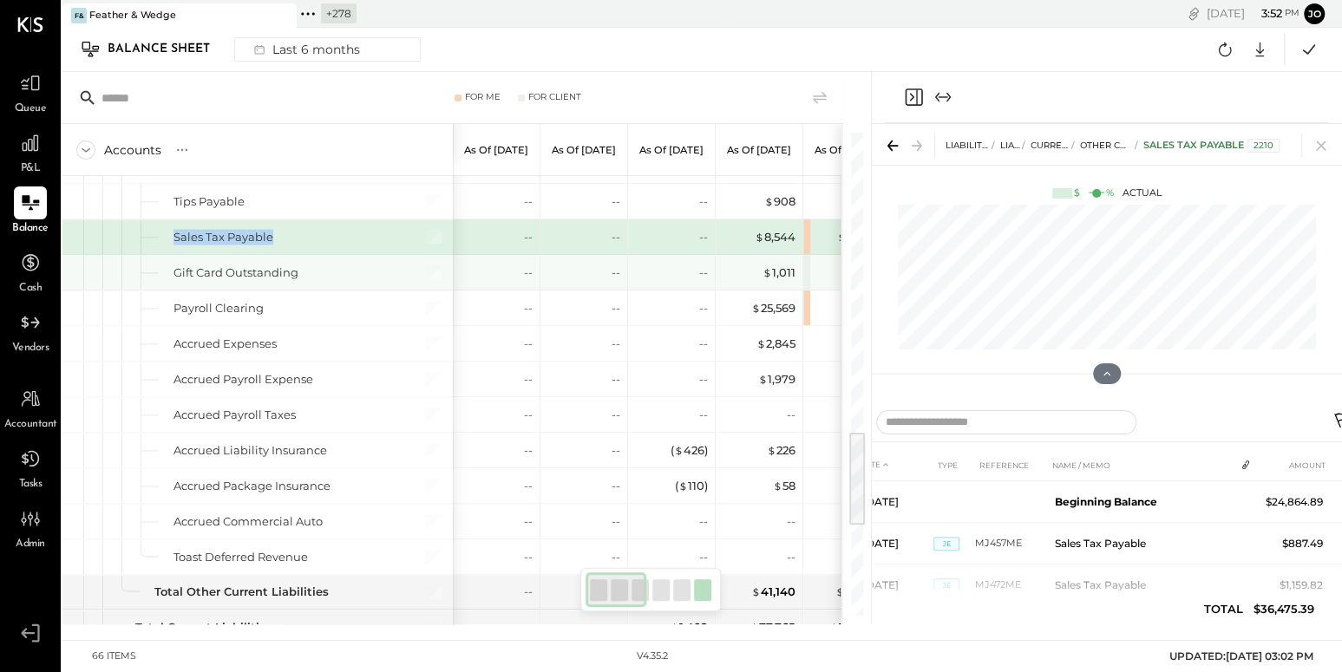
scroll to position [1476, 0]
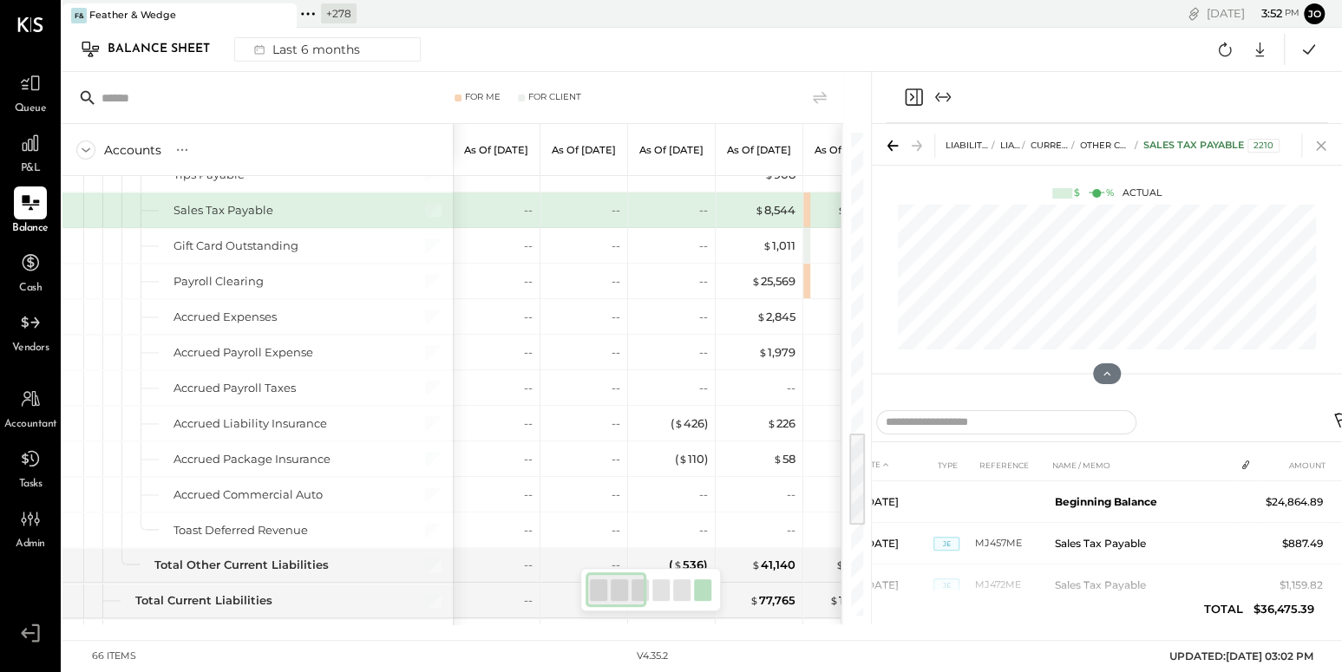
click at [1326, 145] on icon at bounding box center [1321, 146] width 24 height 24
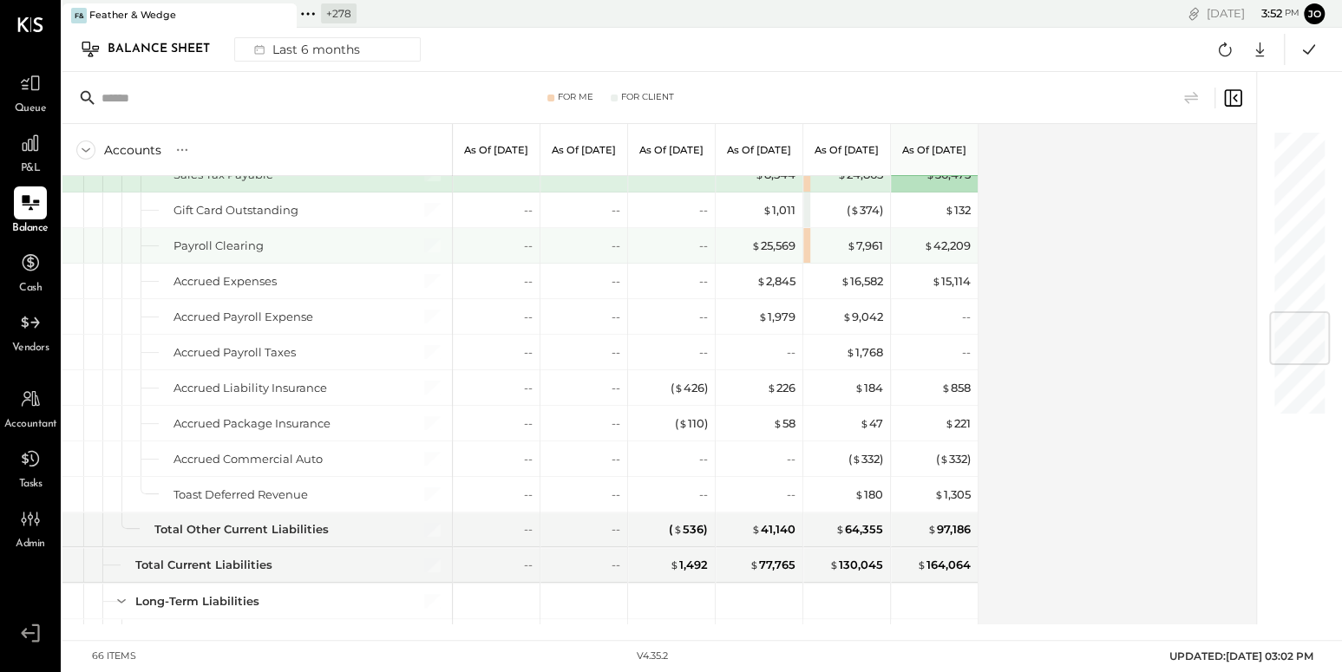
scroll to position [1519, 0]
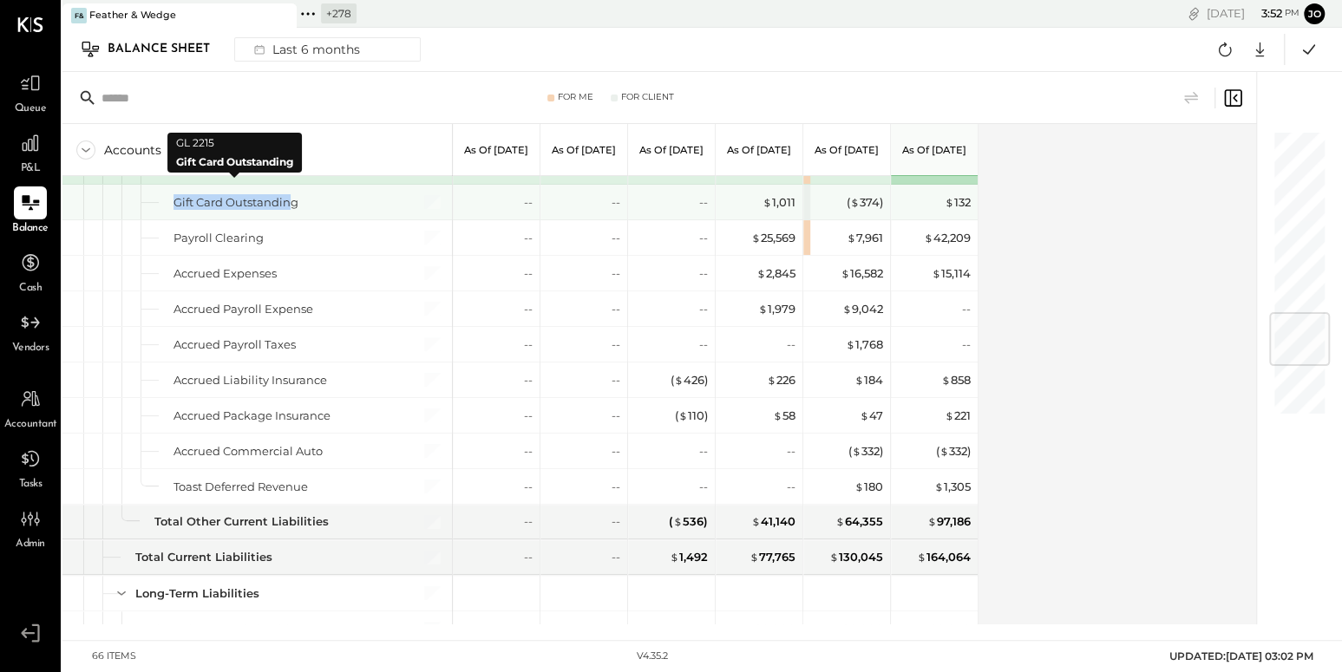
drag, startPoint x: 172, startPoint y: 194, endPoint x: 288, endPoint y: 193, distance: 116.2
click at [289, 193] on div "Gift Card Outstanding" at bounding box center [256, 202] width 389 height 35
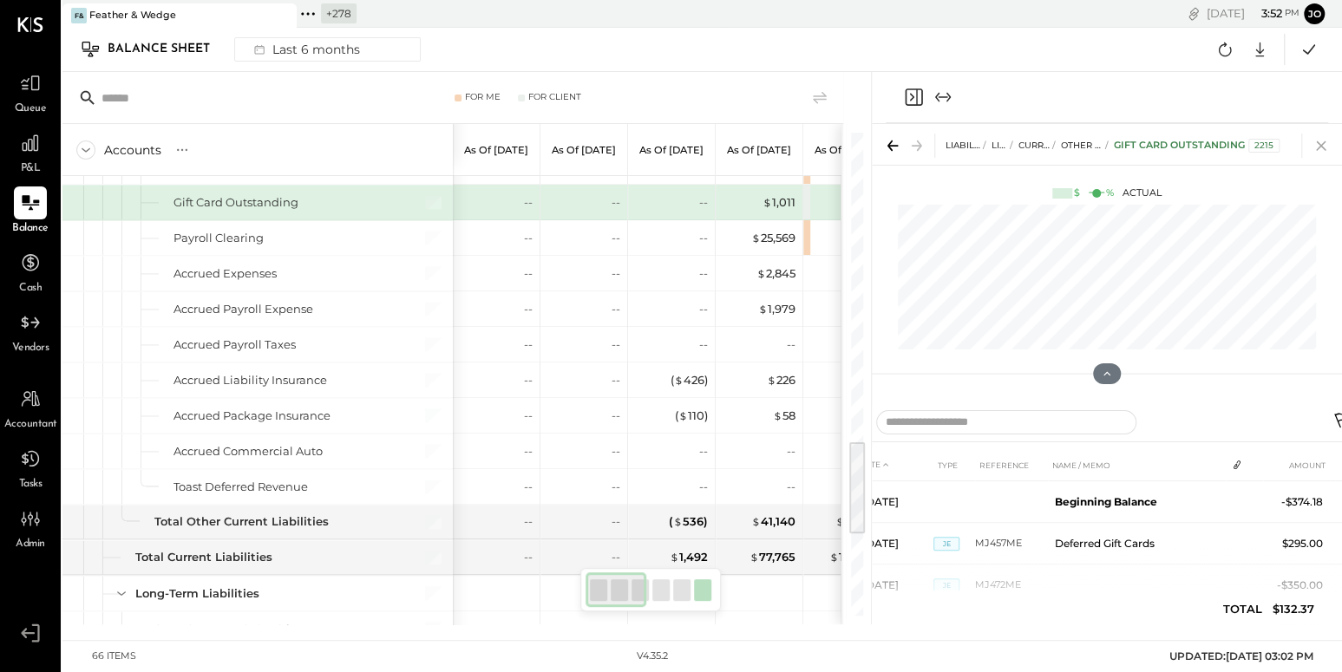
click at [1328, 141] on icon at bounding box center [1321, 146] width 24 height 24
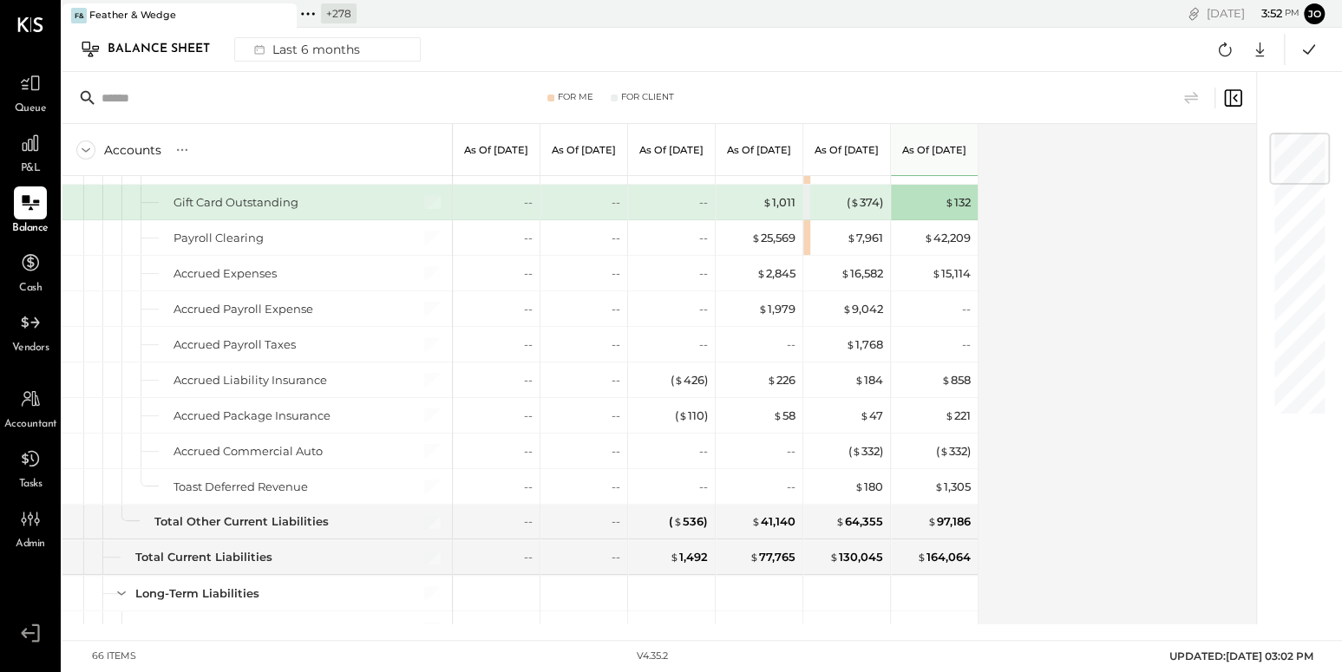
click at [1118, 265] on div "Accounts S GL As of Mar 31st 2025 As of Apr 30th 2025 As of May 31st 2025 As of…" at bounding box center [660, 374] width 1196 height 501
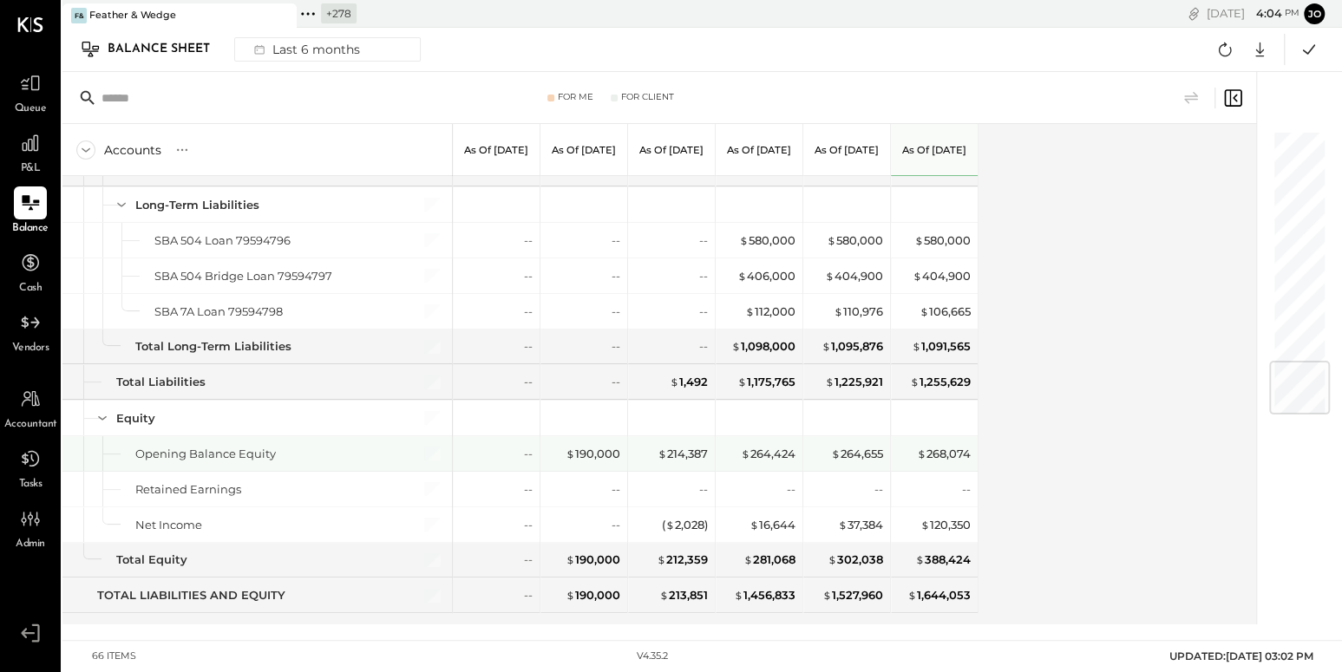
scroll to position [1921, 0]
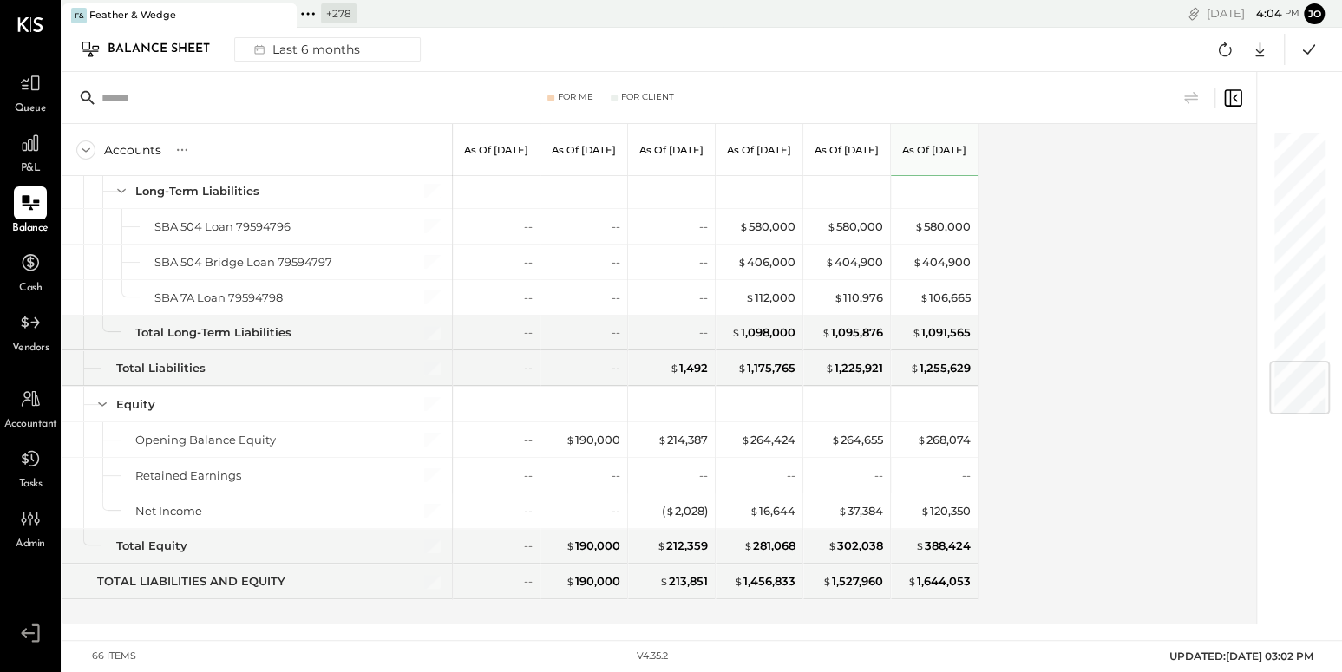
click at [306, 16] on icon at bounding box center [308, 14] width 23 height 23
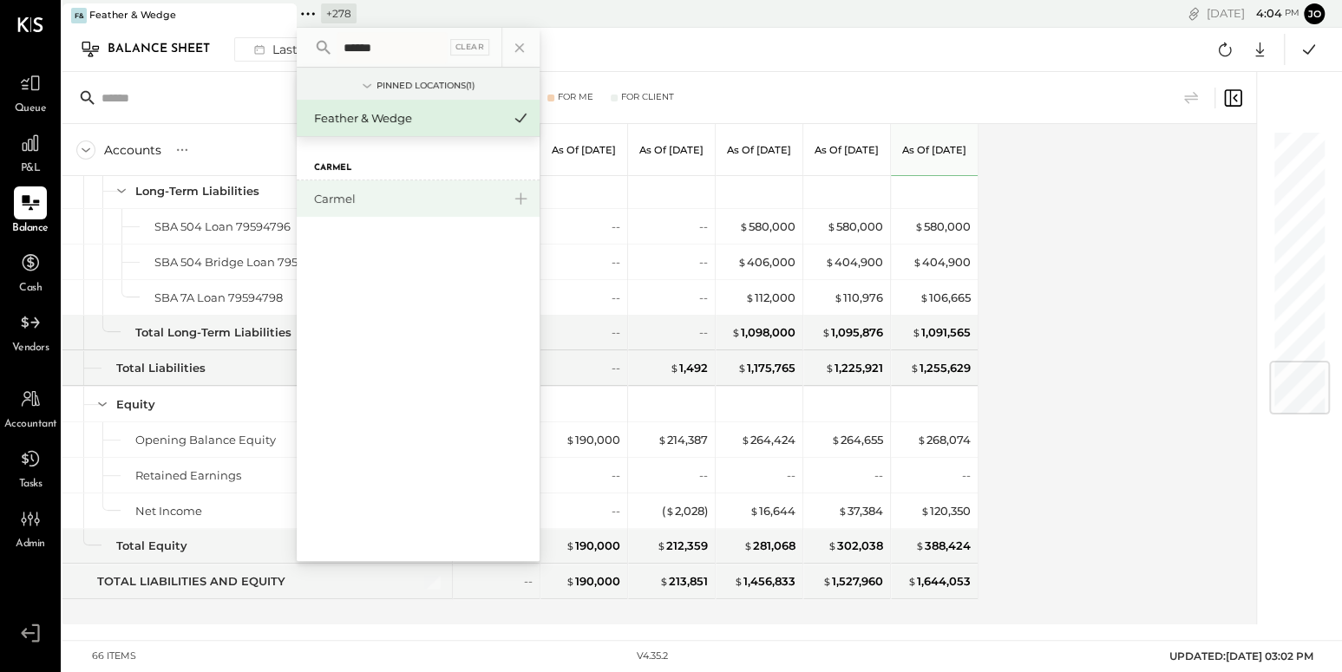
type input "******"
click at [355, 186] on div "Carmel" at bounding box center [418, 198] width 243 height 36
click at [346, 202] on div "Carmel" at bounding box center [407, 199] width 187 height 16
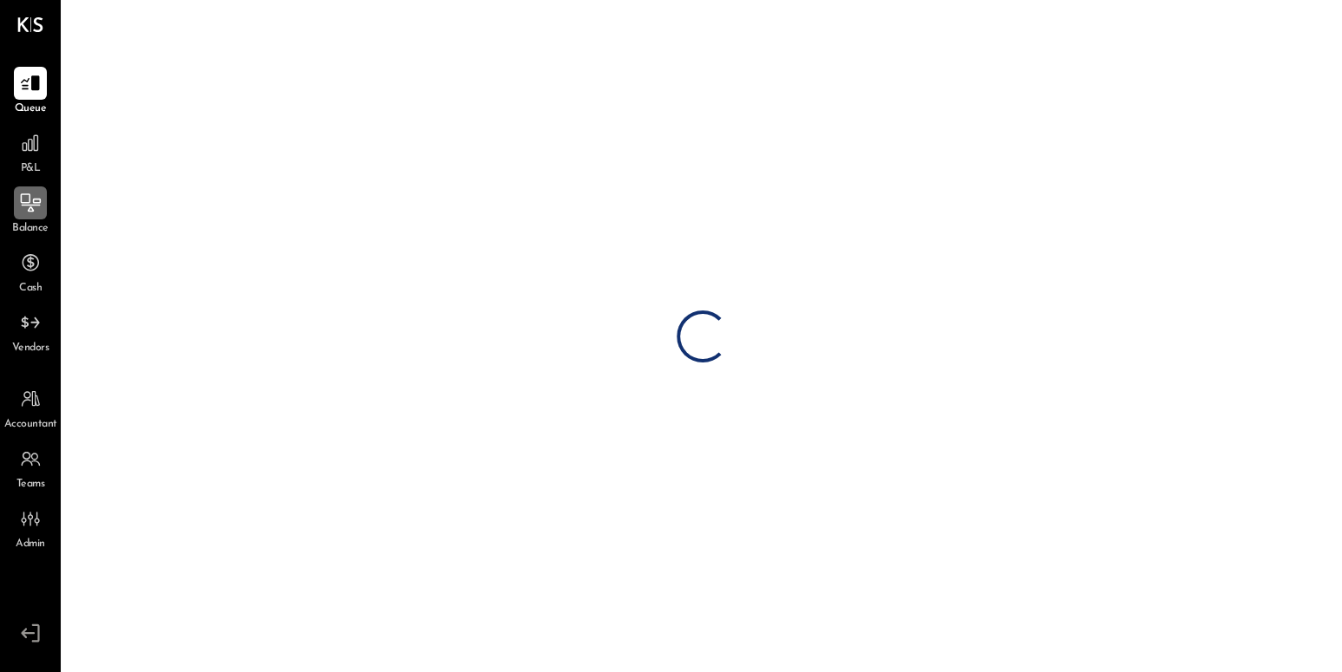
click at [31, 213] on icon at bounding box center [30, 203] width 23 height 23
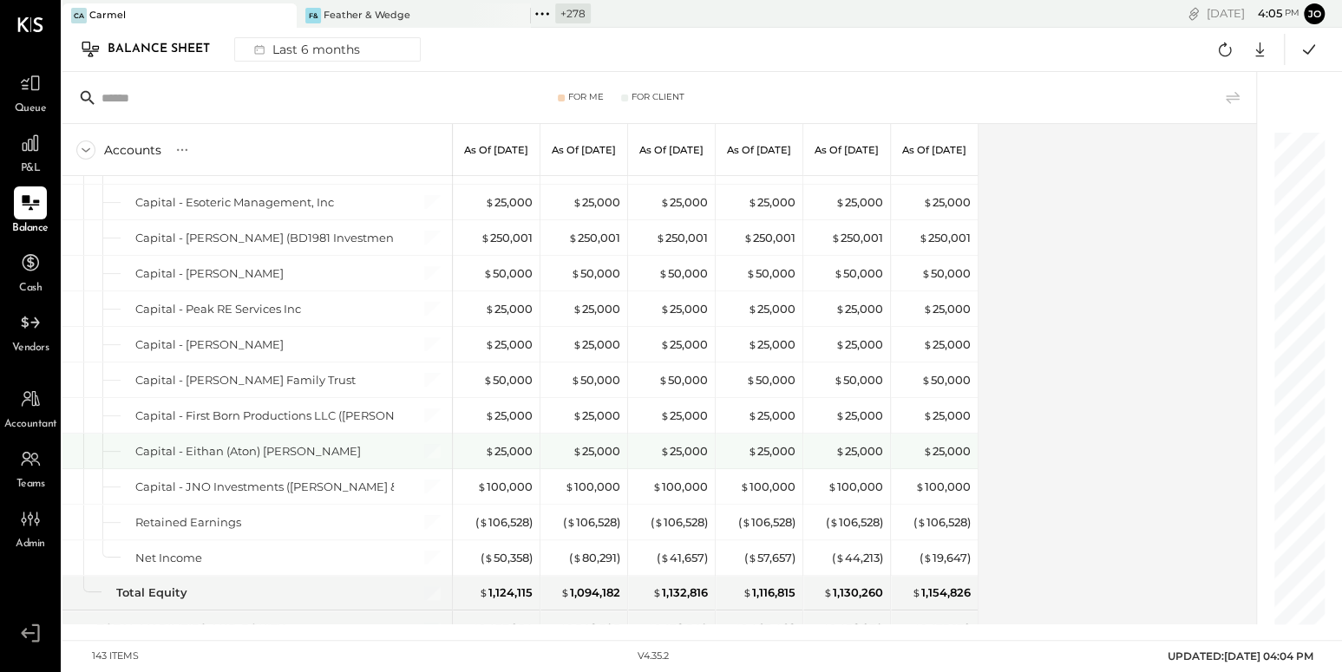
scroll to position [4637, 0]
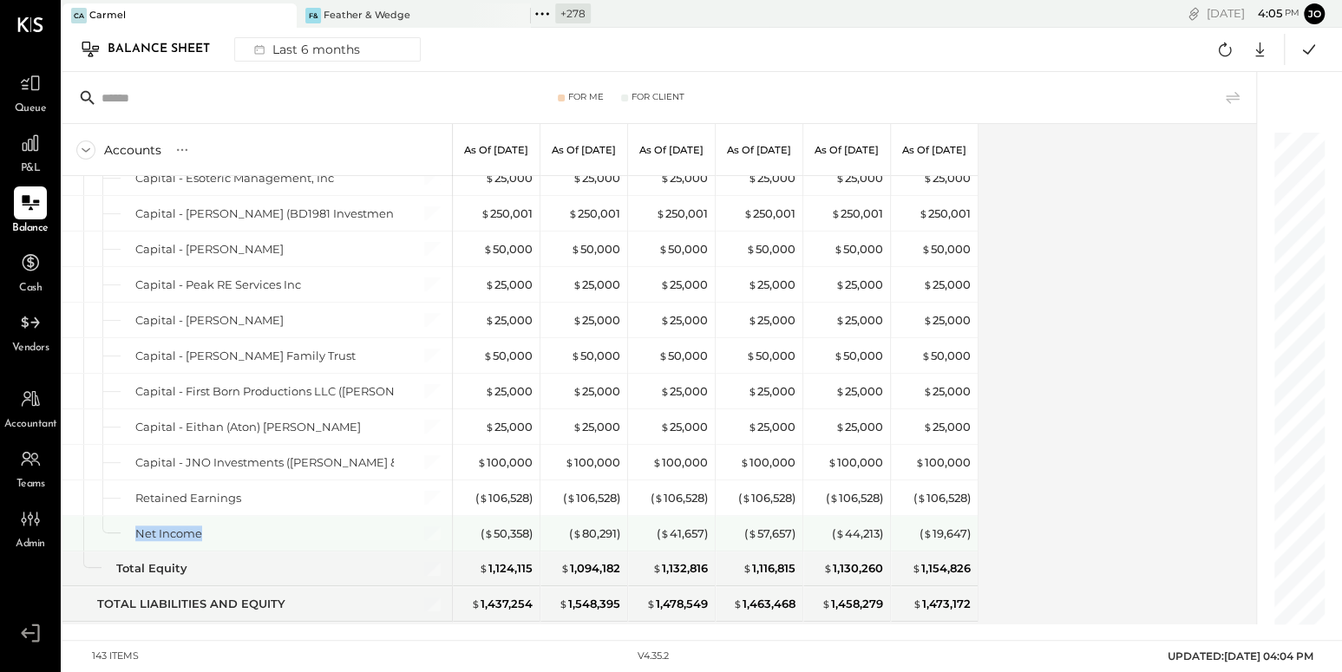
drag, startPoint x: 134, startPoint y: 494, endPoint x: 228, endPoint y: 494, distance: 93.7
click at [228, 526] on div "Net Income" at bounding box center [264, 534] width 258 height 16
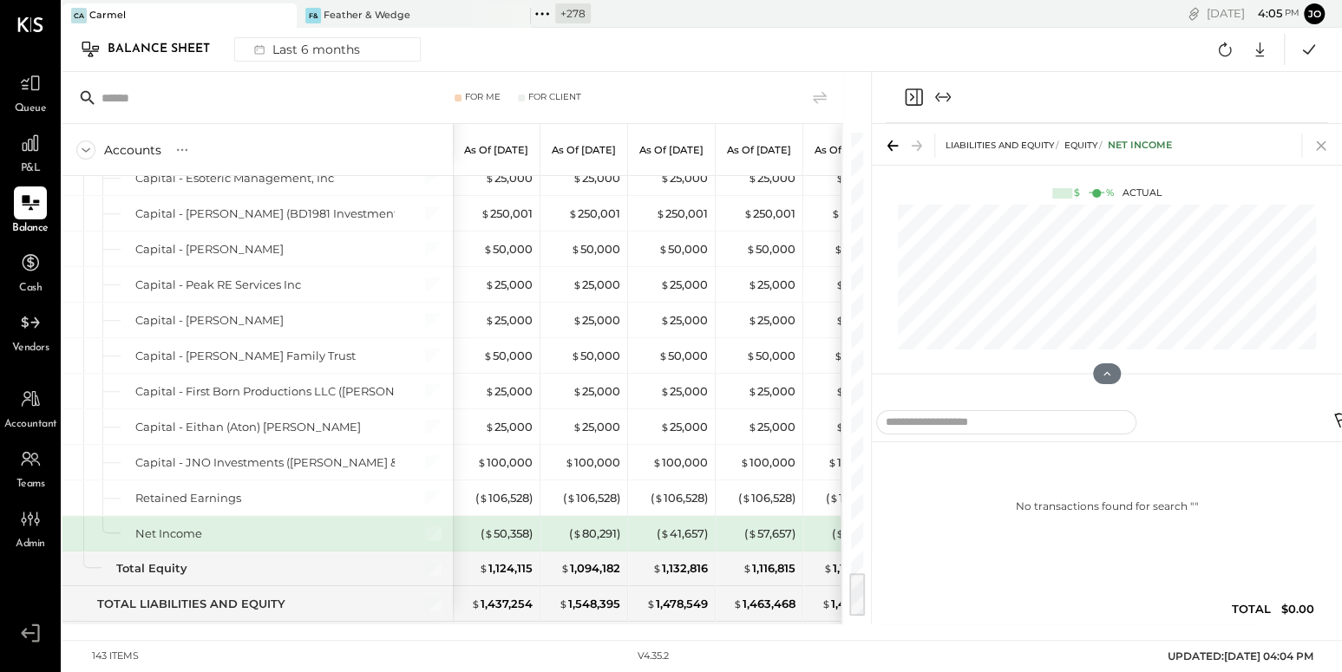
click at [1320, 136] on icon at bounding box center [1321, 146] width 24 height 24
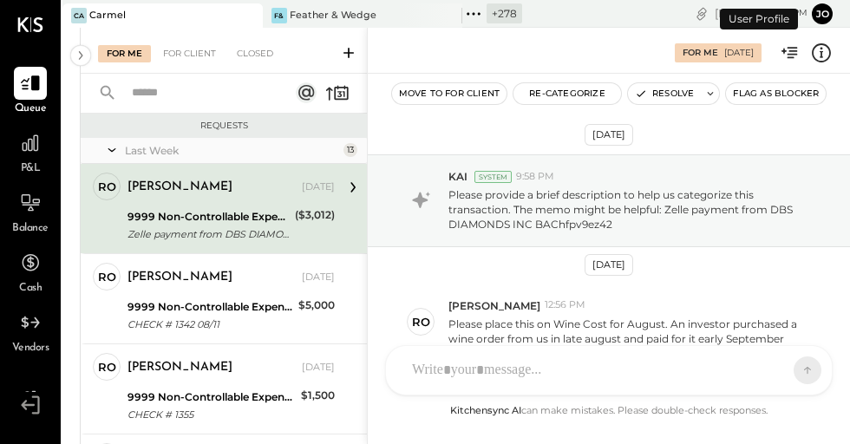
scroll to position [89, 0]
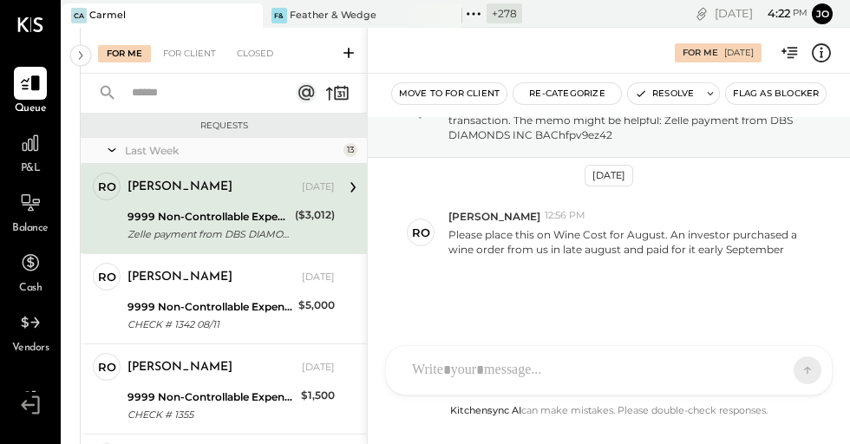
click at [247, 18] on icon at bounding box center [248, 15] width 22 height 21
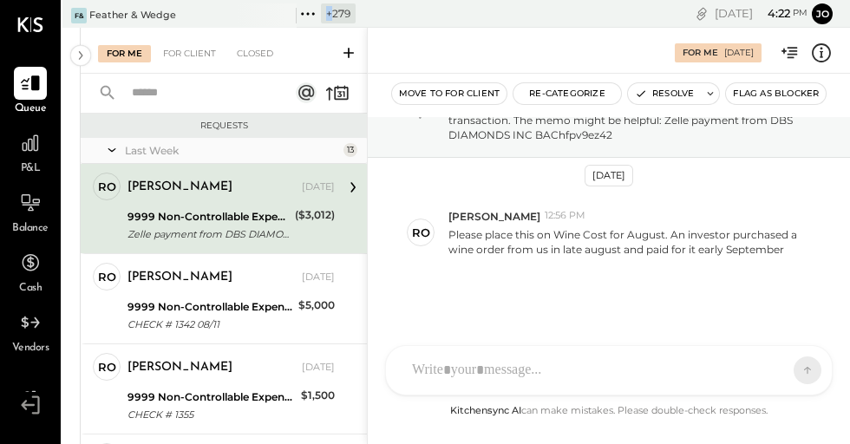
click at [247, 18] on div at bounding box center [266, 14] width 61 height 23
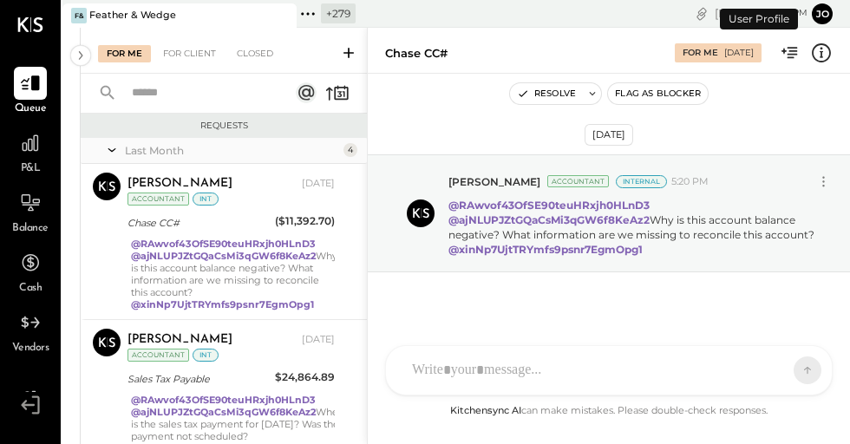
scroll to position [1, 0]
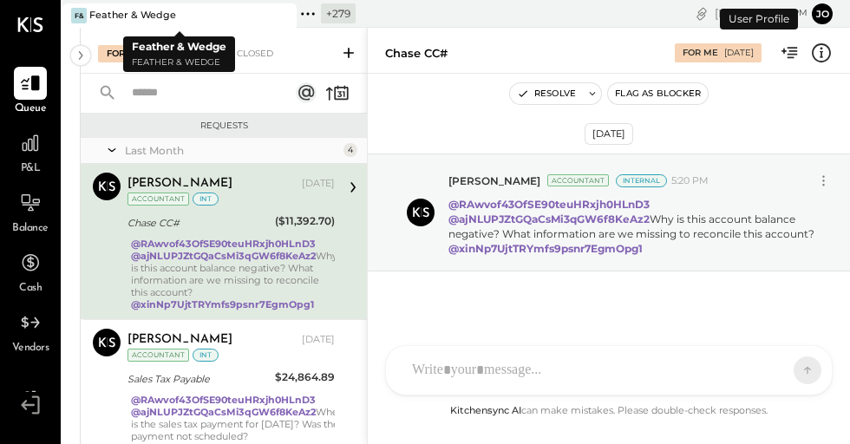
click at [288, 16] on icon at bounding box center [282, 15] width 22 height 21
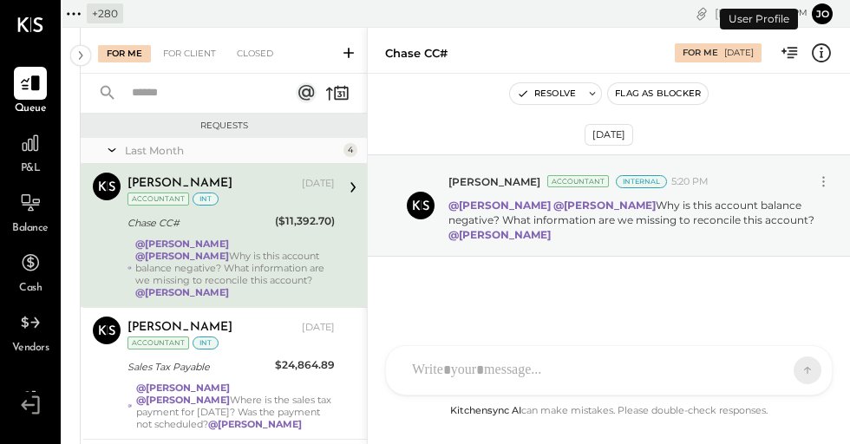
click at [74, 17] on icon at bounding box center [73, 14] width 23 height 23
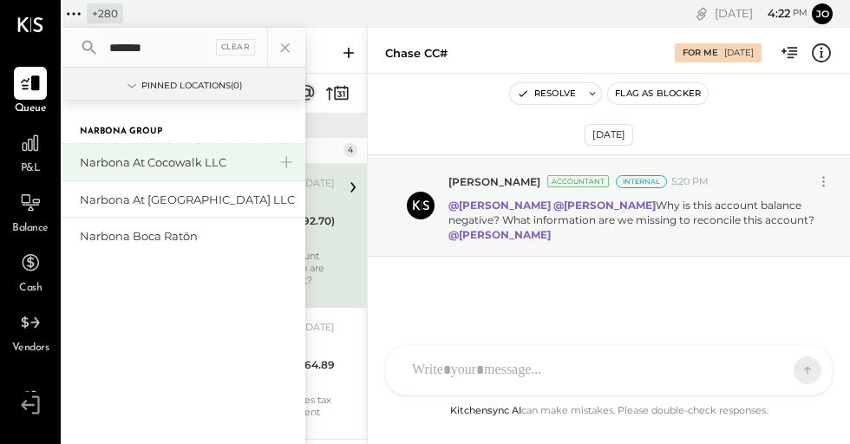
type input "*******"
click at [160, 169] on div "Narbona at Cocowalk LLC" at bounding box center [173, 162] width 187 height 16
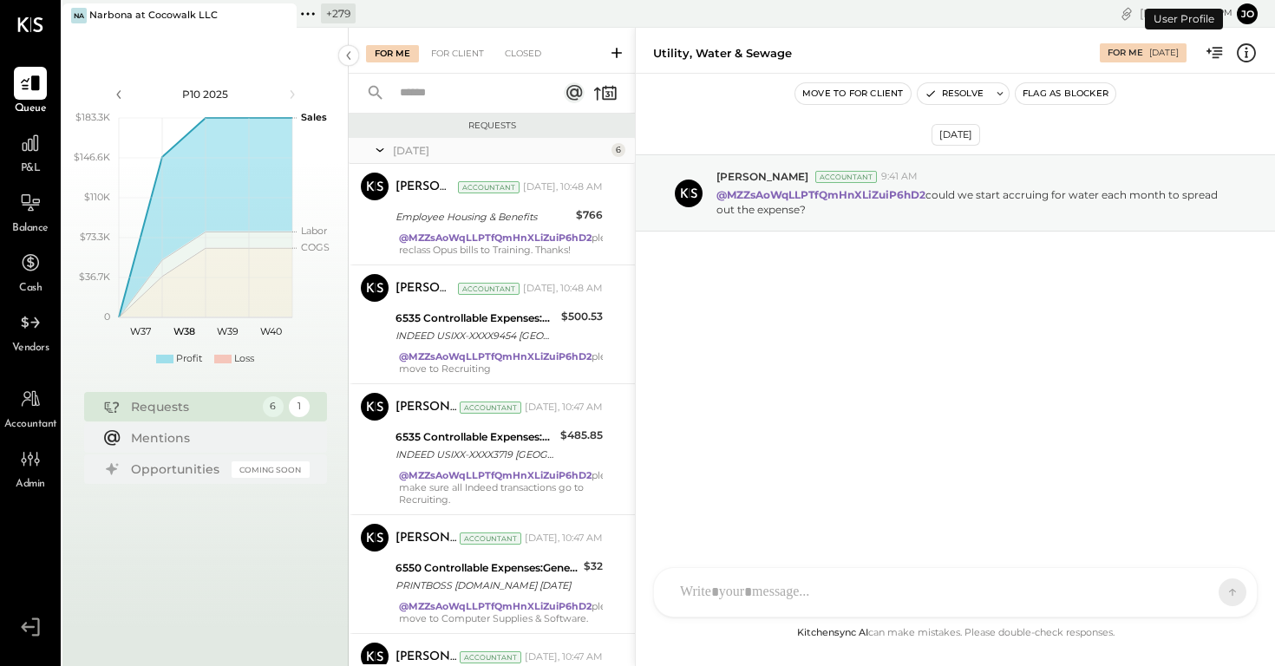
scroll to position [249, 0]
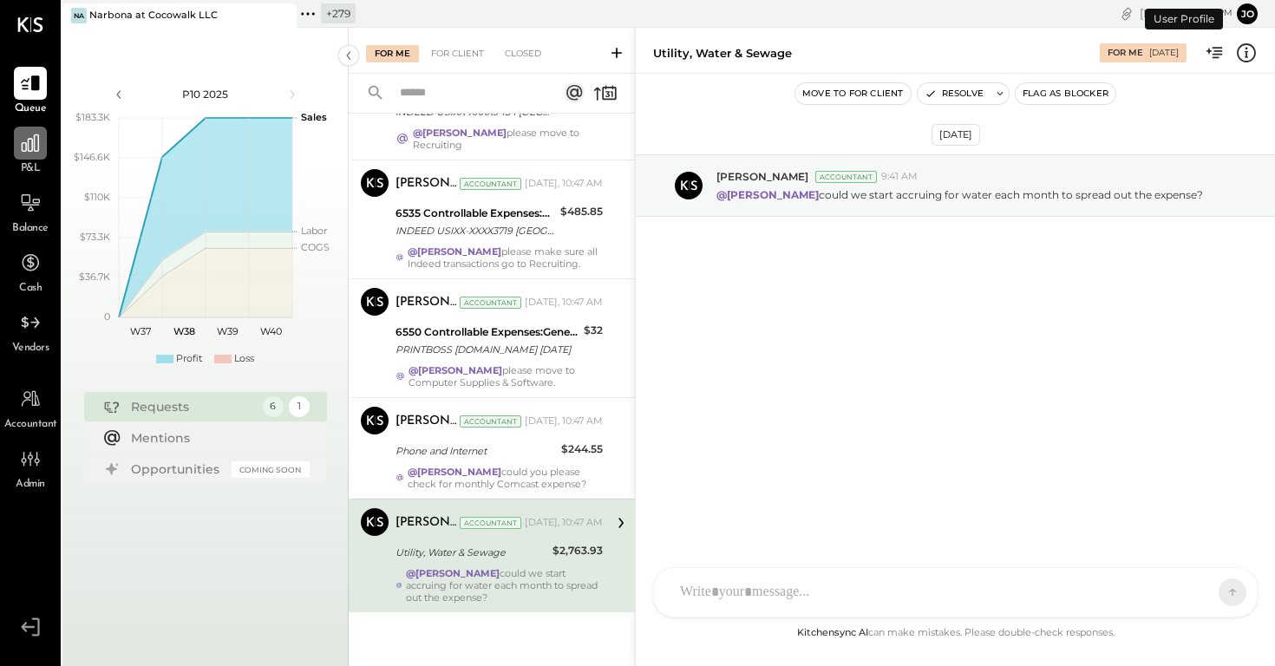
click at [28, 154] on div at bounding box center [30, 143] width 33 height 33
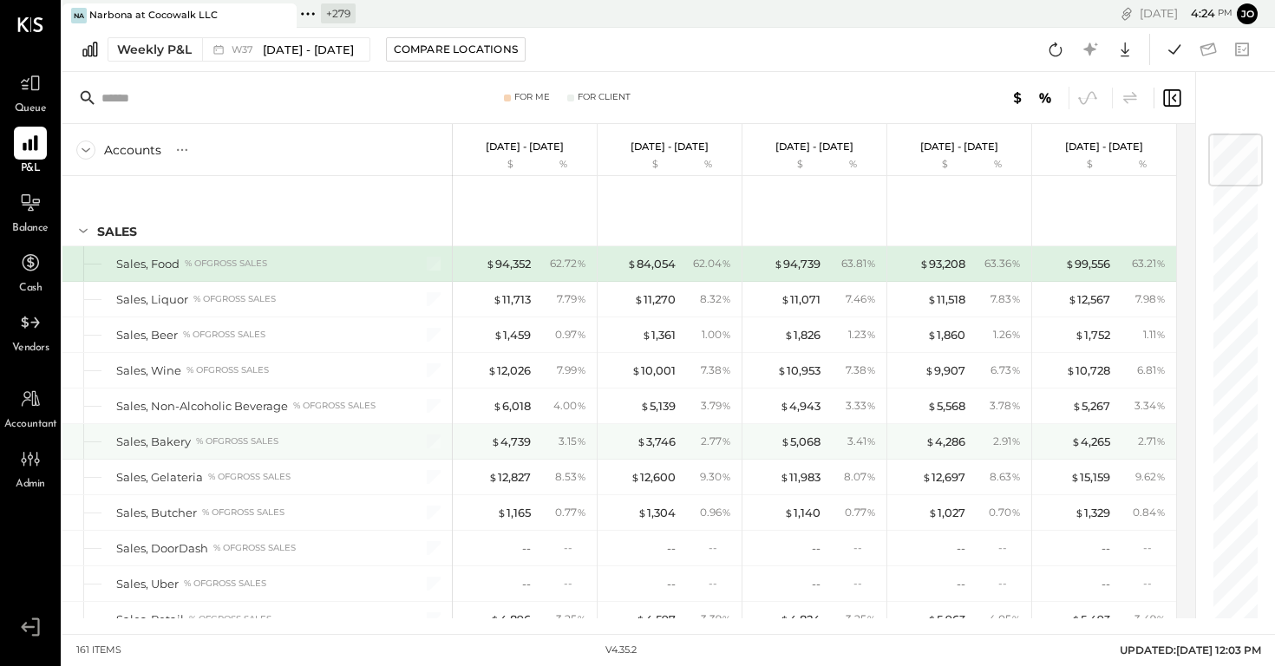
scroll to position [99, 0]
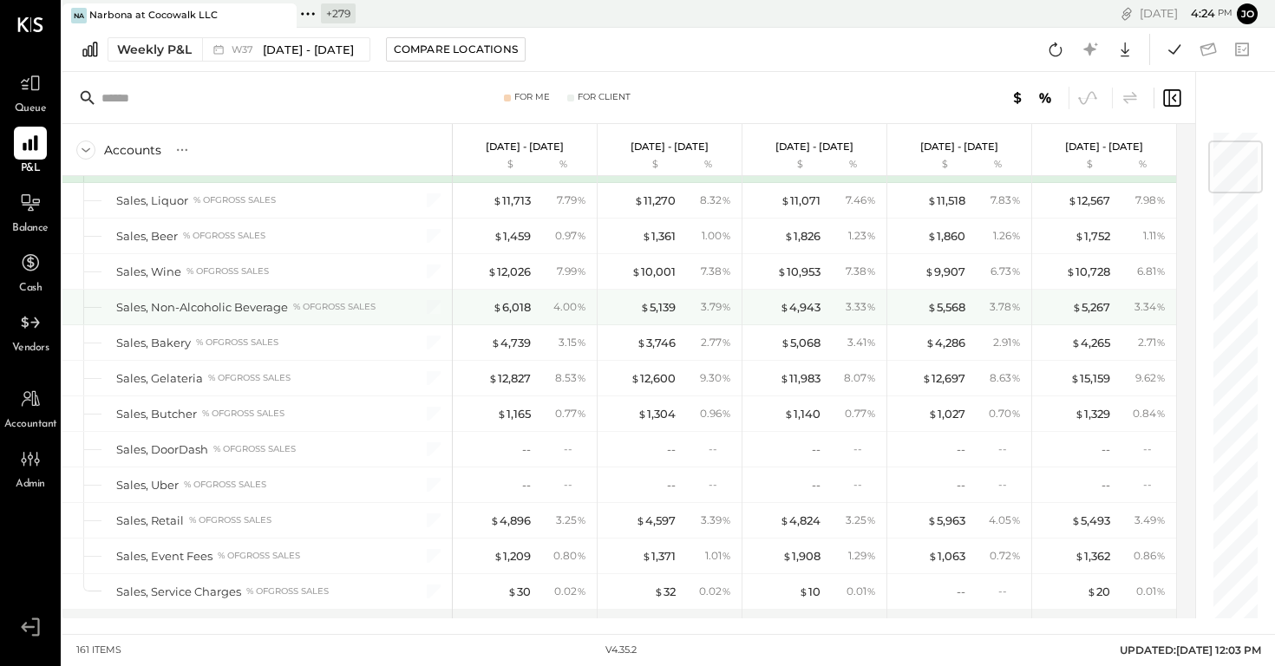
click at [849, 298] on div "$ 5,568 3.78 %" at bounding box center [961, 307] width 130 height 35
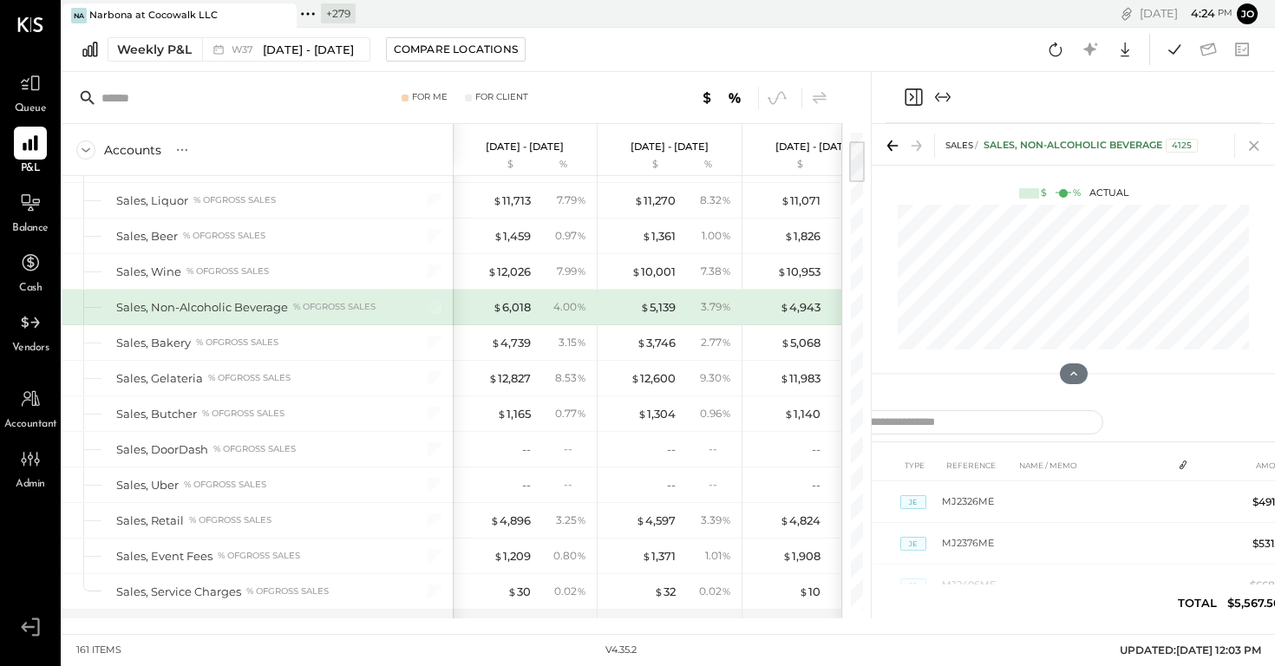
click at [849, 149] on icon at bounding box center [1254, 146] width 24 height 24
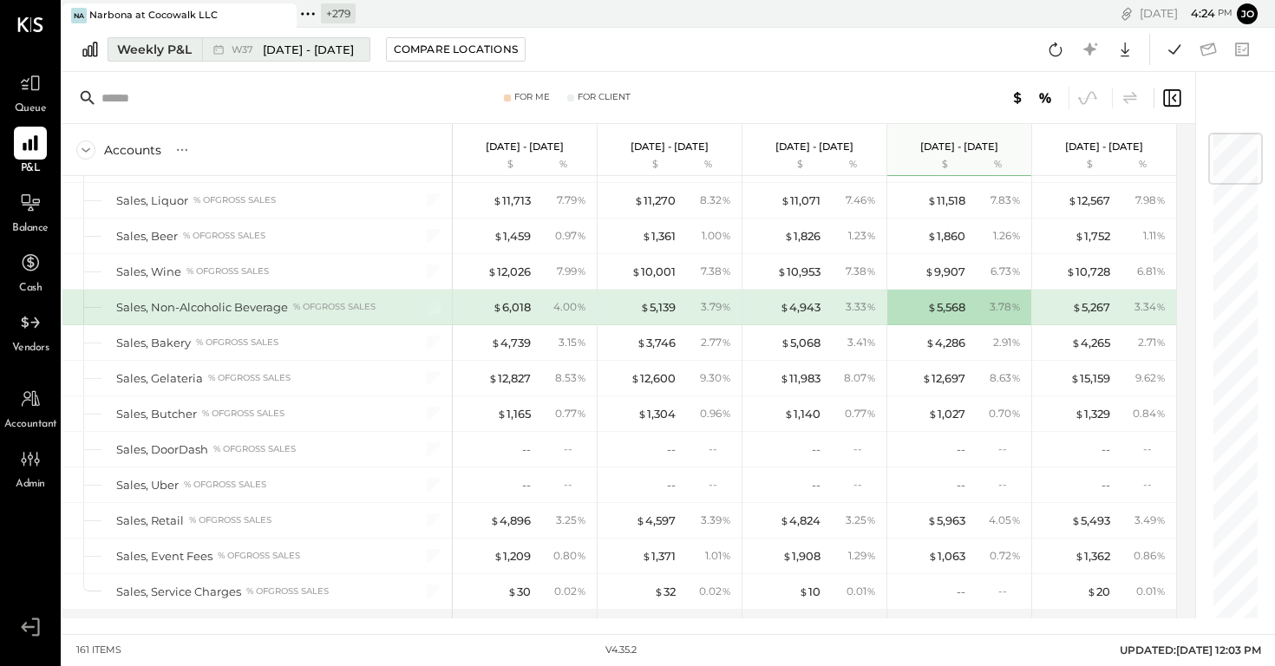
click at [313, 61] on button "Weekly P&L W37 [DATE] - [DATE]" at bounding box center [239, 49] width 263 height 24
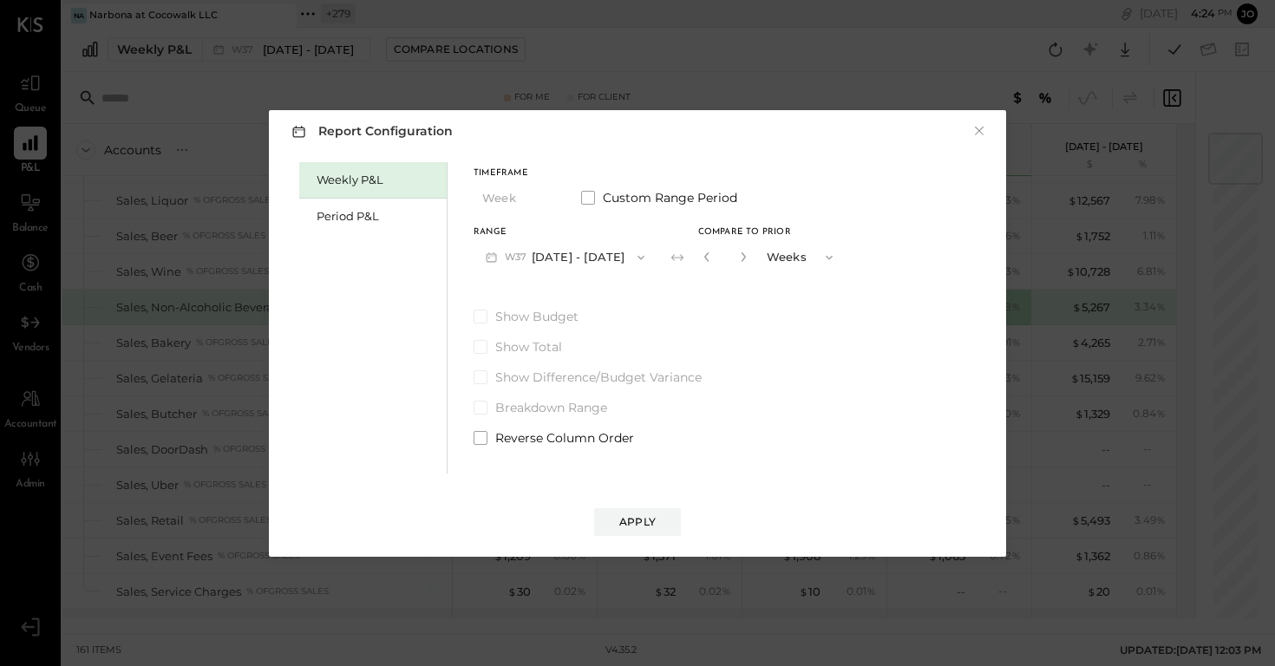
click at [556, 265] on button "W37 [DATE] - [DATE]" at bounding box center [565, 257] width 183 height 32
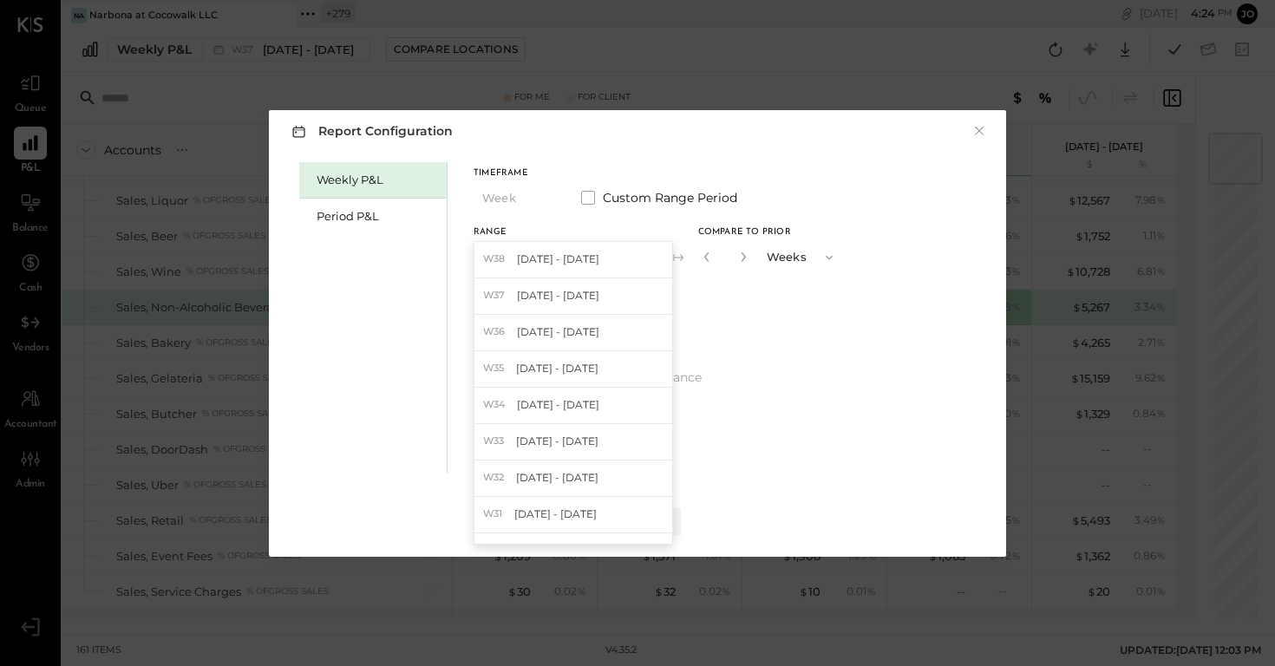
click at [363, 197] on div "Weekly P&L" at bounding box center [372, 180] width 147 height 36
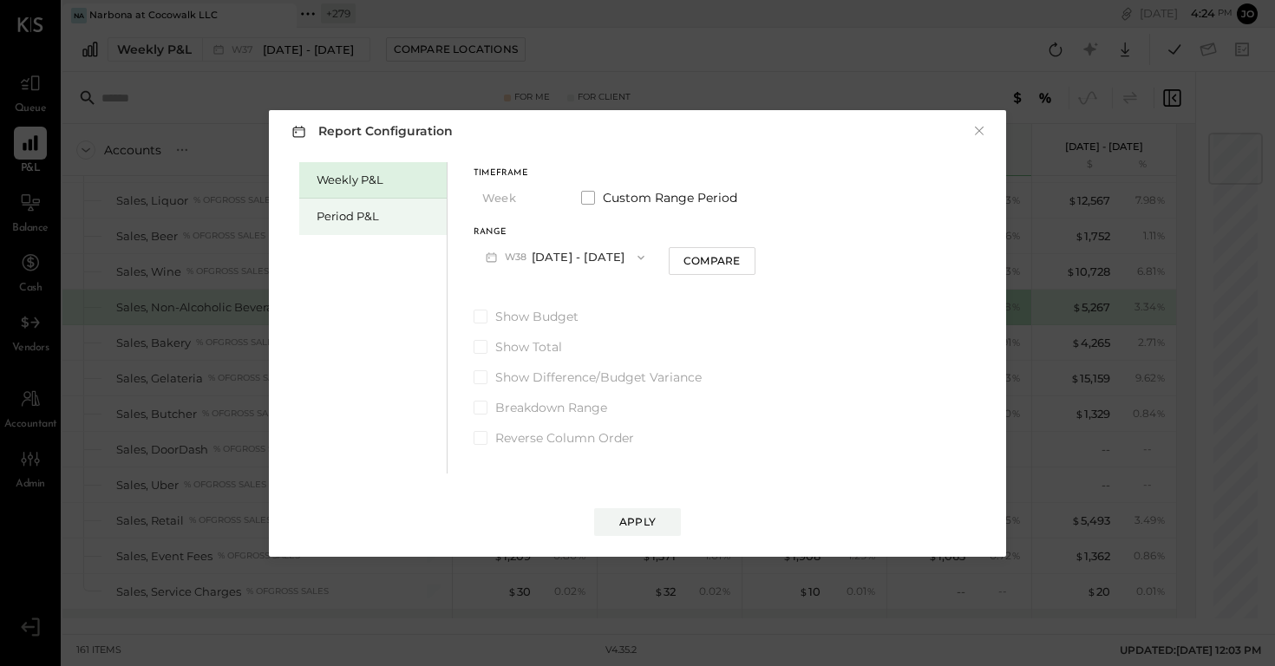
click at [373, 207] on div "Period P&L" at bounding box center [372, 217] width 147 height 36
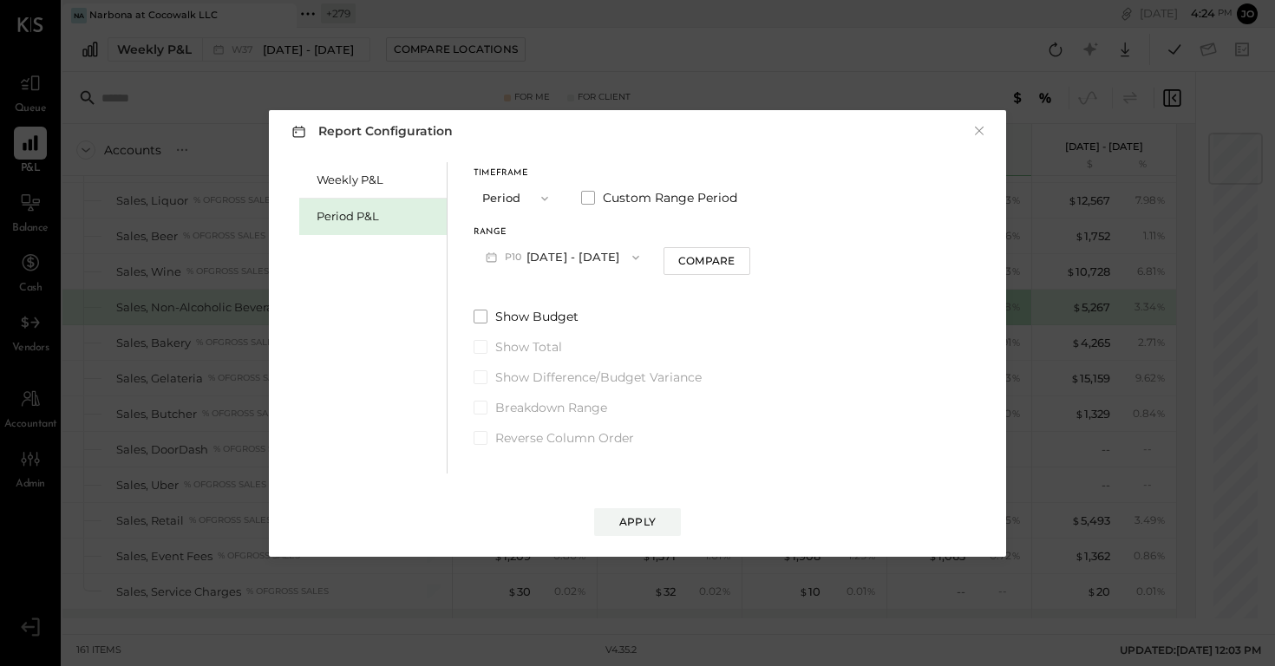
click at [591, 259] on button "P10 [DATE] - [DATE]" at bounding box center [563, 257] width 178 height 32
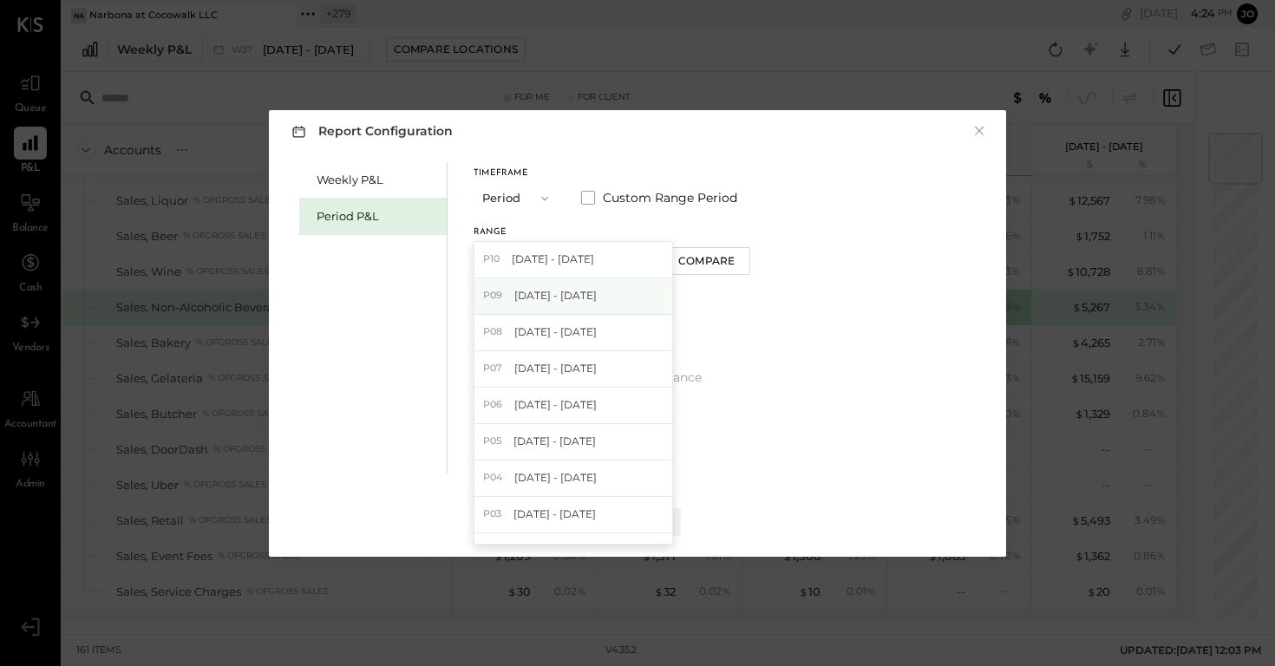
click at [597, 303] on span "[DATE] - [DATE]" at bounding box center [555, 295] width 82 height 15
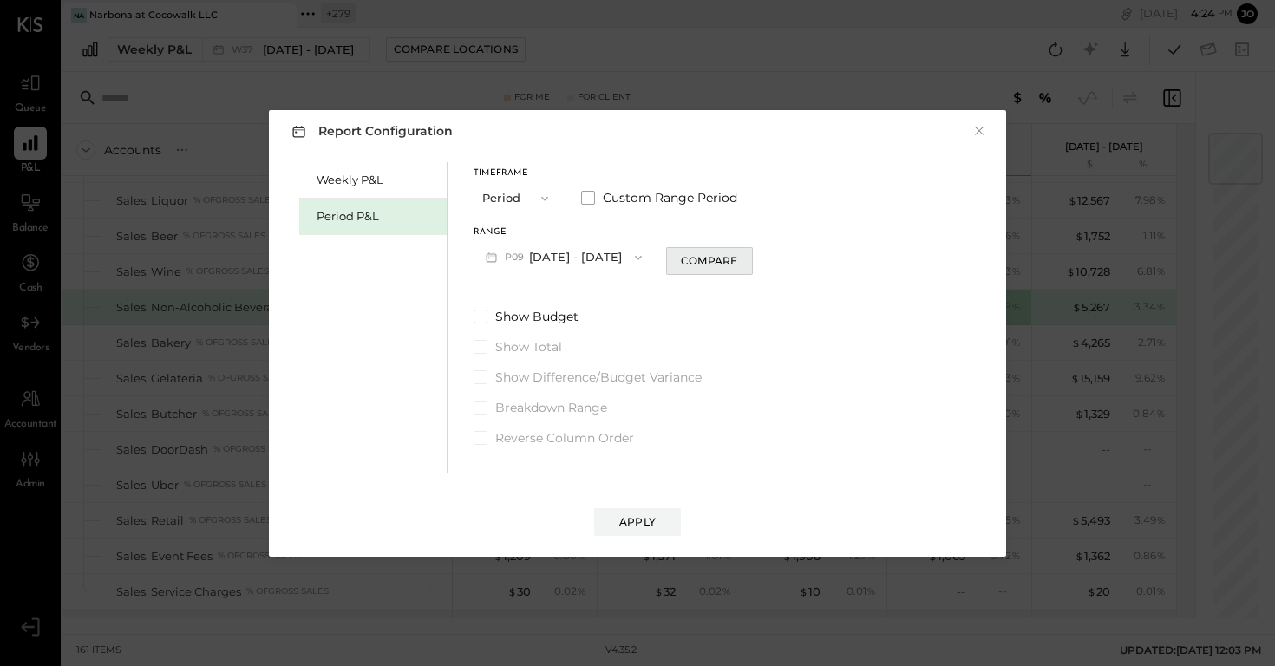
click at [720, 253] on div "Compare" at bounding box center [709, 260] width 56 height 15
click at [746, 261] on icon "button" at bounding box center [741, 257] width 10 height 10
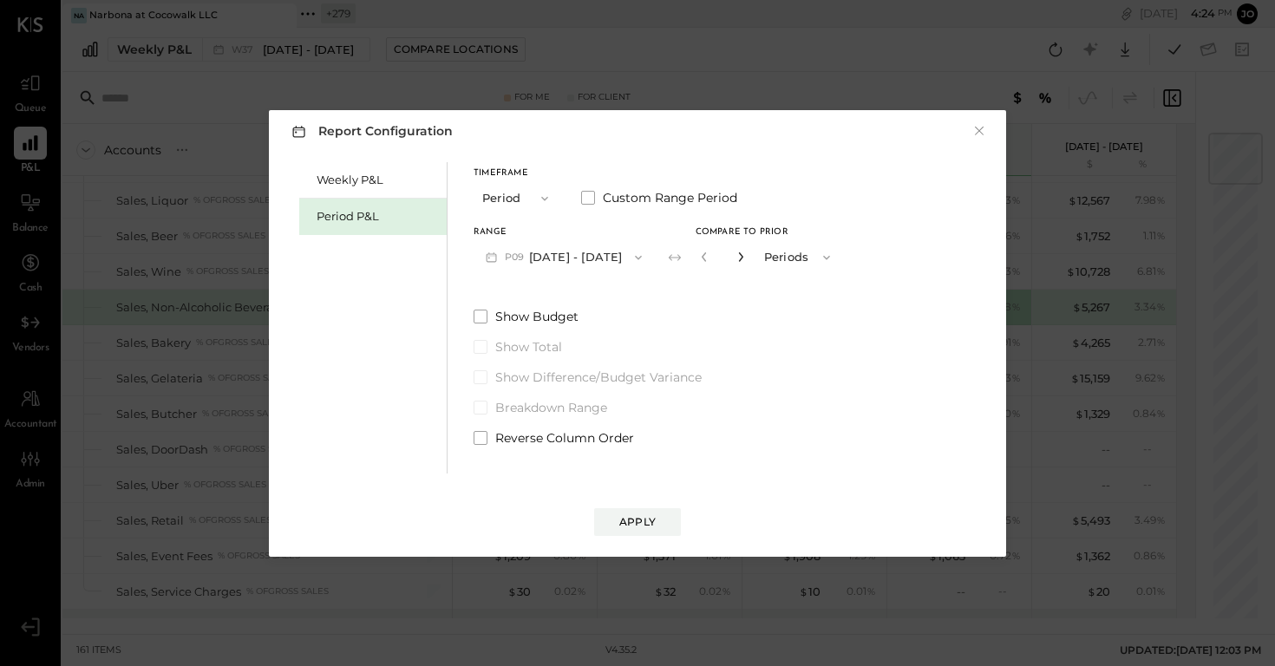
click at [746, 261] on icon "button" at bounding box center [741, 257] width 10 height 10
type input "*"
click at [642, 443] on div "Apply" at bounding box center [637, 521] width 36 height 15
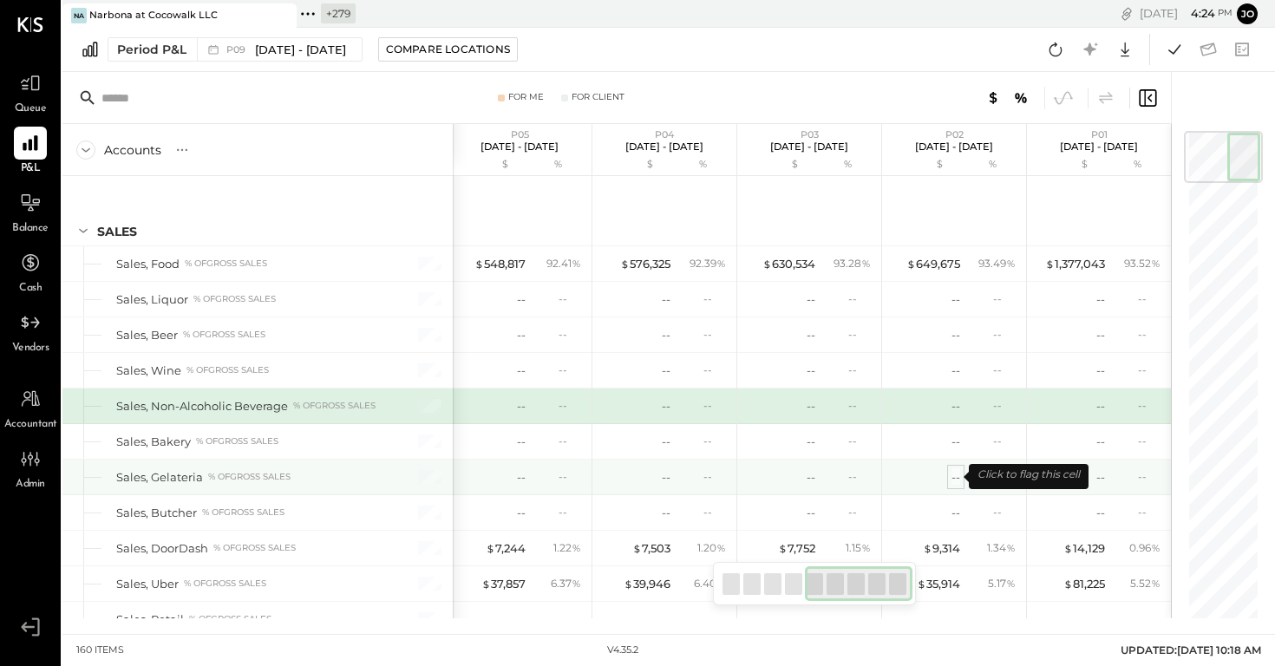
scroll to position [18, 0]
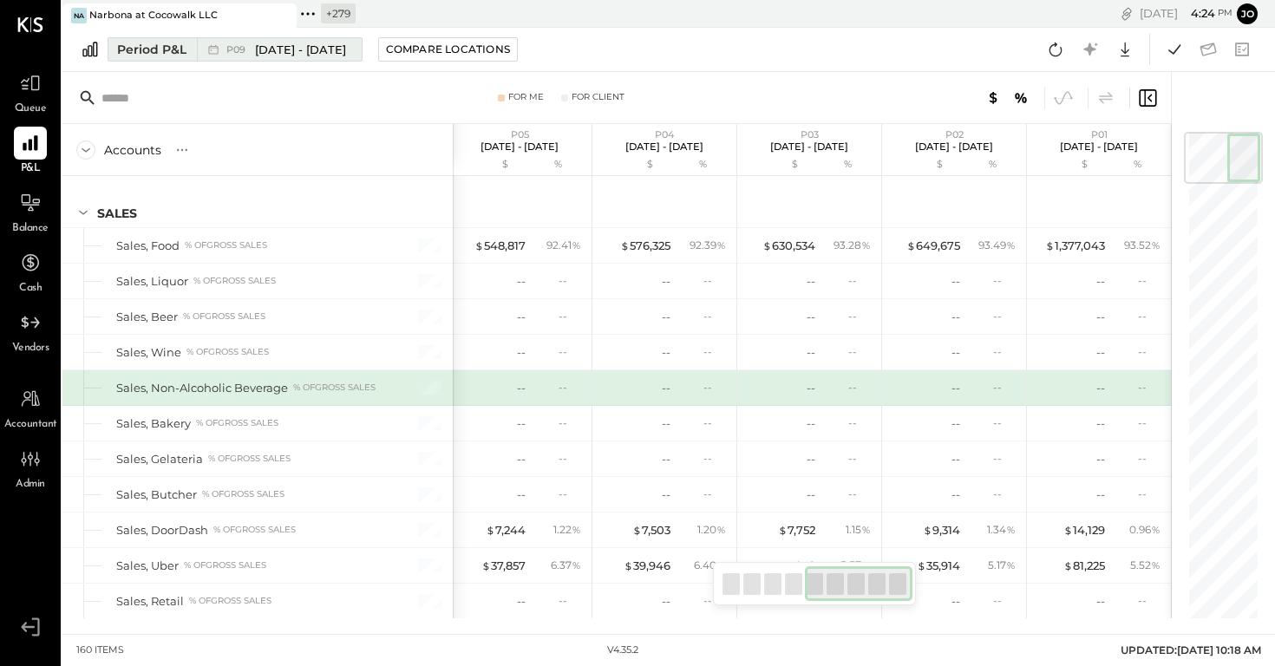
click at [346, 50] on span "[DATE] - [DATE]" at bounding box center [300, 50] width 91 height 16
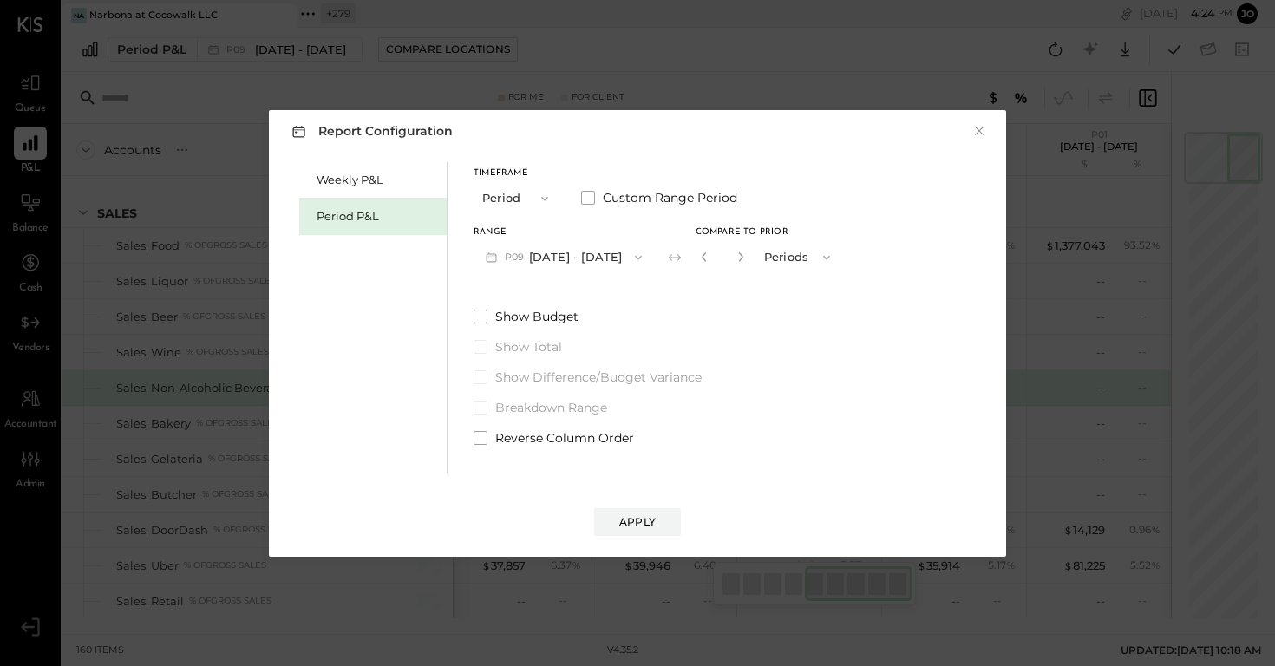
click at [749, 245] on div "*" at bounding box center [723, 257] width 54 height 32
click at [749, 246] on div "*" at bounding box center [723, 257] width 54 height 32
click at [746, 252] on icon "button" at bounding box center [741, 257] width 10 height 10
type input "**"
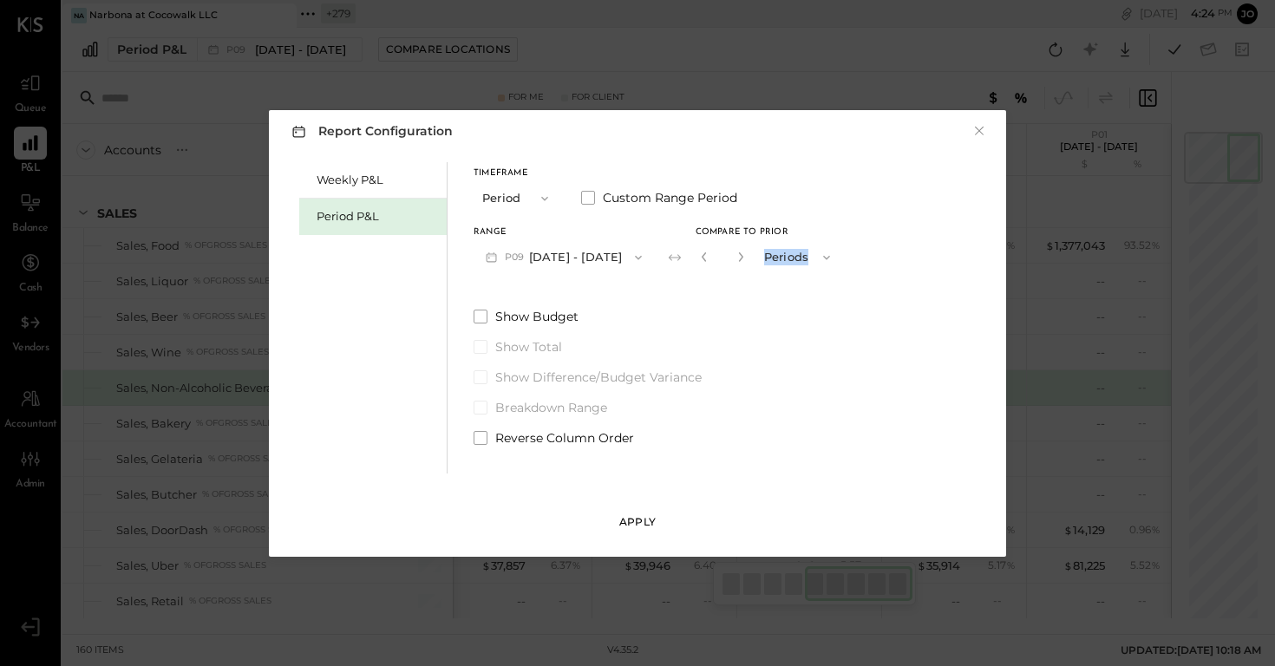
click at [651, 443] on button "Apply" at bounding box center [637, 522] width 87 height 28
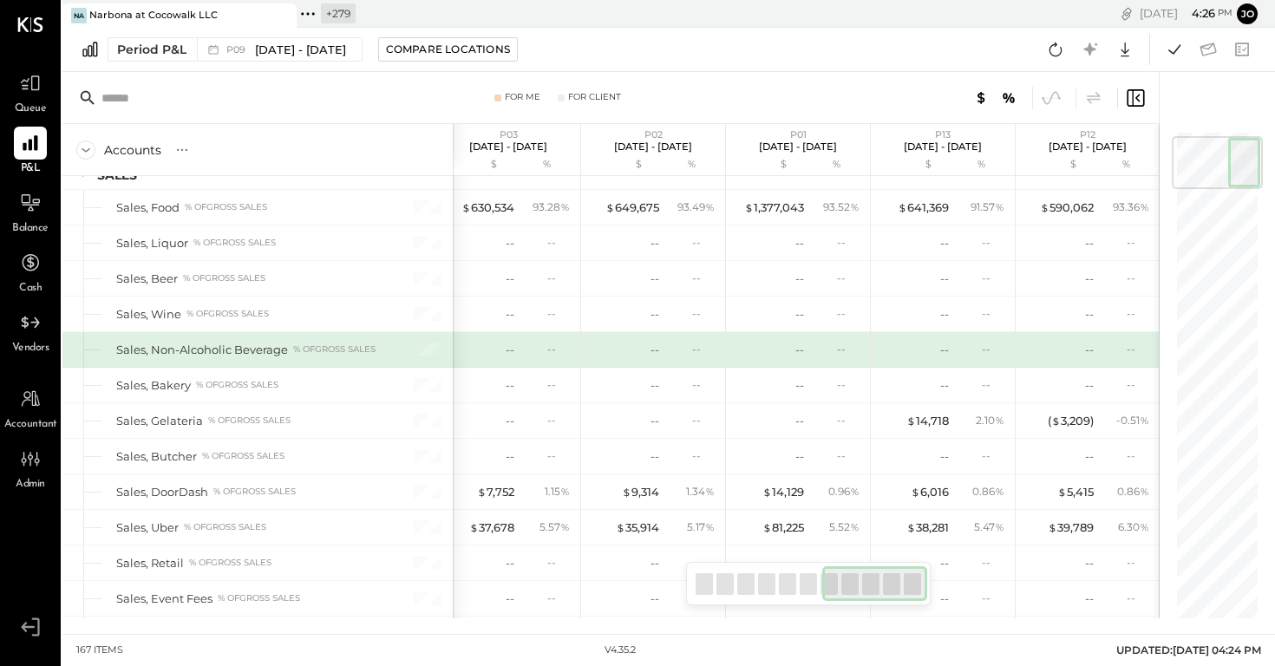
scroll to position [61, 0]
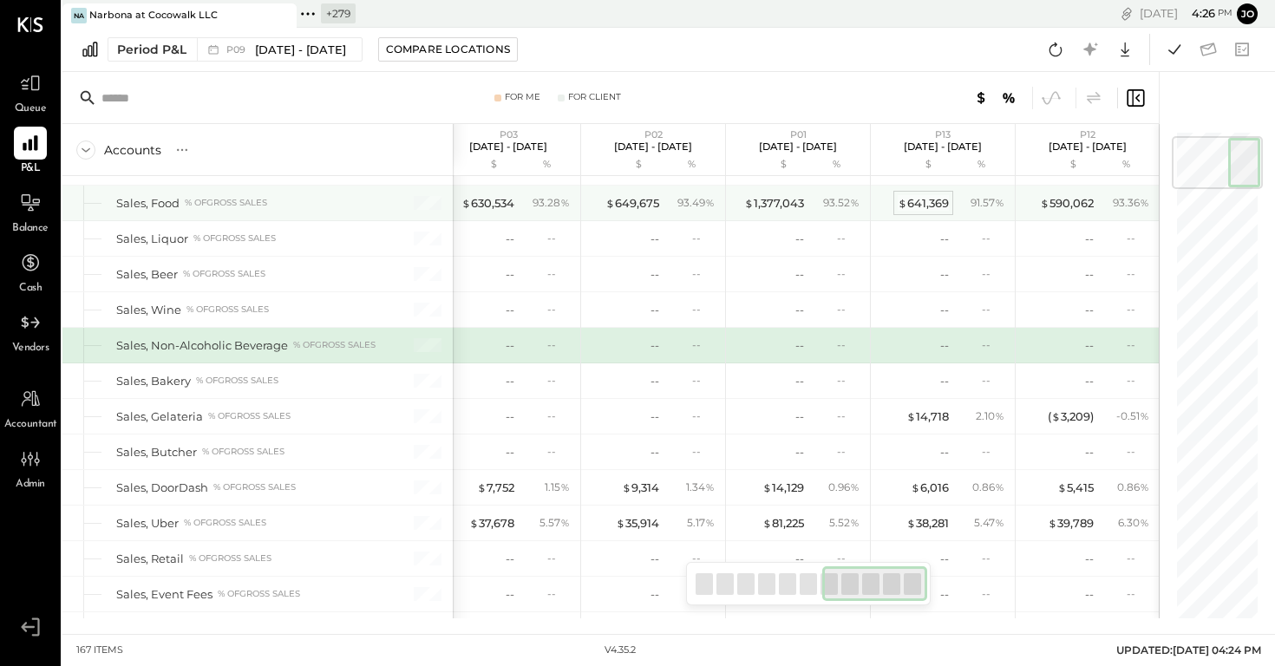
click at [849, 202] on div "$ 641,369" at bounding box center [923, 203] width 51 height 16
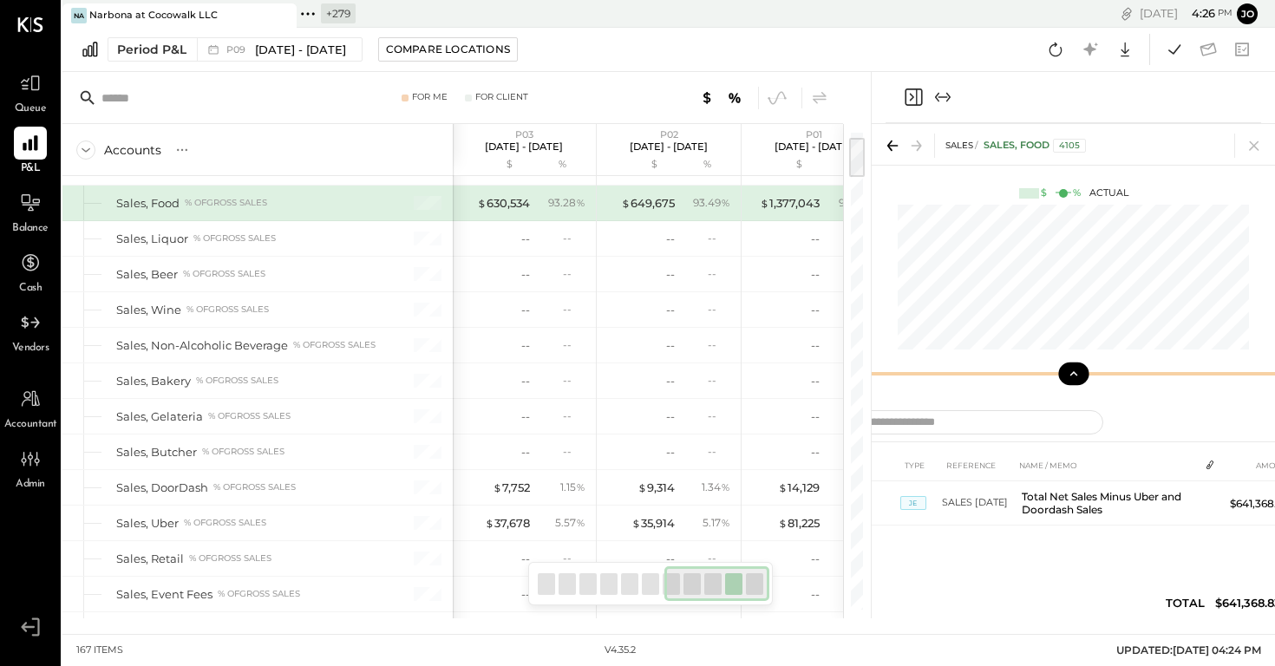
click at [849, 363] on button at bounding box center [1073, 374] width 30 height 23
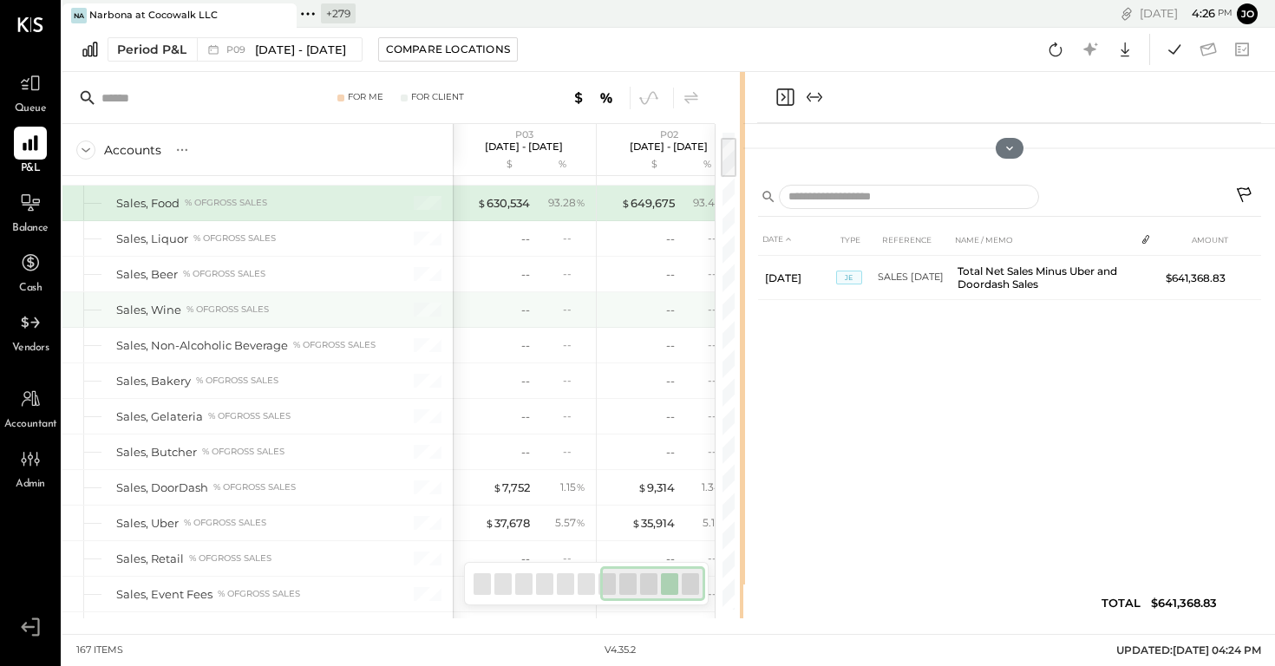
drag, startPoint x: 869, startPoint y: 299, endPoint x: 683, endPoint y: 312, distance: 187.0
click at [684, 311] on div "For Me For Client Accounts S % GL P09 [DATE] - [DATE] $ % P08 [DATE] - [DATE] $…" at bounding box center [668, 345] width 1213 height 546
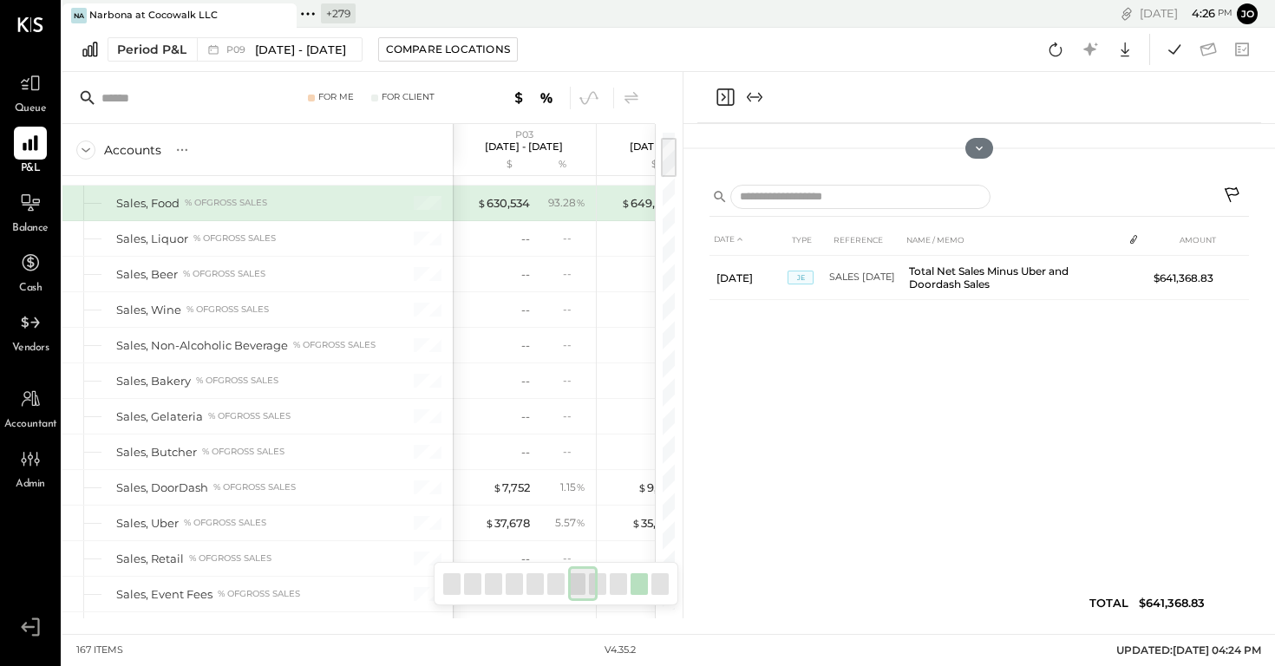
click at [708, 42] on div "Period P&L P09 [DATE] - [DATE] Compare Locations Google Sheets Excel" at bounding box center [668, 50] width 1213 height 44
click at [849, 158] on button at bounding box center [979, 148] width 30 height 23
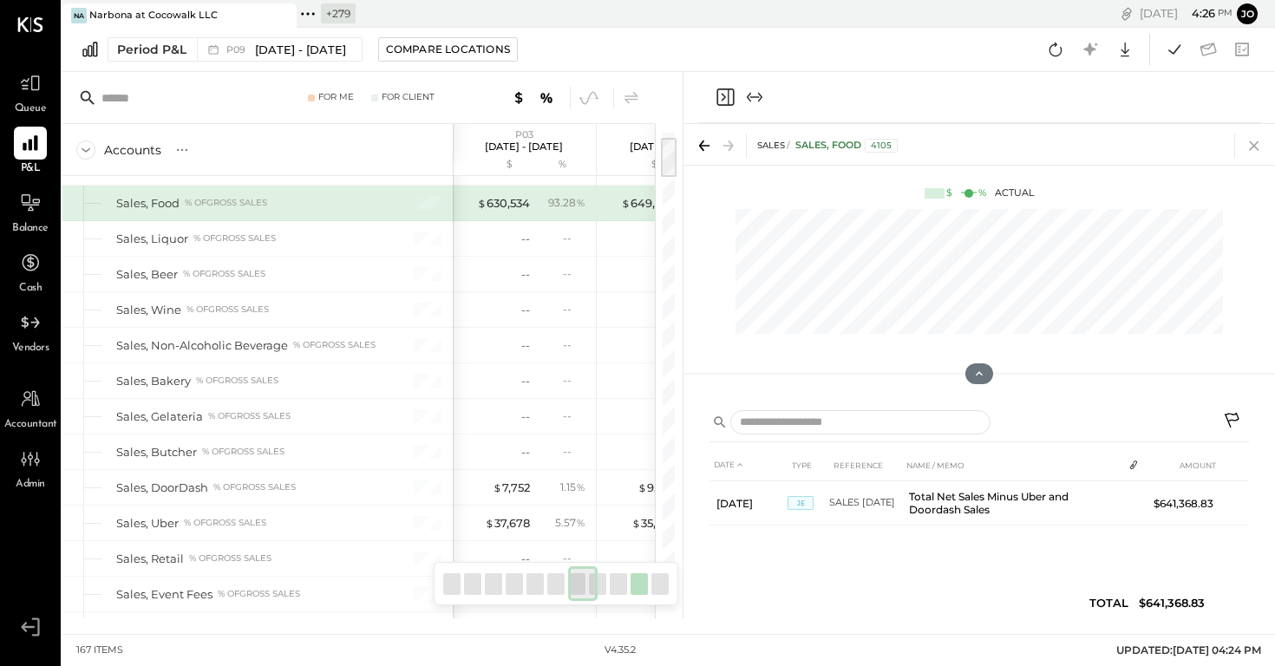
click at [849, 146] on icon at bounding box center [1254, 146] width 24 height 24
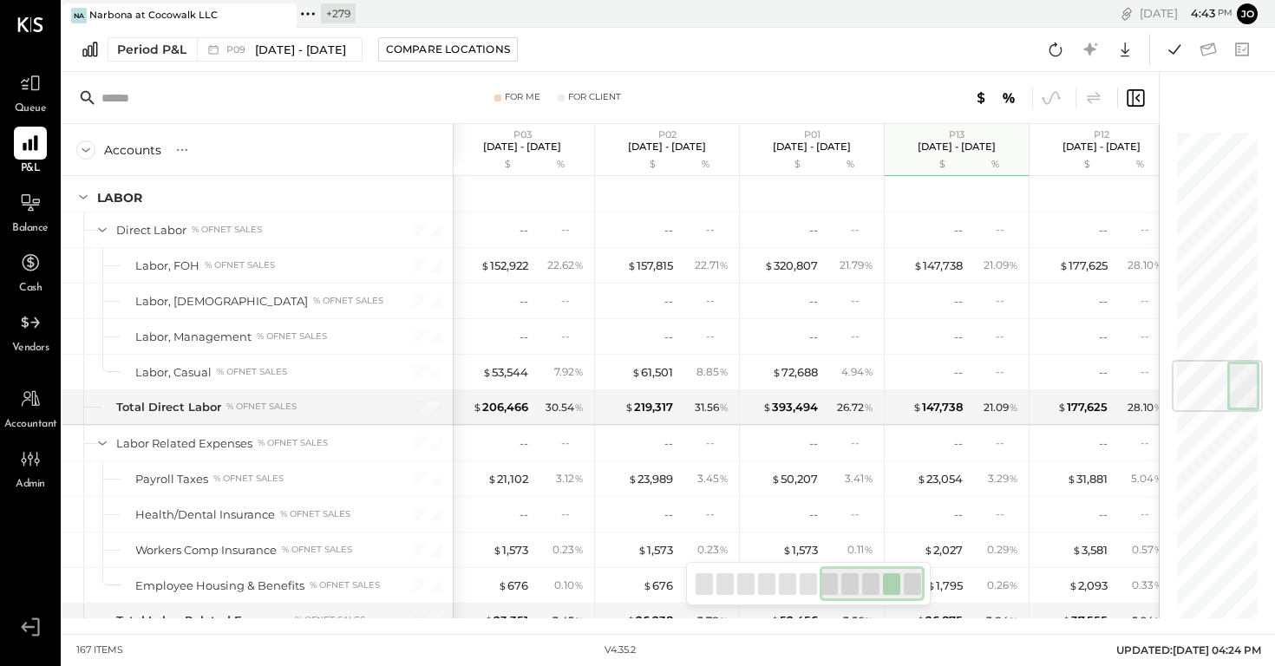
scroll to position [0, 886]
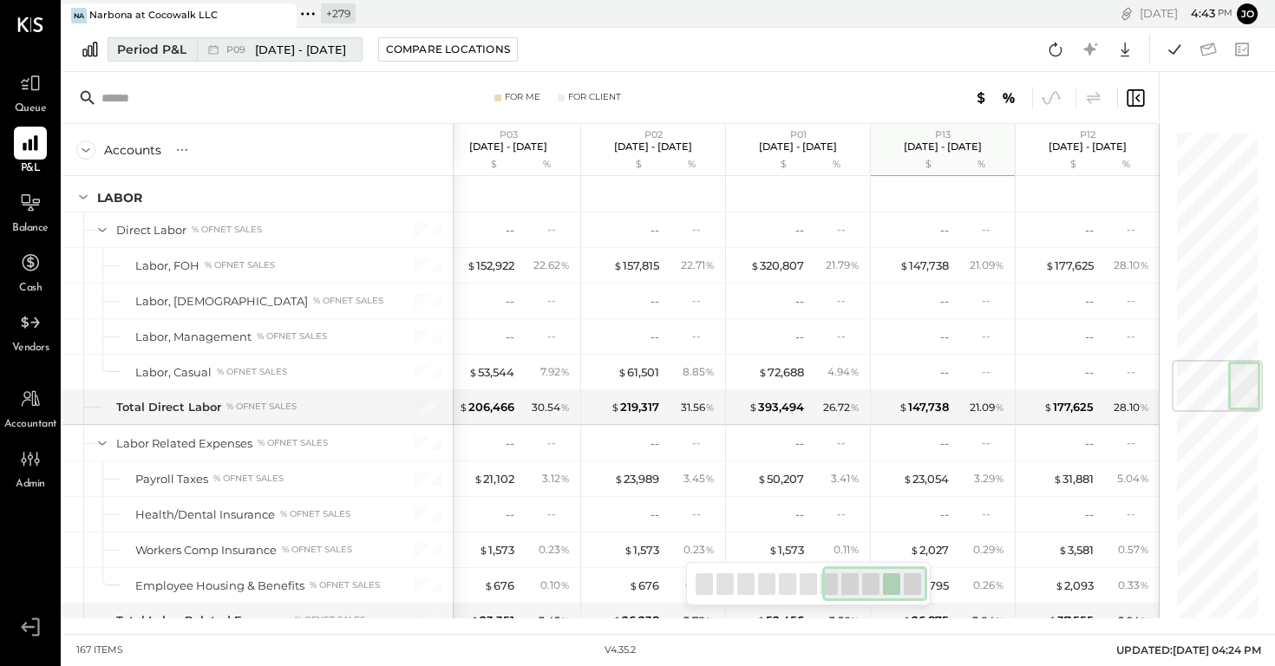
click at [317, 43] on span "[DATE] - [DATE]" at bounding box center [300, 50] width 91 height 16
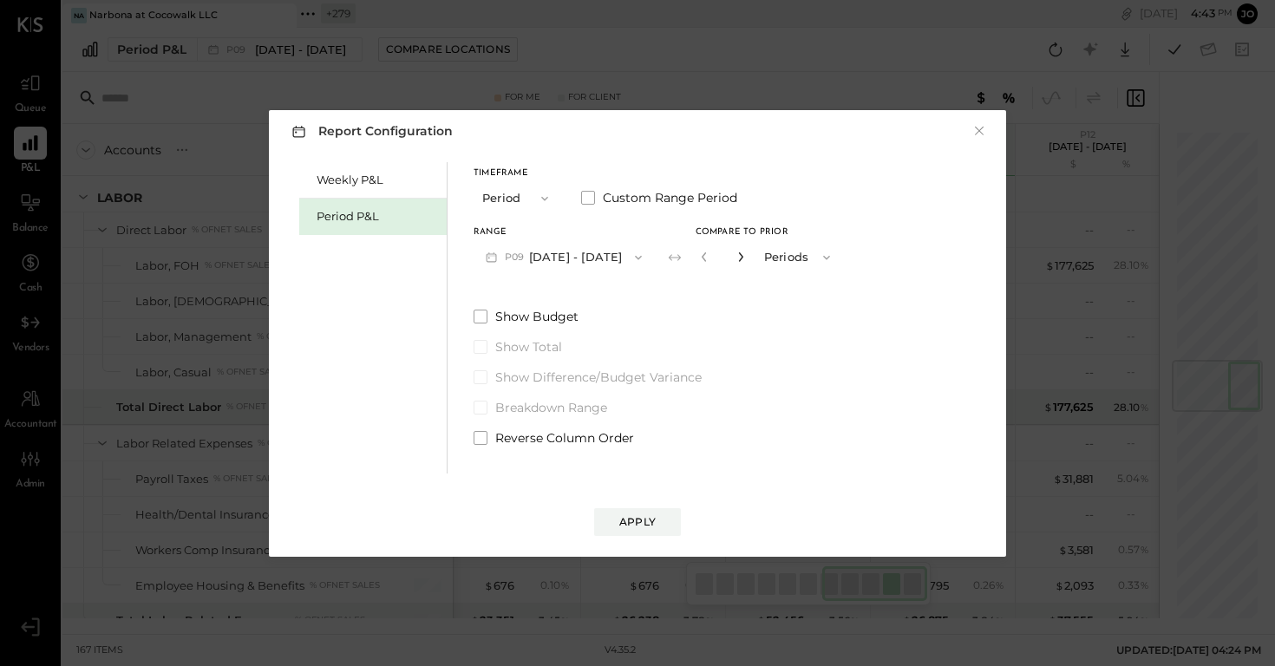
click at [746, 253] on icon "button" at bounding box center [741, 257] width 10 height 10
type input "**"
click at [849, 134] on button "×" at bounding box center [980, 130] width 16 height 17
